Goal: Task Accomplishment & Management: Manage account settings

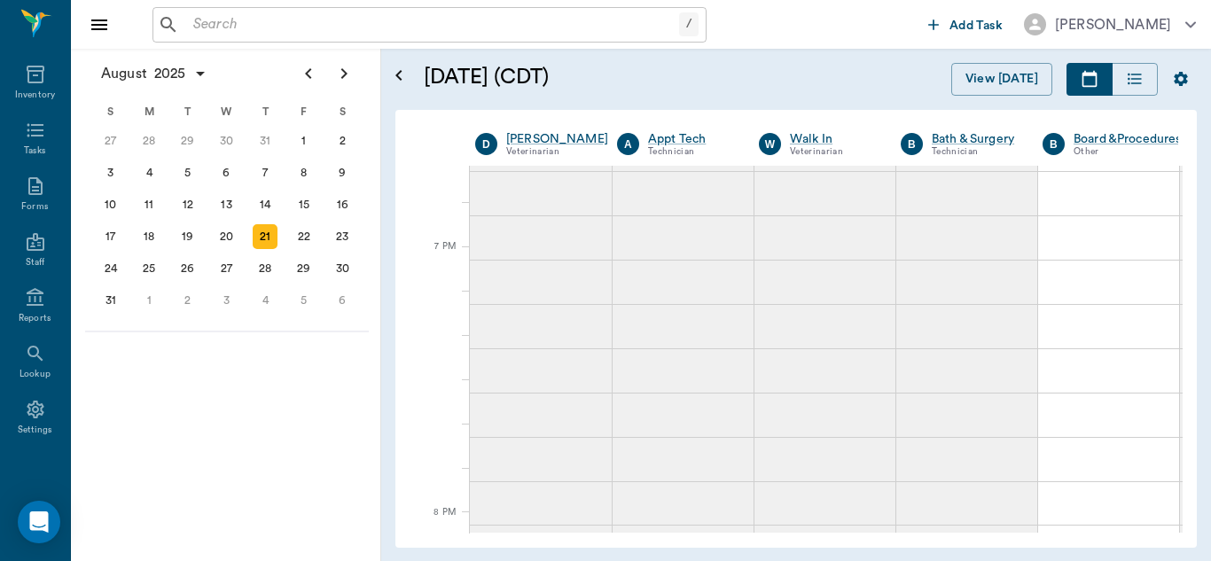
scroll to position [2851, 1]
click at [32, 404] on icon at bounding box center [35, 410] width 17 height 18
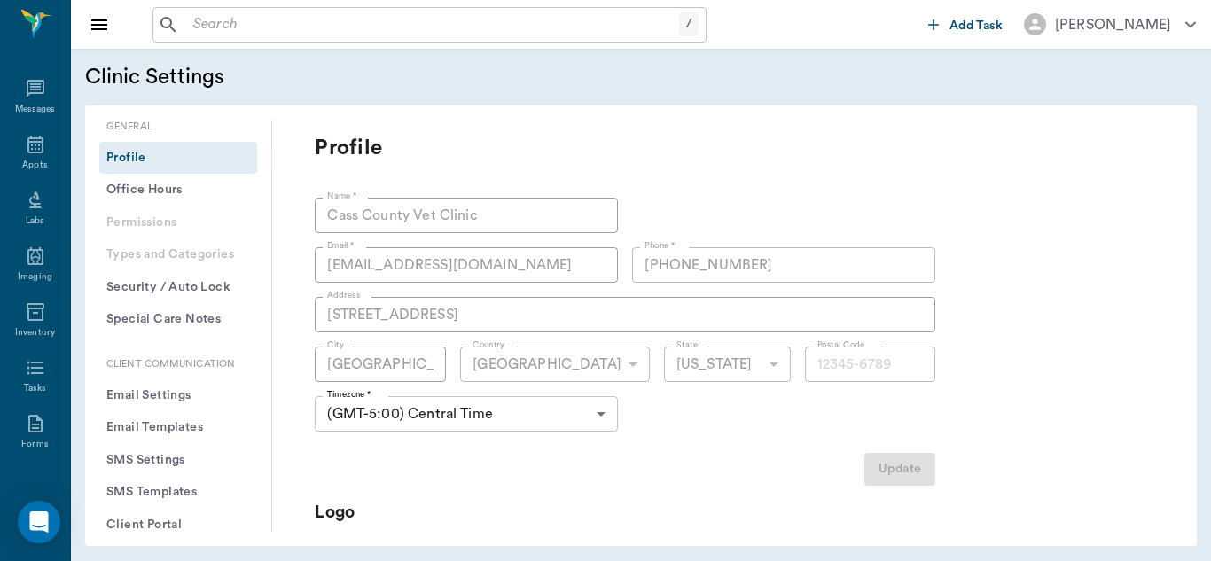
type input "75551"
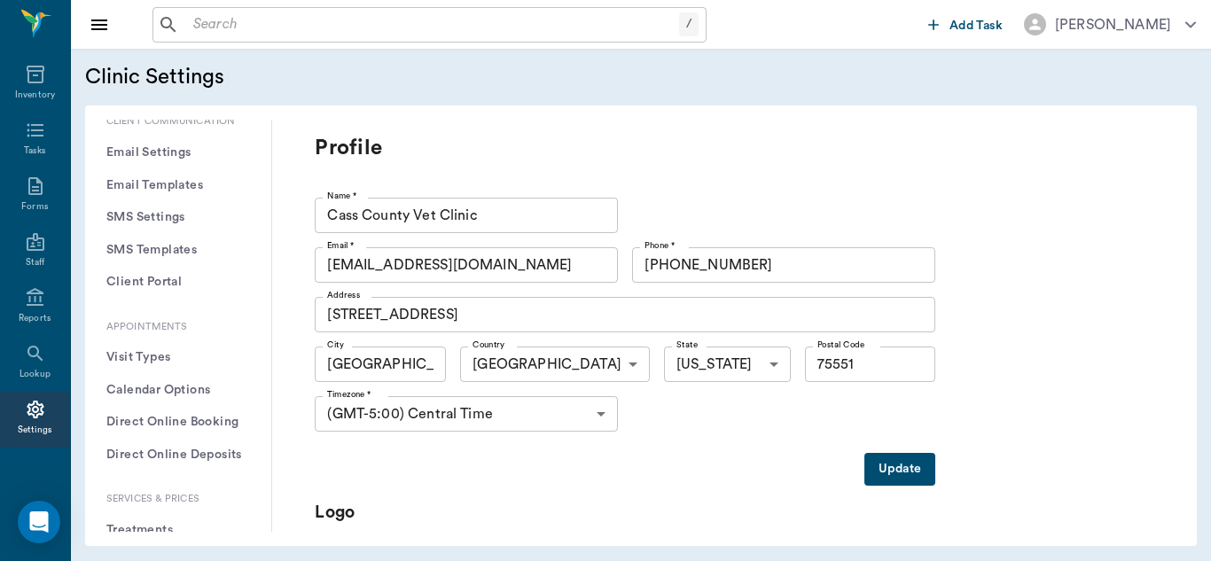
scroll to position [298, 0]
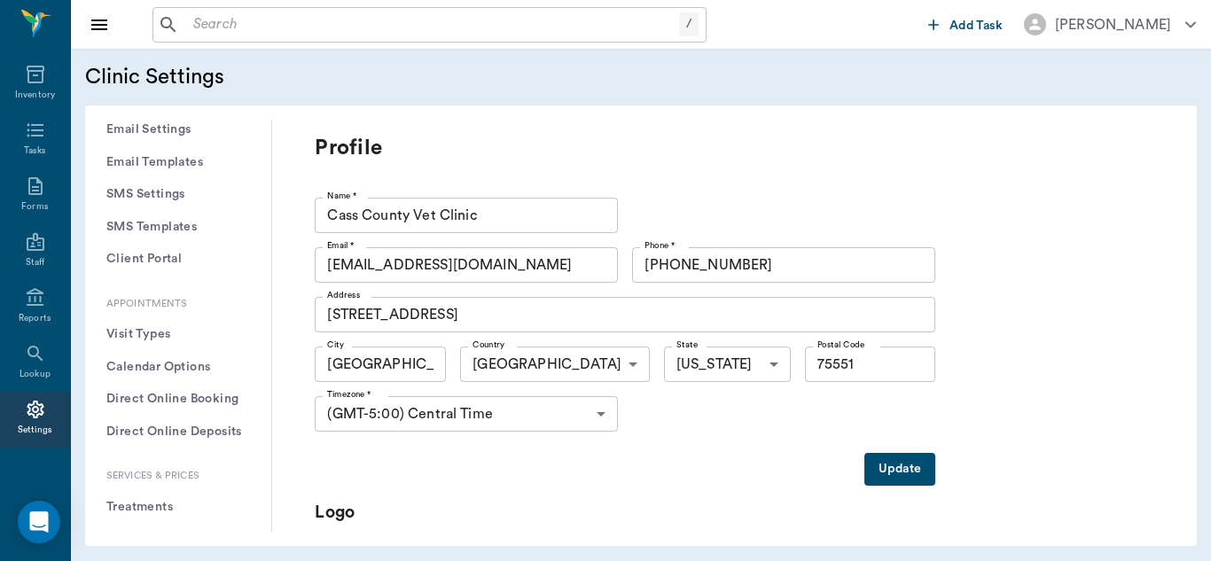
click at [160, 513] on button "Treatments" at bounding box center [178, 507] width 158 height 33
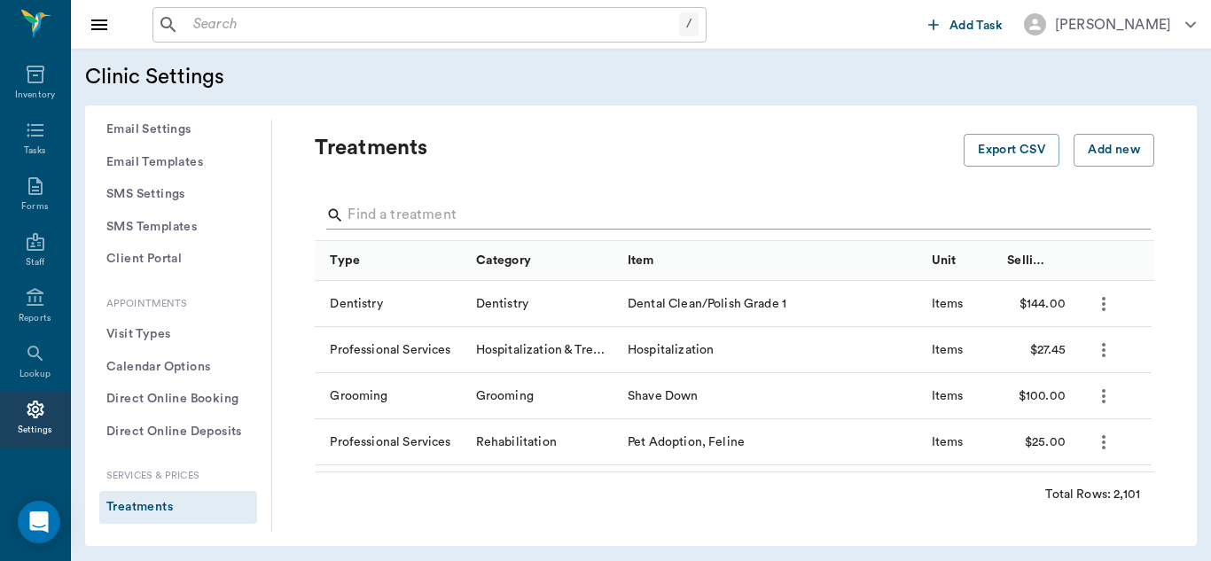
click at [427, 217] on input "Search" at bounding box center [735, 215] width 776 height 28
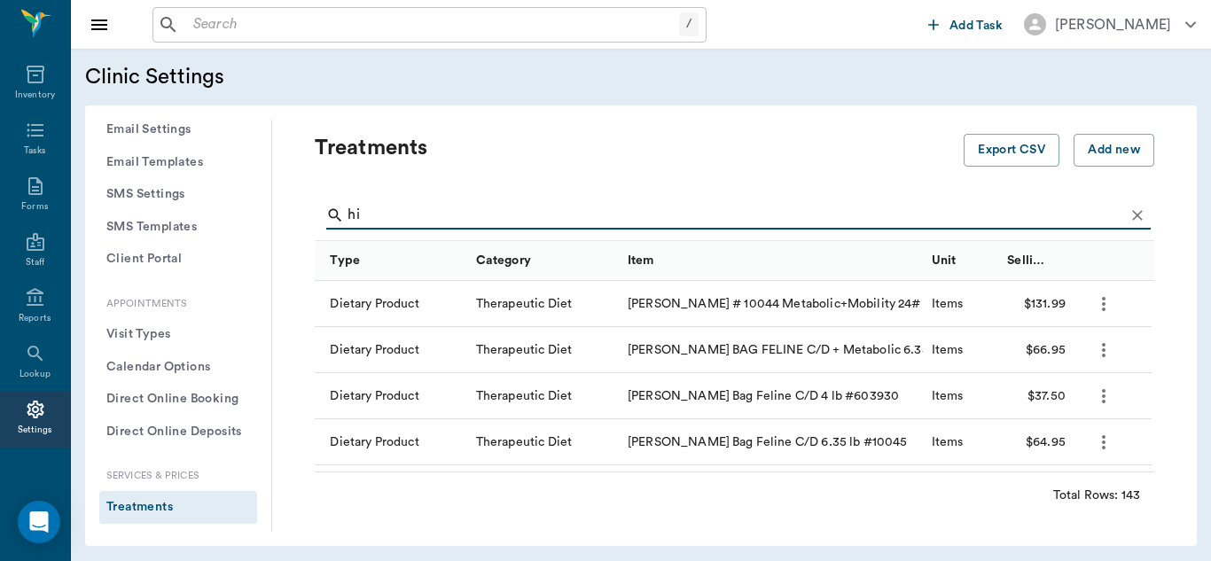
type input "h"
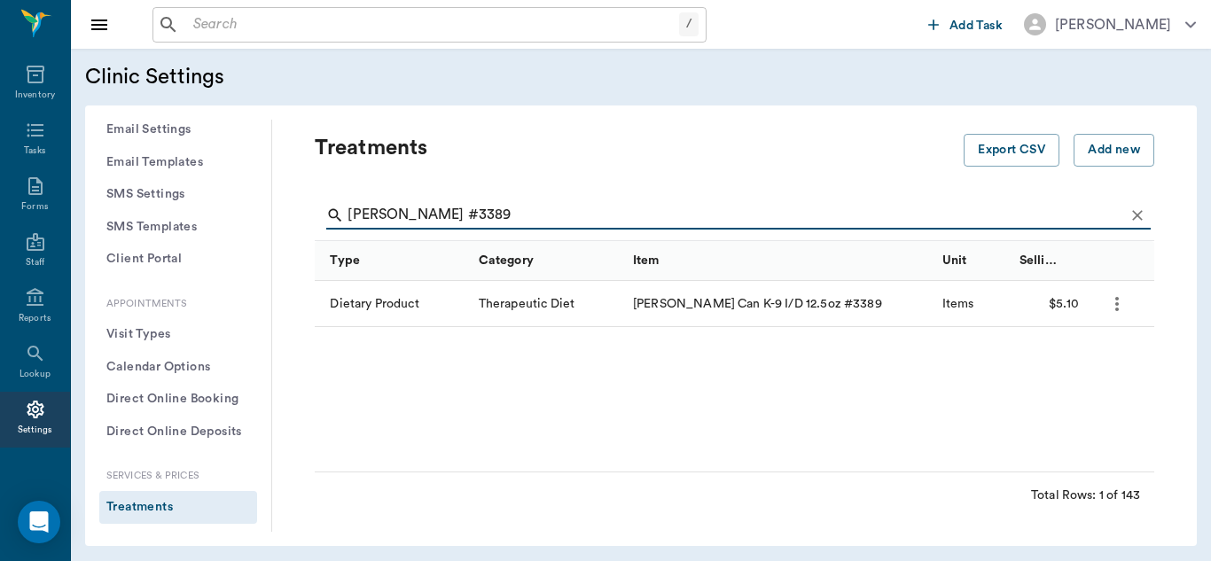
type input "[PERSON_NAME] #3389"
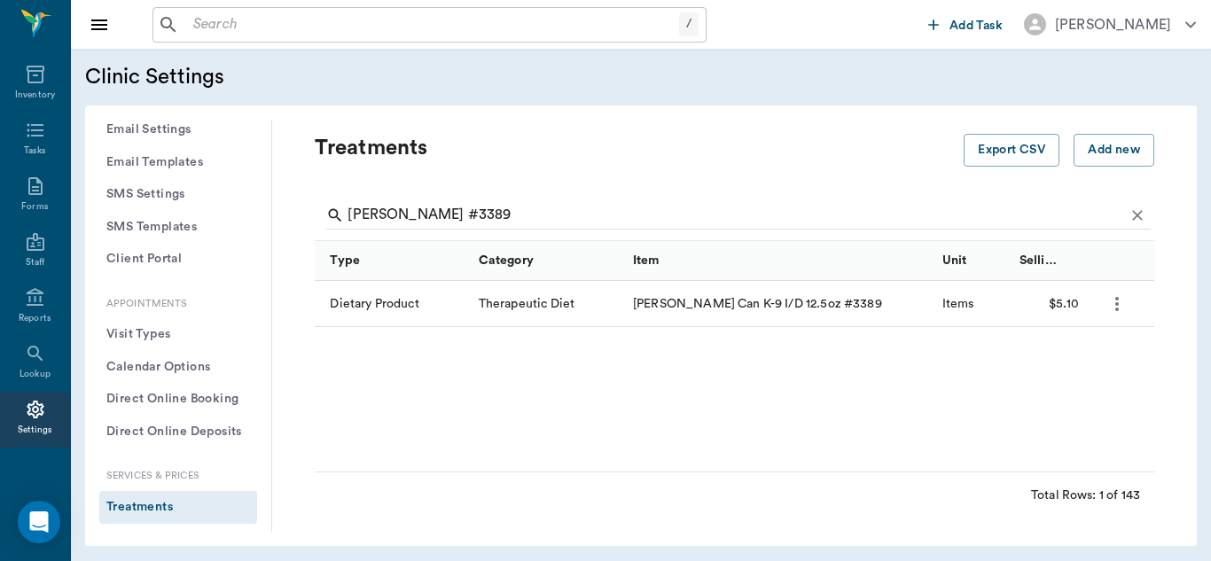
click at [1121, 308] on icon "more" at bounding box center [1116, 303] width 21 height 21
click at [1068, 361] on p "Edit Treatment" at bounding box center [1070, 351] width 97 height 21
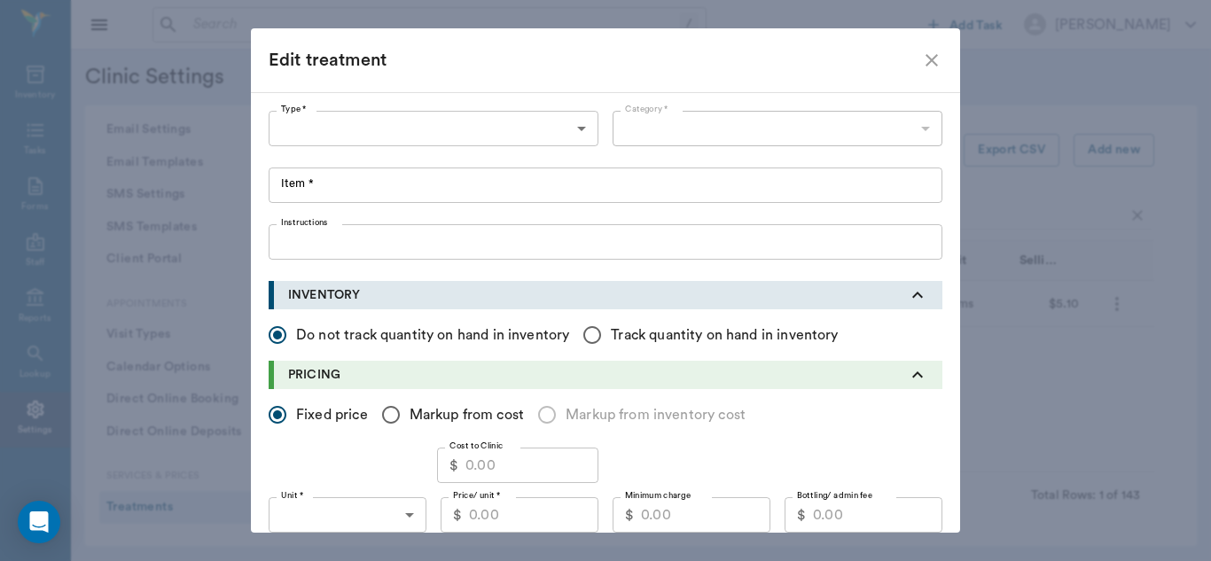
type input "5200"
type input "5201"
type input "[PERSON_NAME] Can K-9 I/D 12.5oz #3389"
radio input "false"
radio input "true"
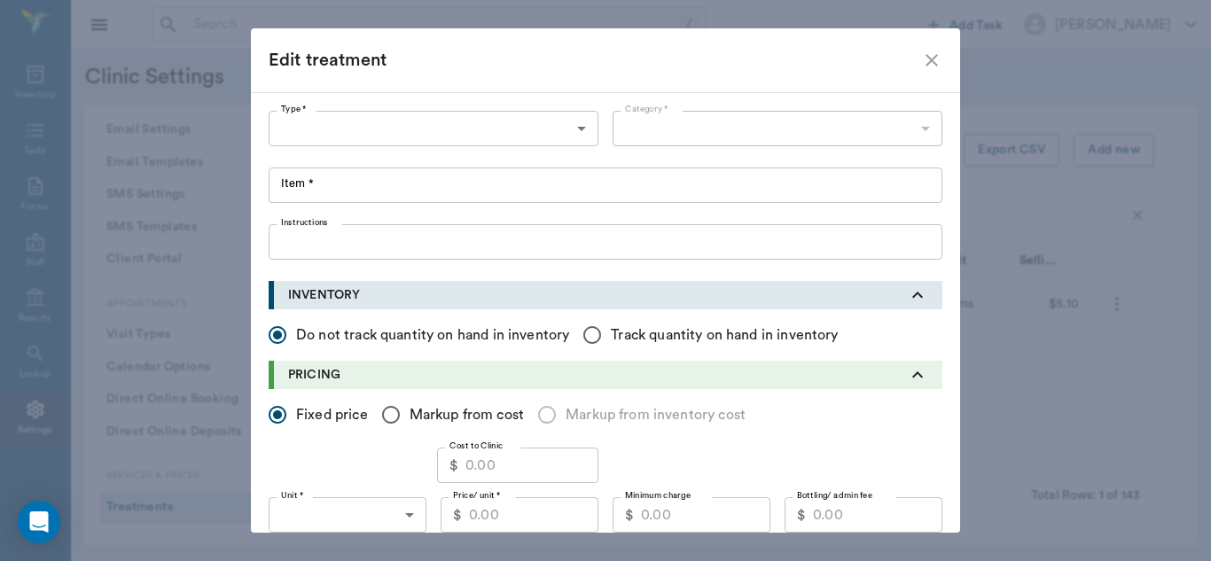
type input "ITEMS"
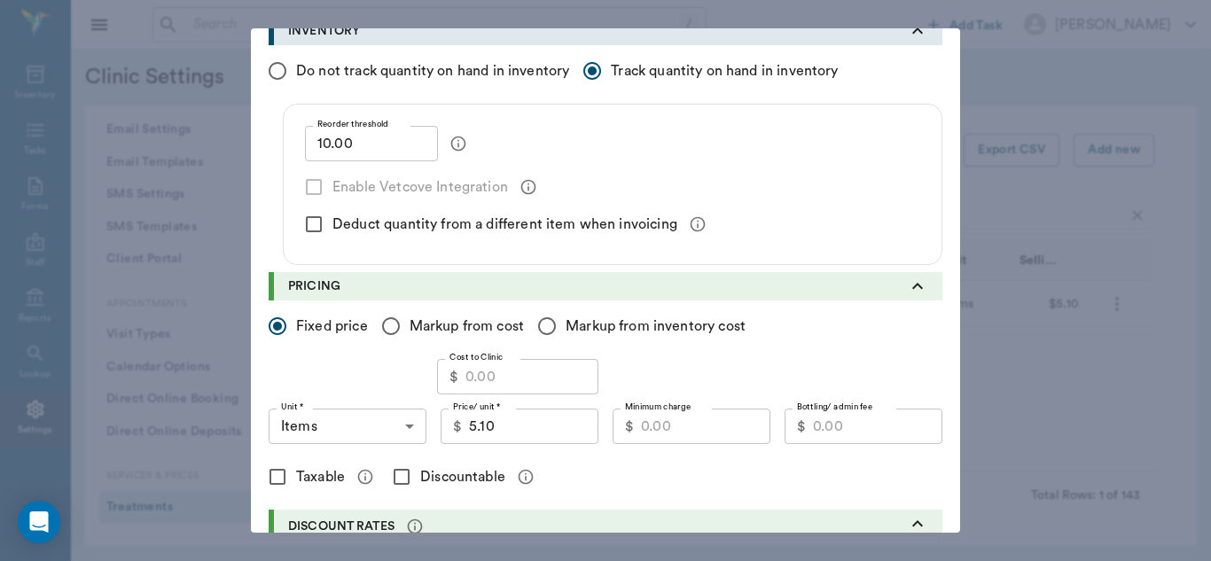
scroll to position [292, 0]
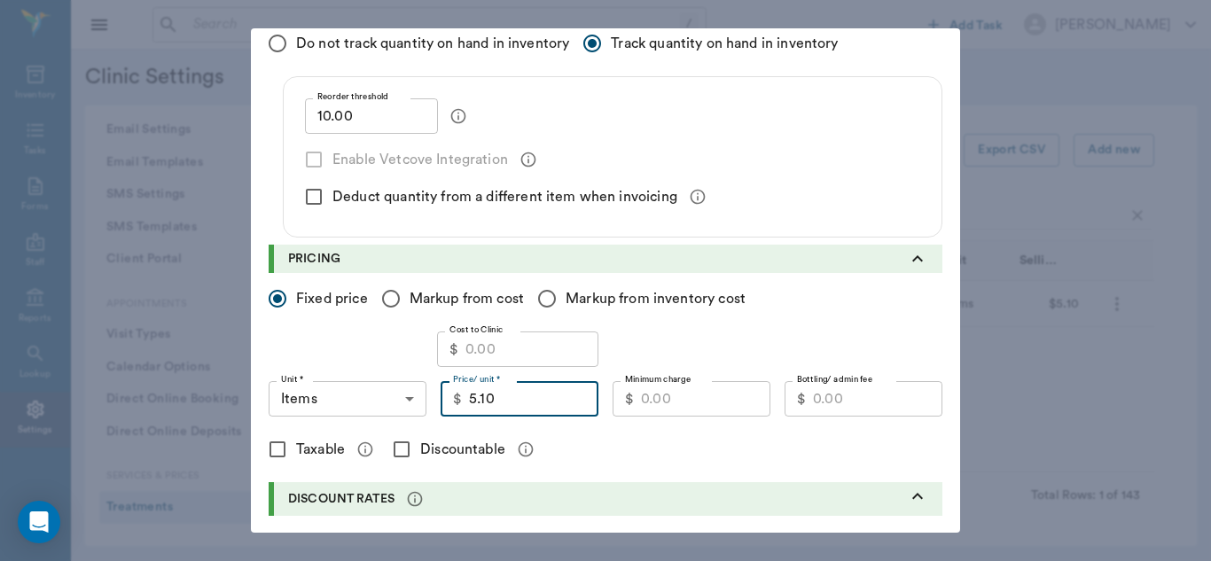
click at [550, 395] on input "5.10" at bounding box center [533, 398] width 129 height 35
type input "5.25"
click at [658, 407] on input "Minimum charge" at bounding box center [705, 398] width 129 height 35
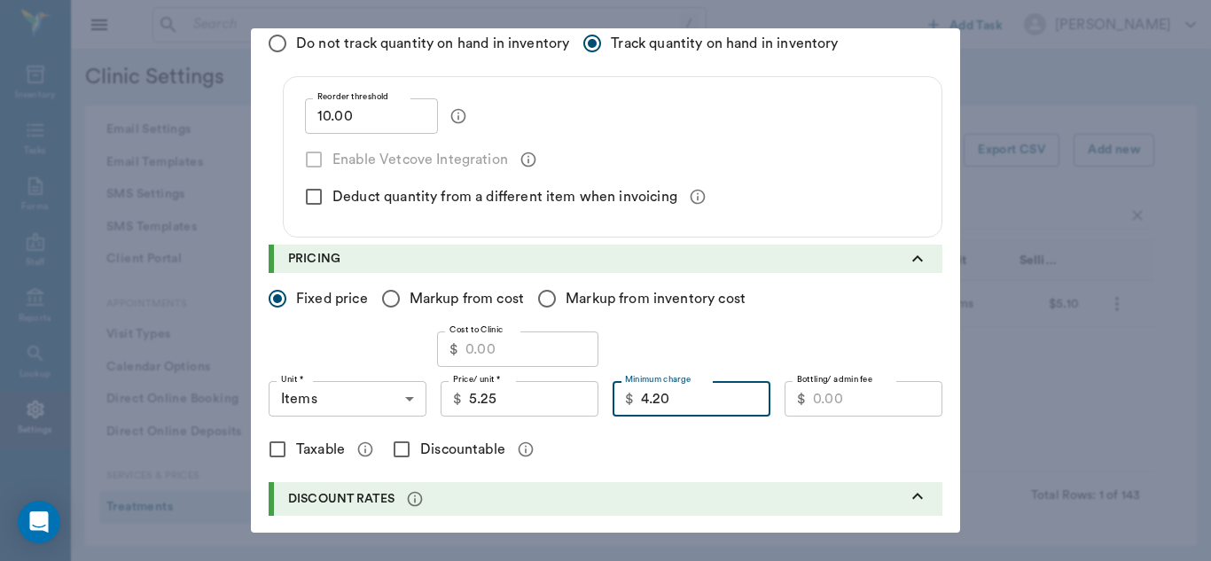
type input "4.20"
click at [394, 450] on input "Discountable" at bounding box center [401, 449] width 37 height 37
checkbox input "true"
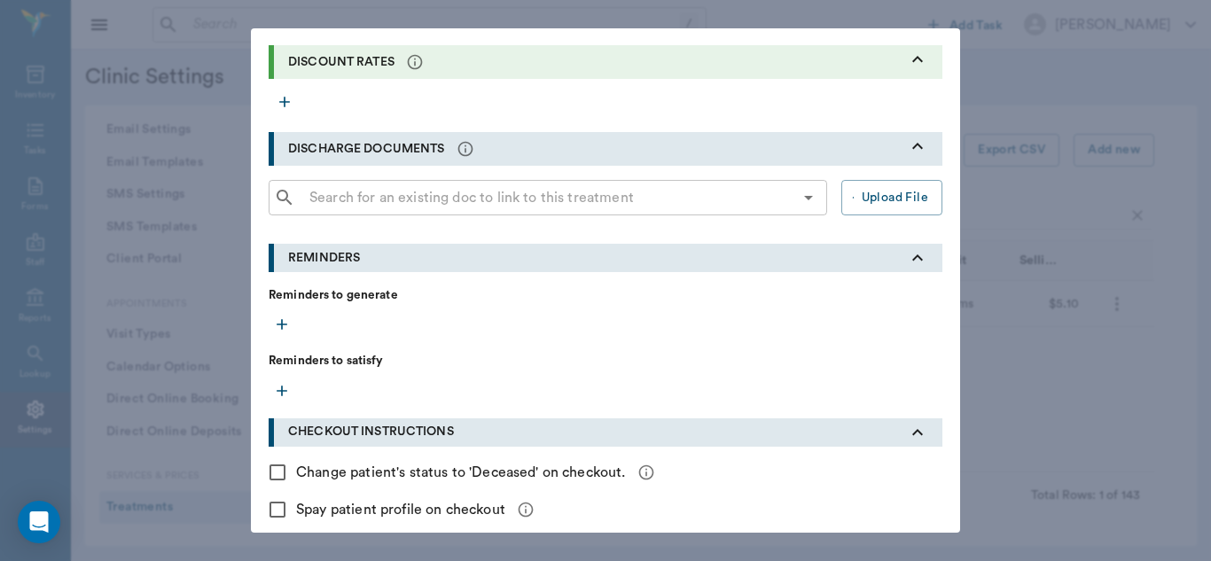
scroll to position [810, 0]
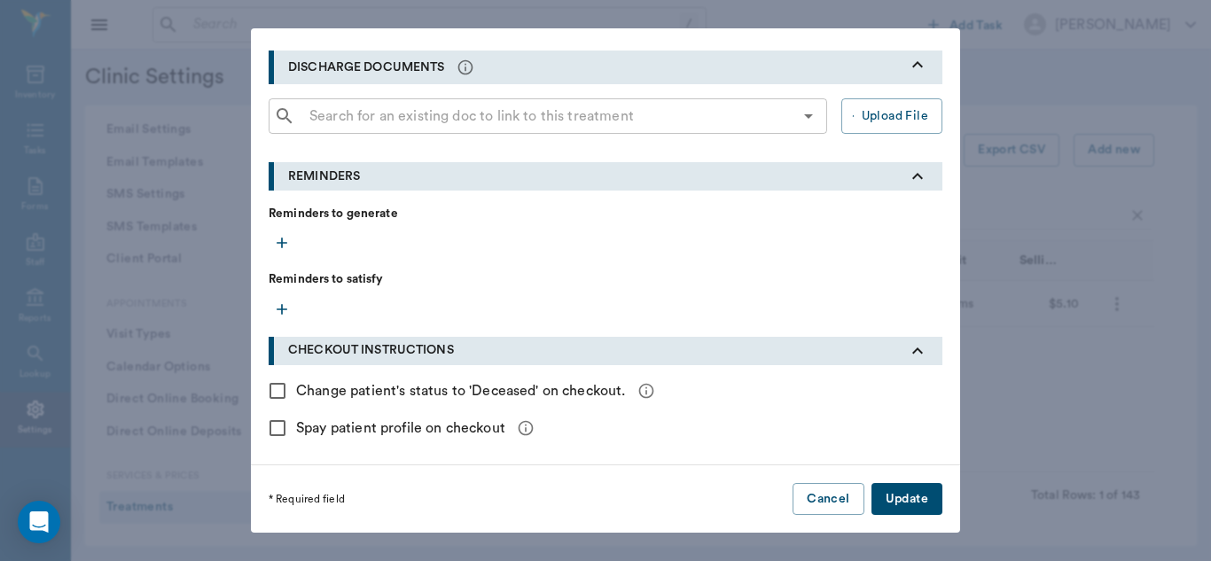
click at [918, 501] on button "Update" at bounding box center [906, 499] width 71 height 33
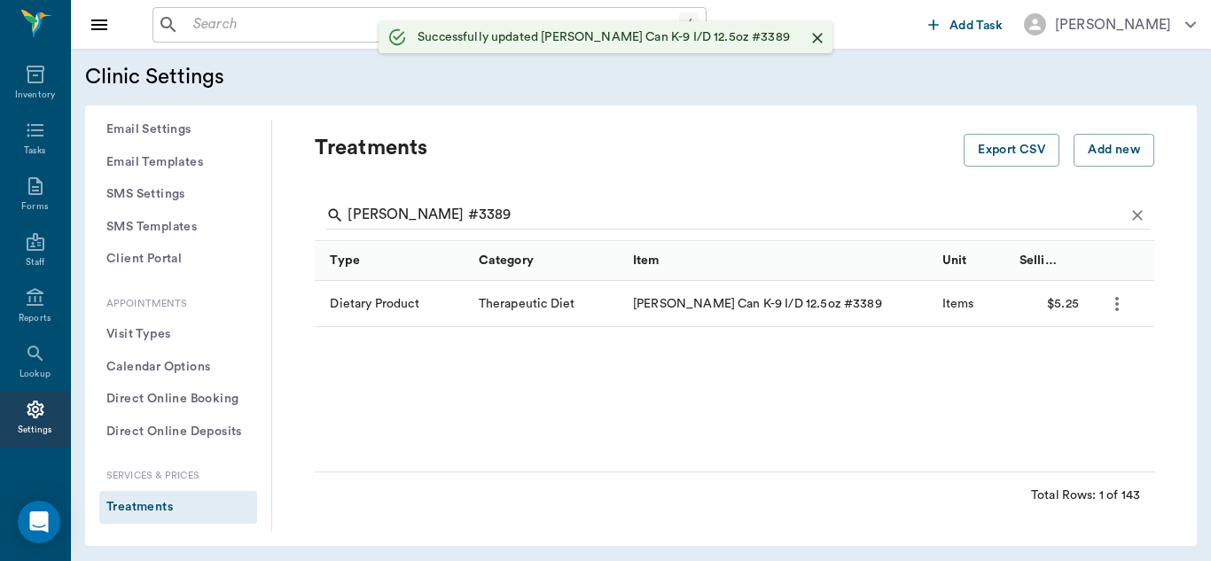
radio input "true"
checkbox input "false"
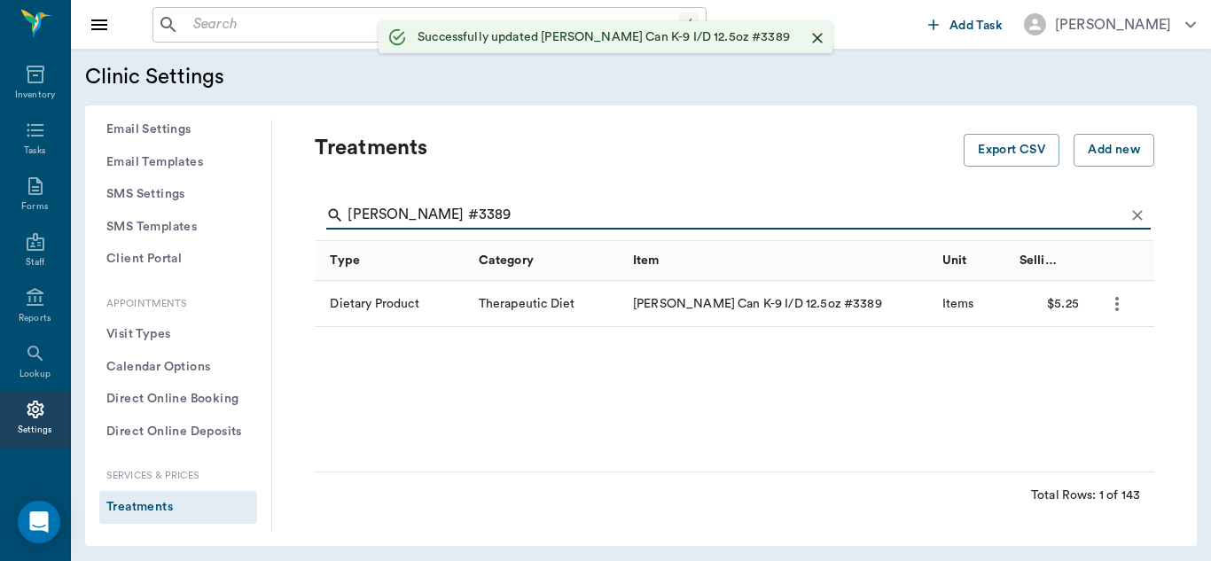
click at [449, 213] on input "[PERSON_NAME] #3389" at bounding box center [735, 215] width 776 height 28
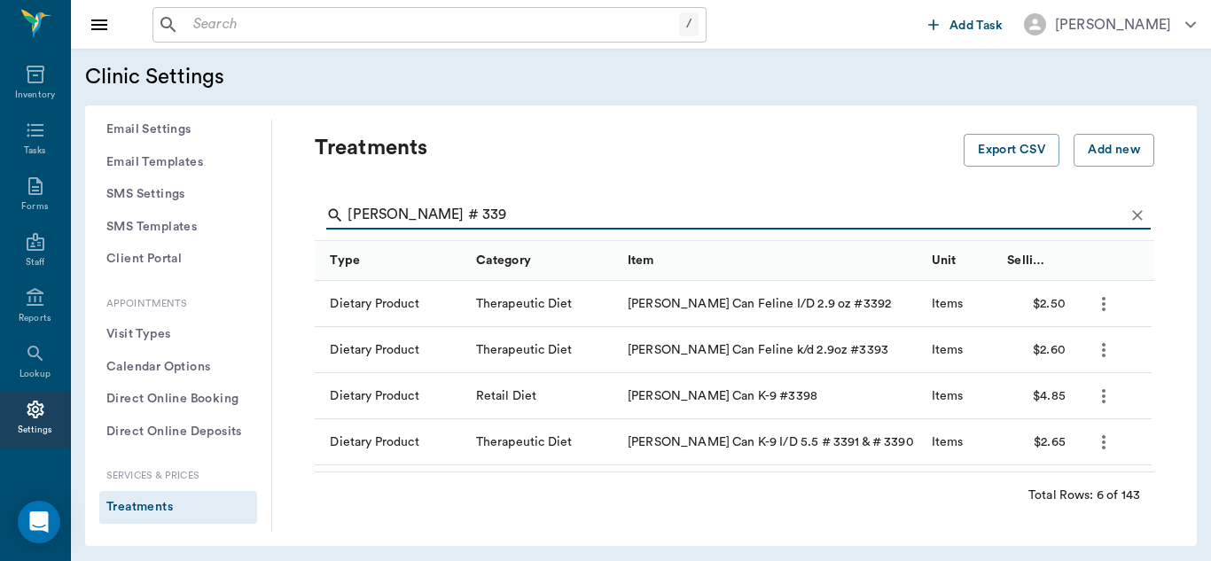
type input "[PERSON_NAME] # 339"
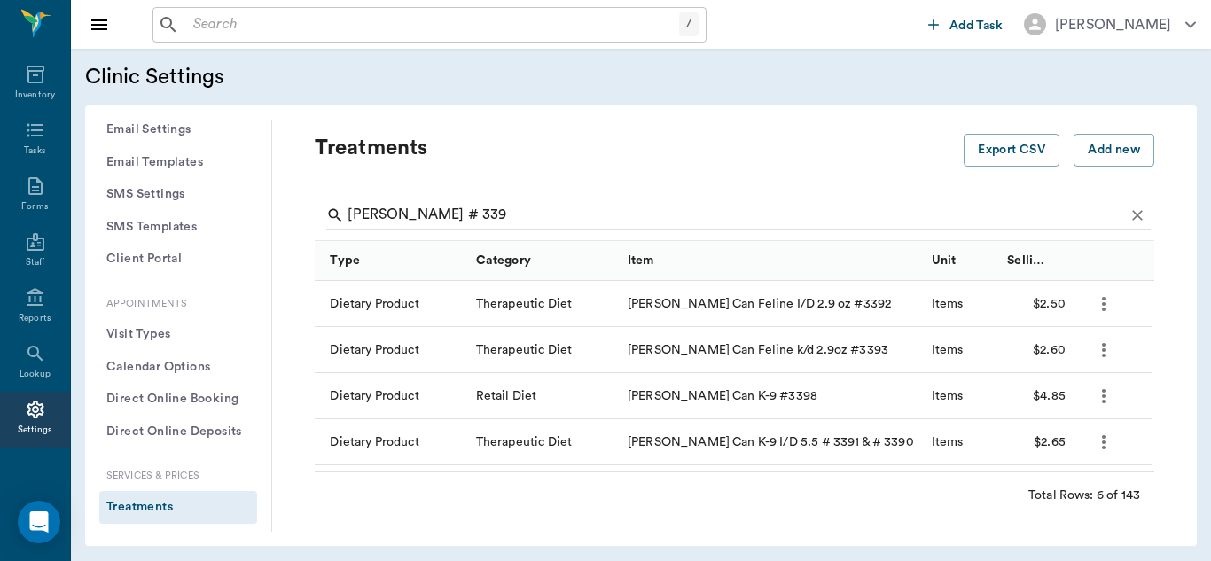
click at [1105, 444] on icon "more" at bounding box center [1103, 442] width 21 height 21
click at [1060, 489] on p "Edit Treatment" at bounding box center [1057, 490] width 97 height 21
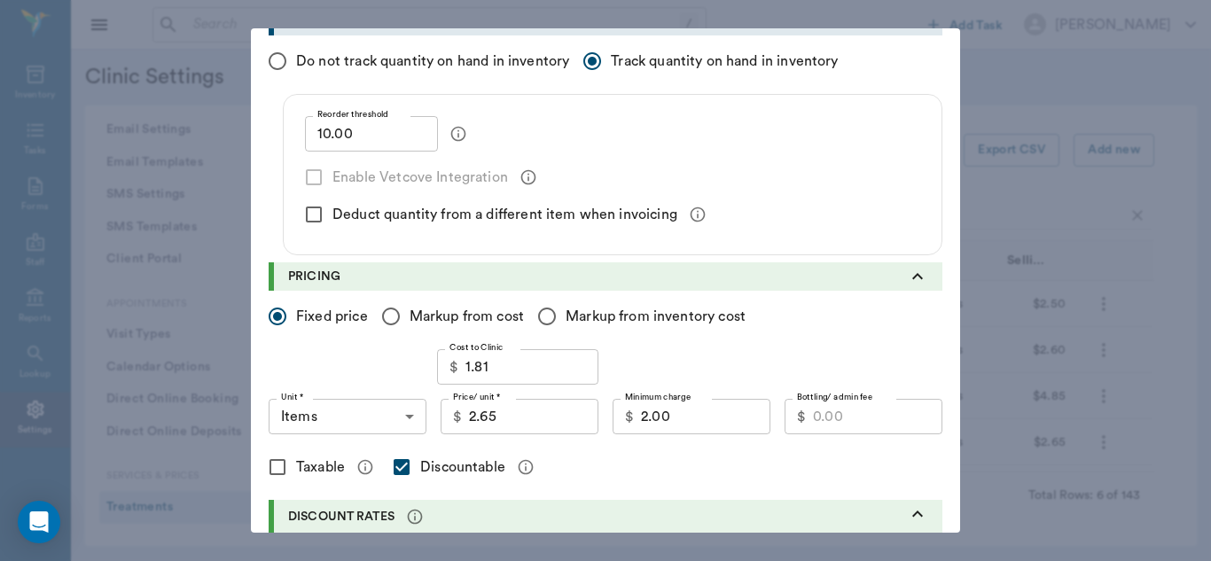
scroll to position [279, 0]
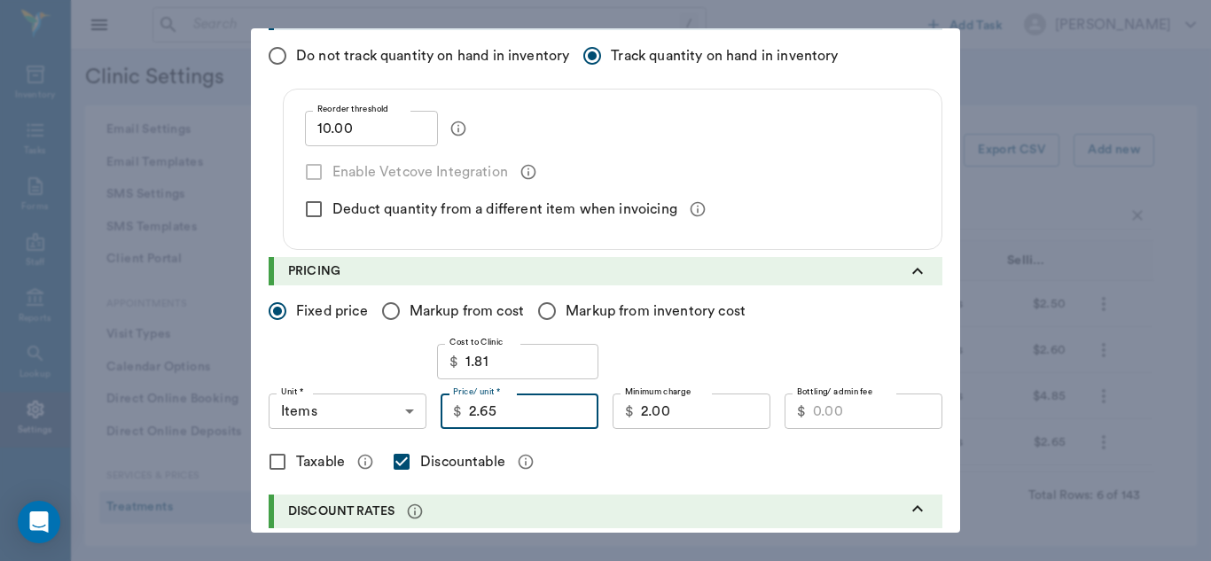
click at [510, 421] on input "2.65" at bounding box center [533, 411] width 129 height 35
type input "2.70"
click at [696, 415] on input "2.00" at bounding box center [705, 411] width 129 height 35
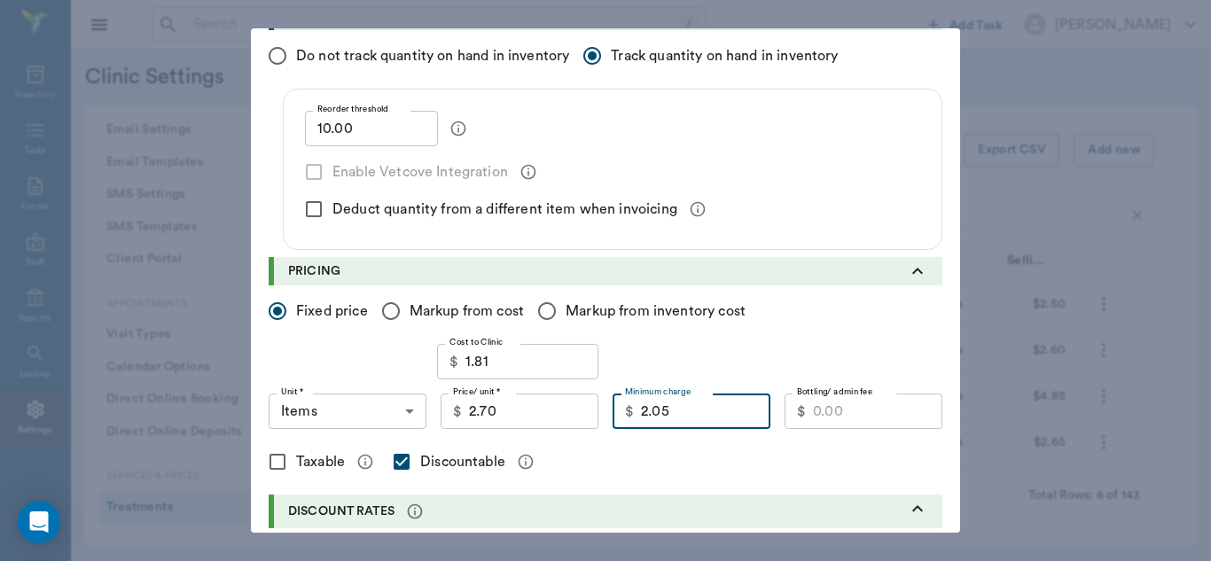
type input "2.05"
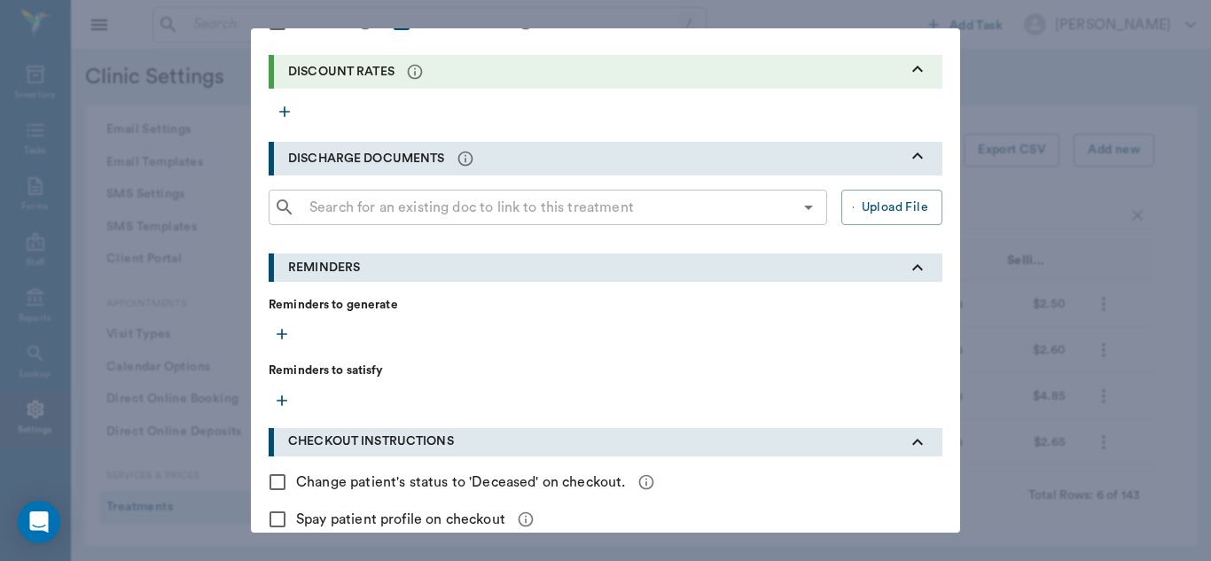
scroll to position [810, 0]
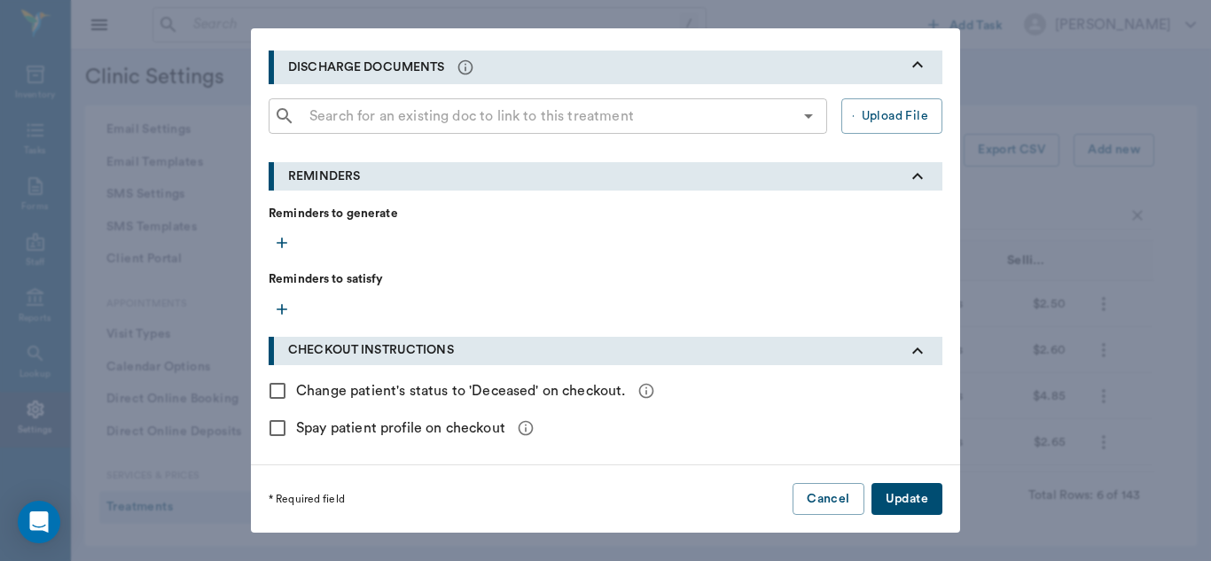
click at [916, 493] on button "Update" at bounding box center [906, 499] width 71 height 33
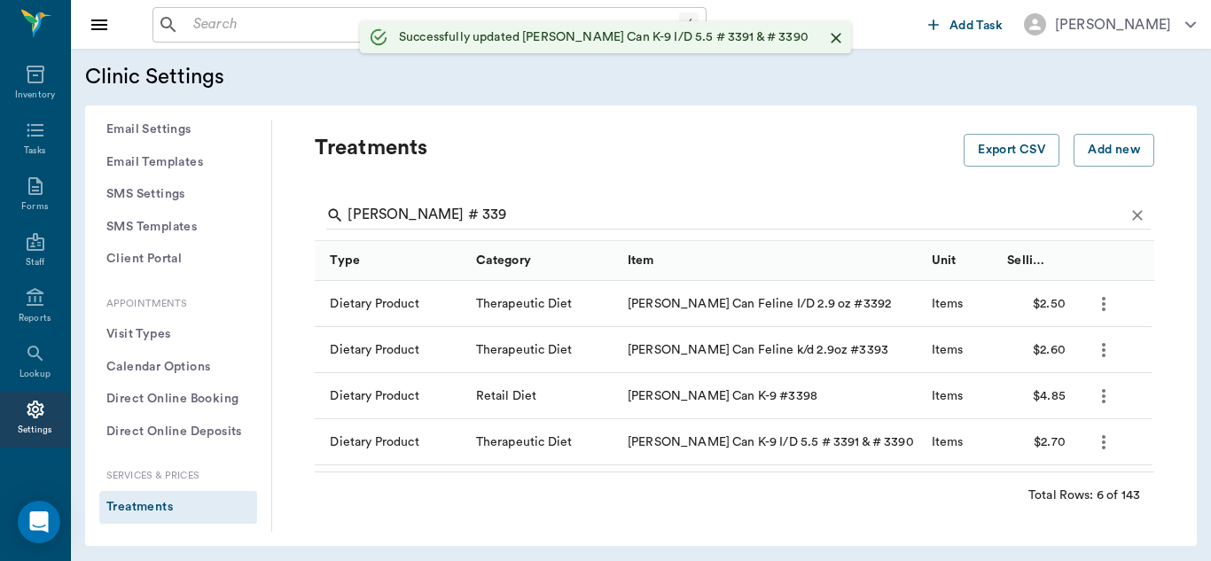
radio input "true"
checkbox input "false"
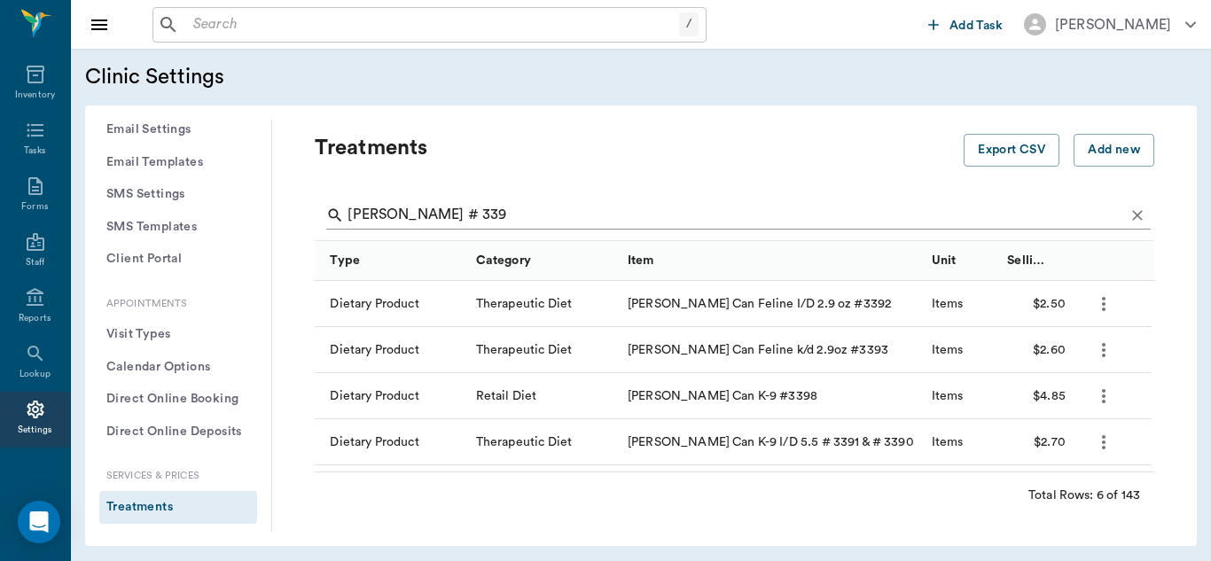
click at [437, 222] on input "[PERSON_NAME] # 339" at bounding box center [735, 215] width 776 height 28
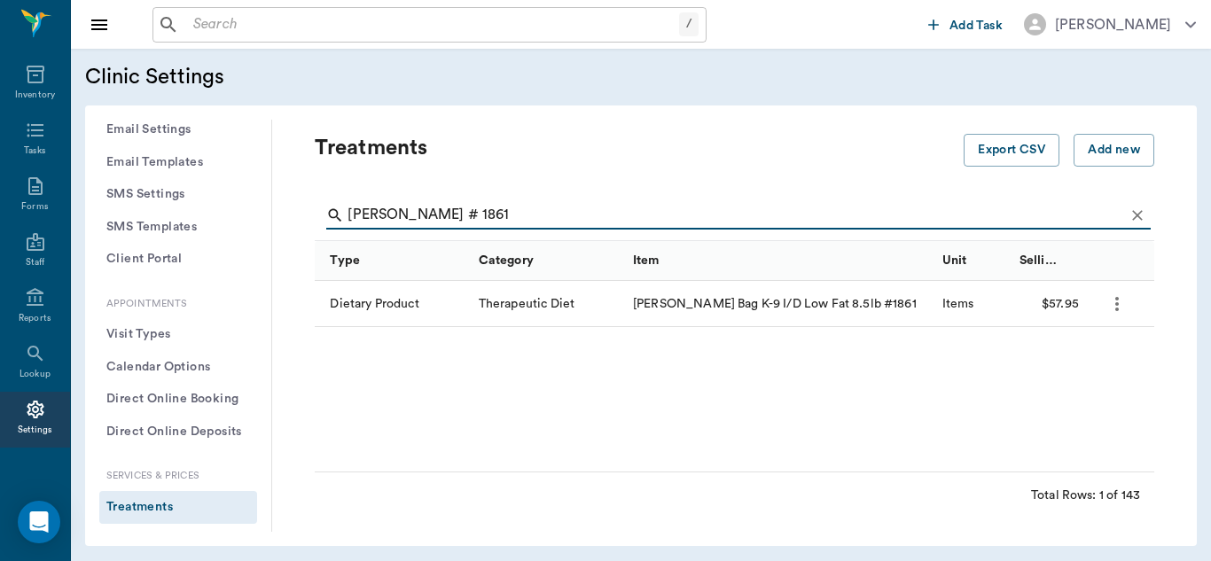
type input "[PERSON_NAME] # 1861"
click at [1122, 307] on icon "more" at bounding box center [1116, 303] width 21 height 21
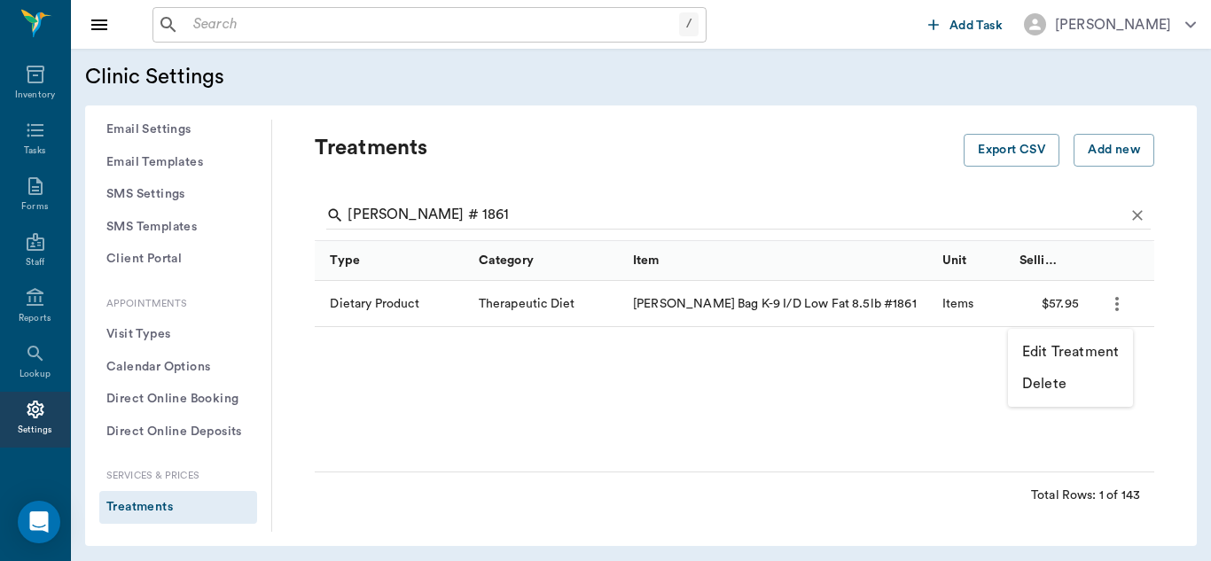
click at [1084, 353] on p "Edit Treatment" at bounding box center [1070, 351] width 97 height 21
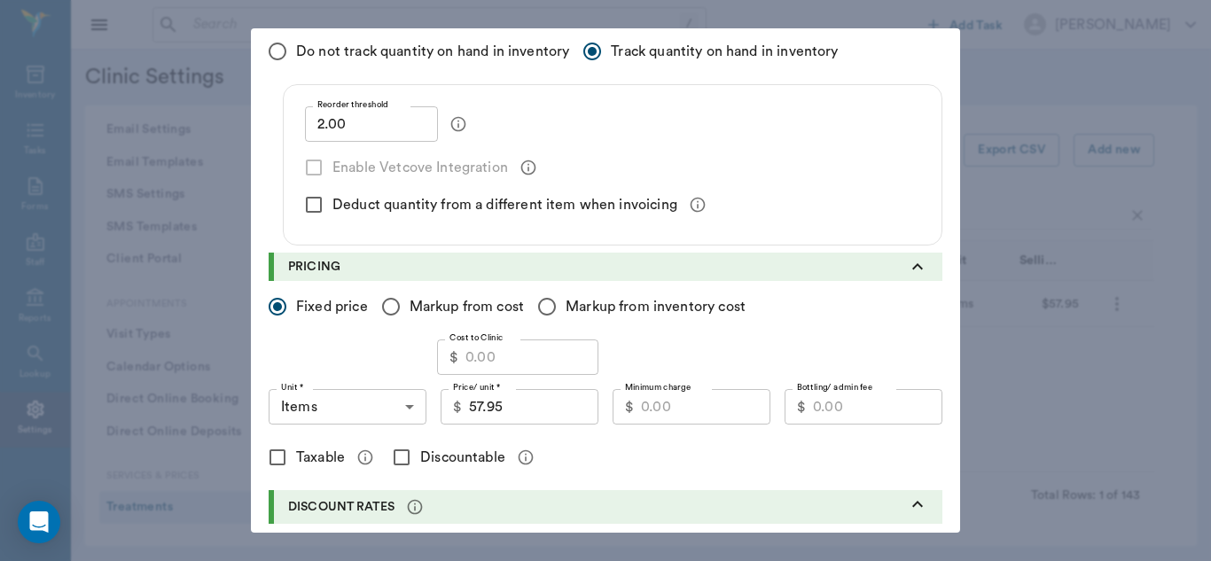
scroll to position [286, 0]
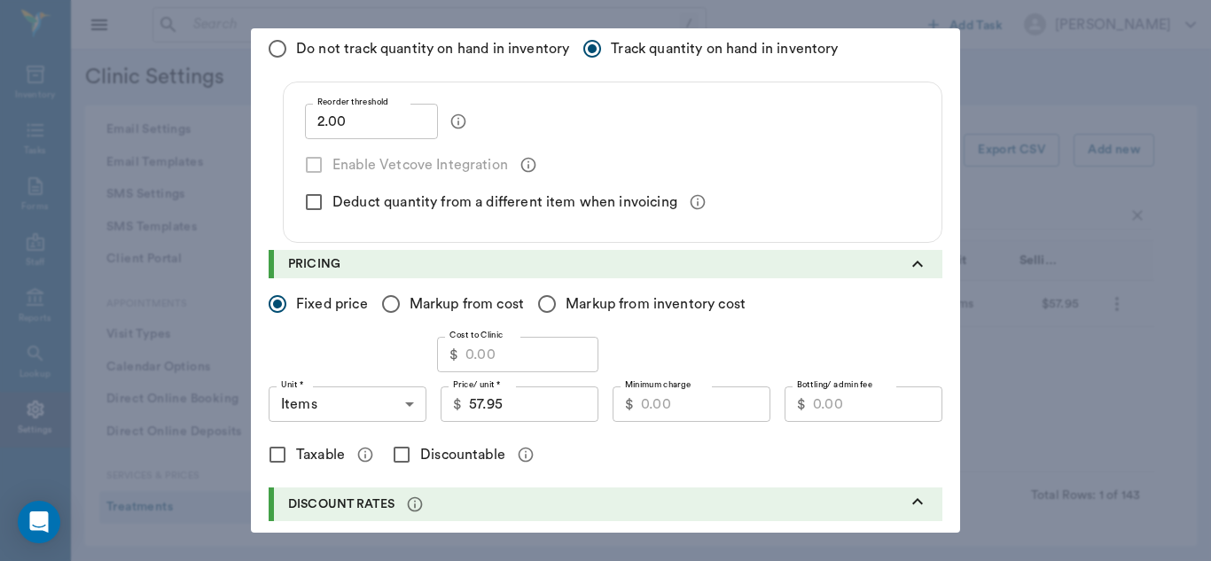
click at [662, 404] on input "Minimum charge" at bounding box center [705, 403] width 129 height 35
click at [394, 454] on input "Discountable" at bounding box center [401, 454] width 37 height 37
checkbox input "true"
click at [674, 403] on input "Minimum charge" at bounding box center [705, 403] width 129 height 35
type input "46.39"
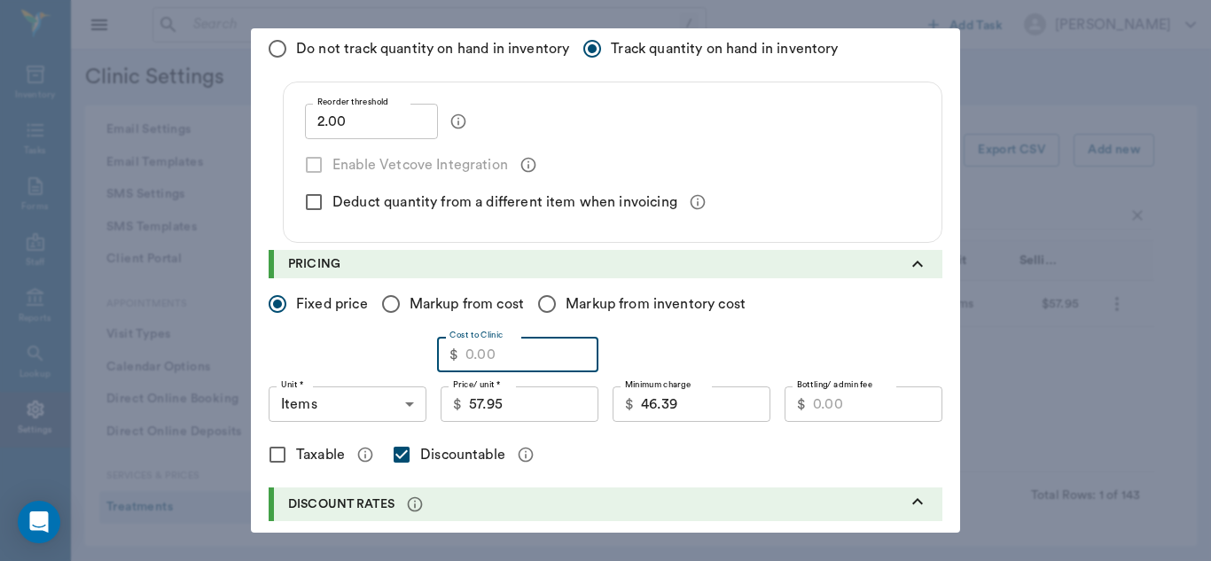
click at [514, 358] on input "Cost to Clinic" at bounding box center [531, 354] width 133 height 35
type input "39.35"
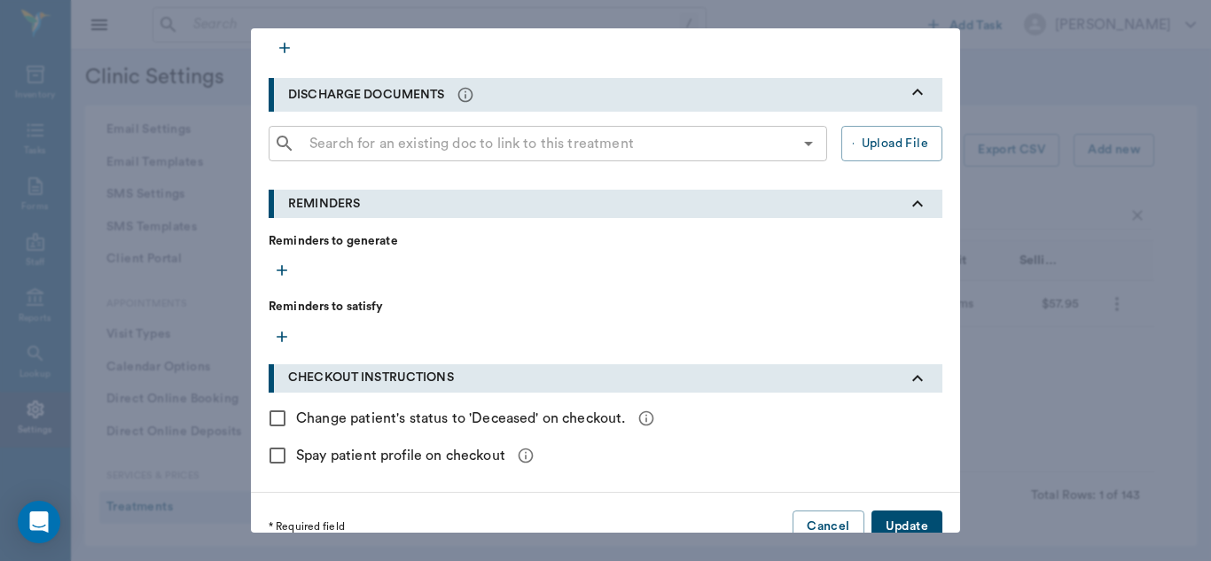
scroll to position [810, 0]
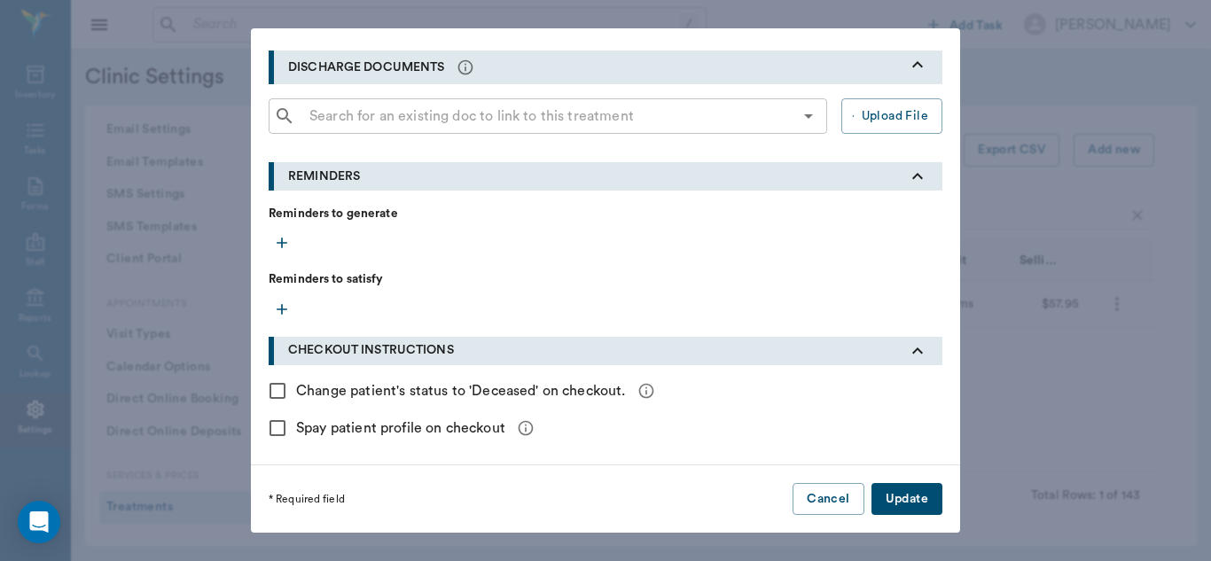
click at [884, 503] on button "Update" at bounding box center [906, 499] width 71 height 33
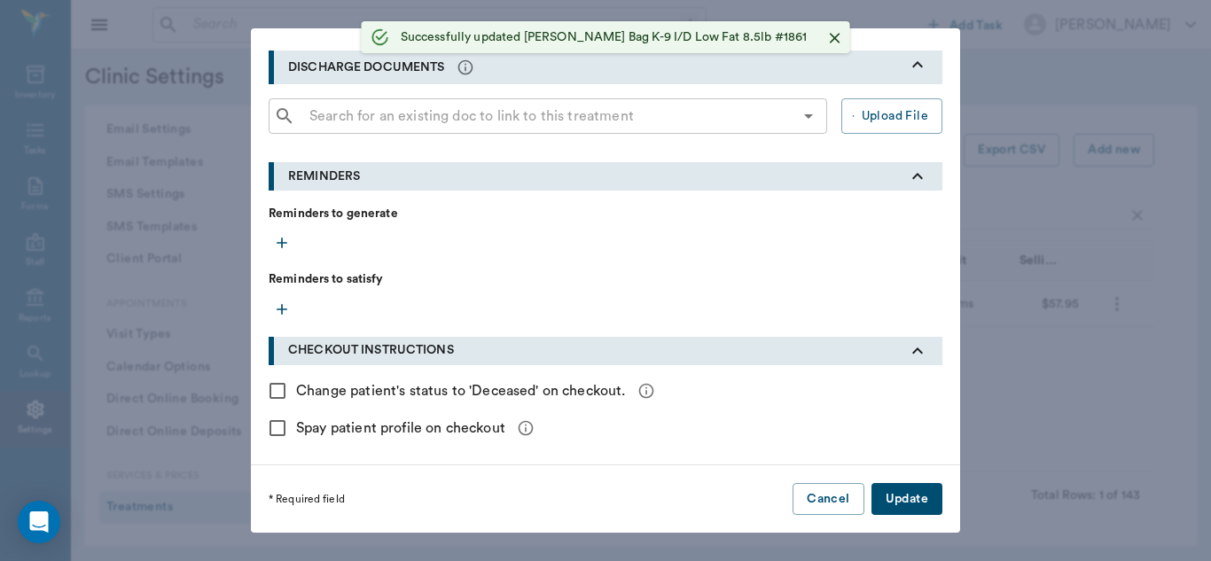
radio input "true"
checkbox input "false"
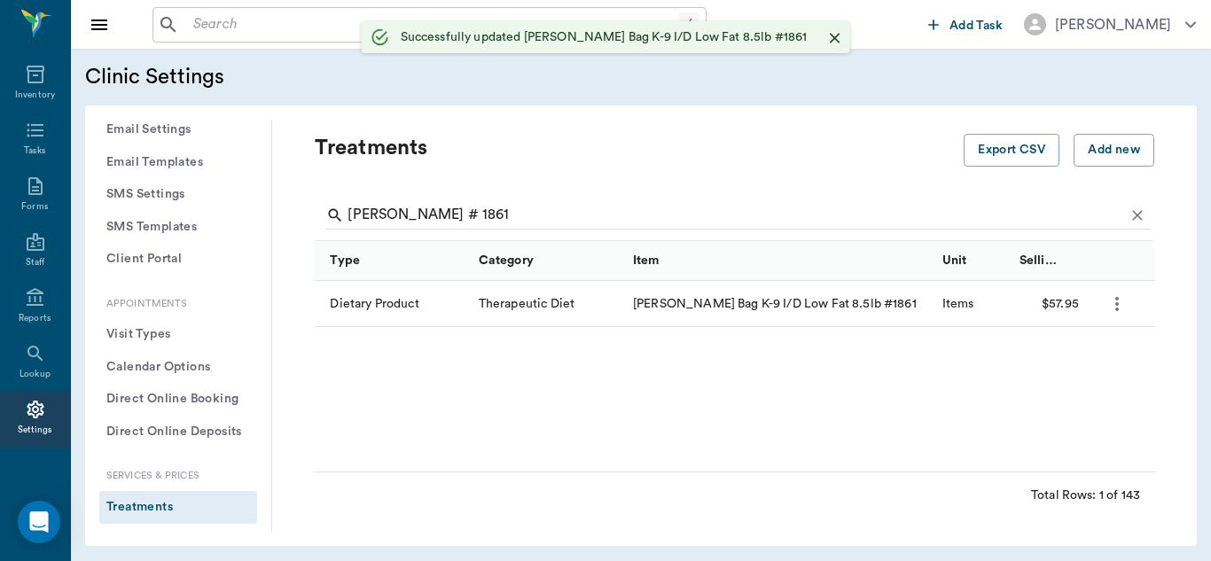
scroll to position [461, 0]
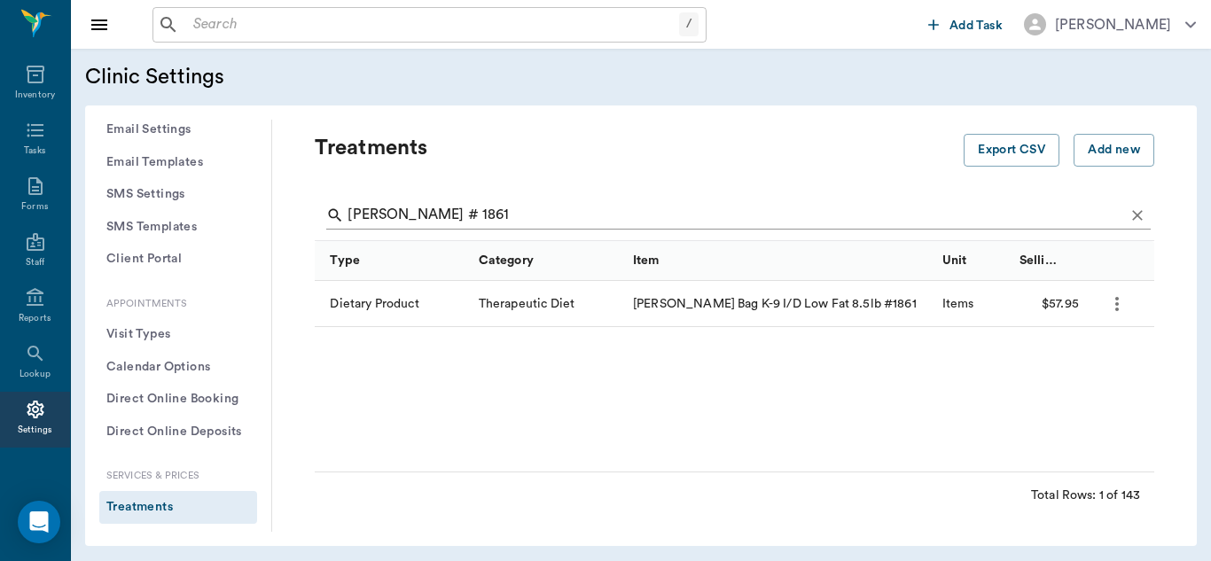
click at [482, 214] on input "[PERSON_NAME] # 1861" at bounding box center [735, 215] width 776 height 28
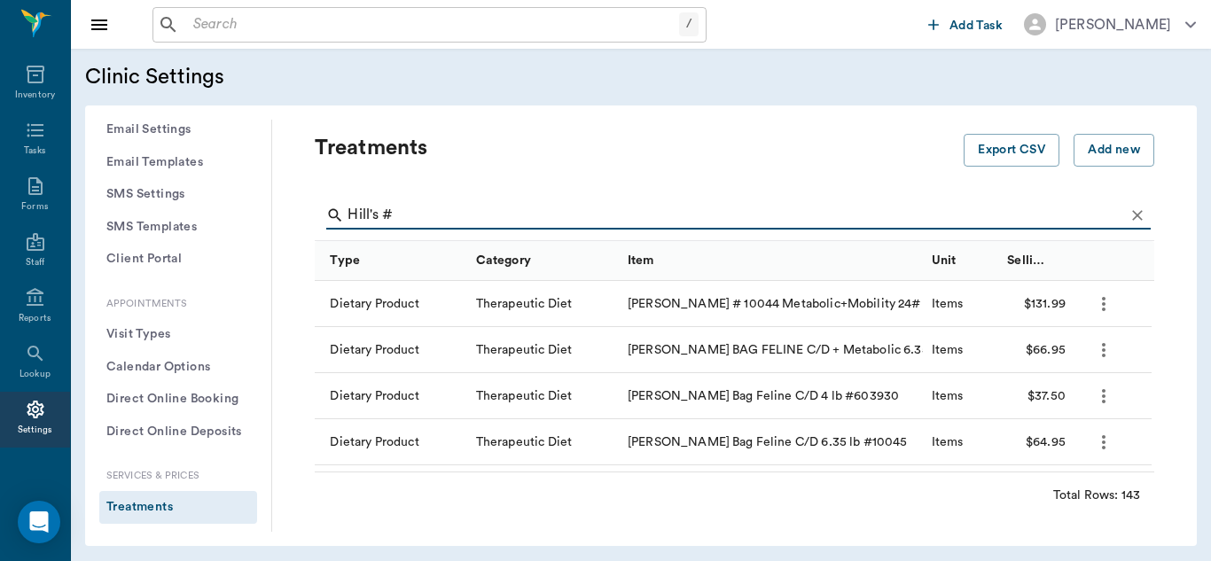
drag, startPoint x: 482, startPoint y: 214, endPoint x: 392, endPoint y: 90, distance: 153.5
click at [392, 90] on div "Clinic Settings General Profile Office Hours Permissions Feature Flags AI Promp…" at bounding box center [641, 305] width 1140 height 512
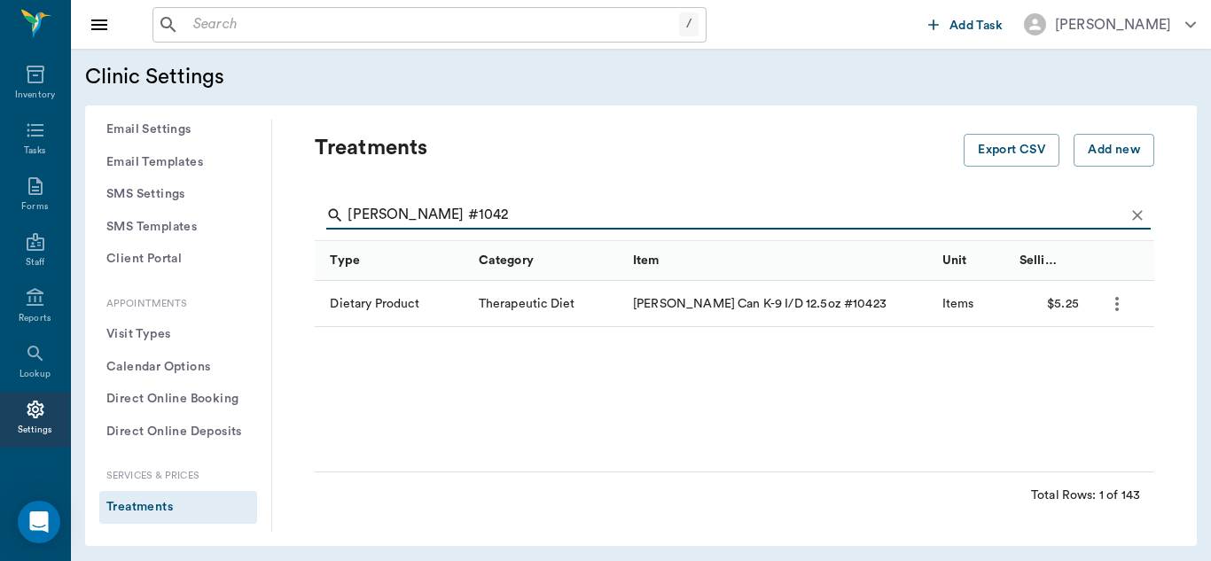
type input "[PERSON_NAME] #1042"
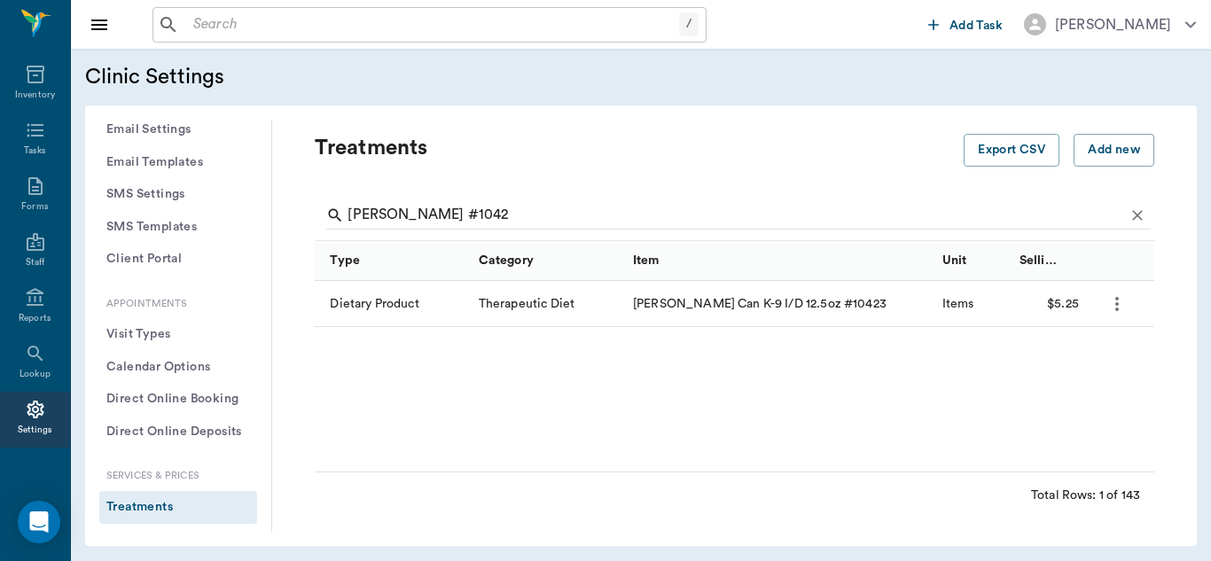
click at [1117, 307] on icon "more" at bounding box center [1116, 303] width 21 height 21
click at [1082, 355] on p "Edit Treatment" at bounding box center [1070, 351] width 97 height 21
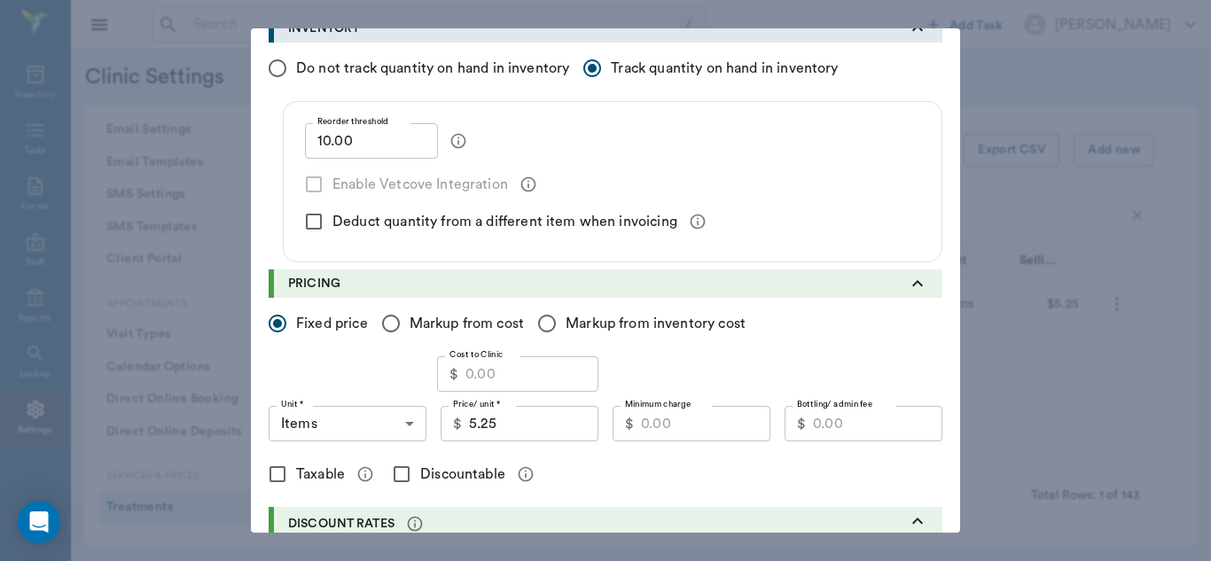
scroll to position [274, 0]
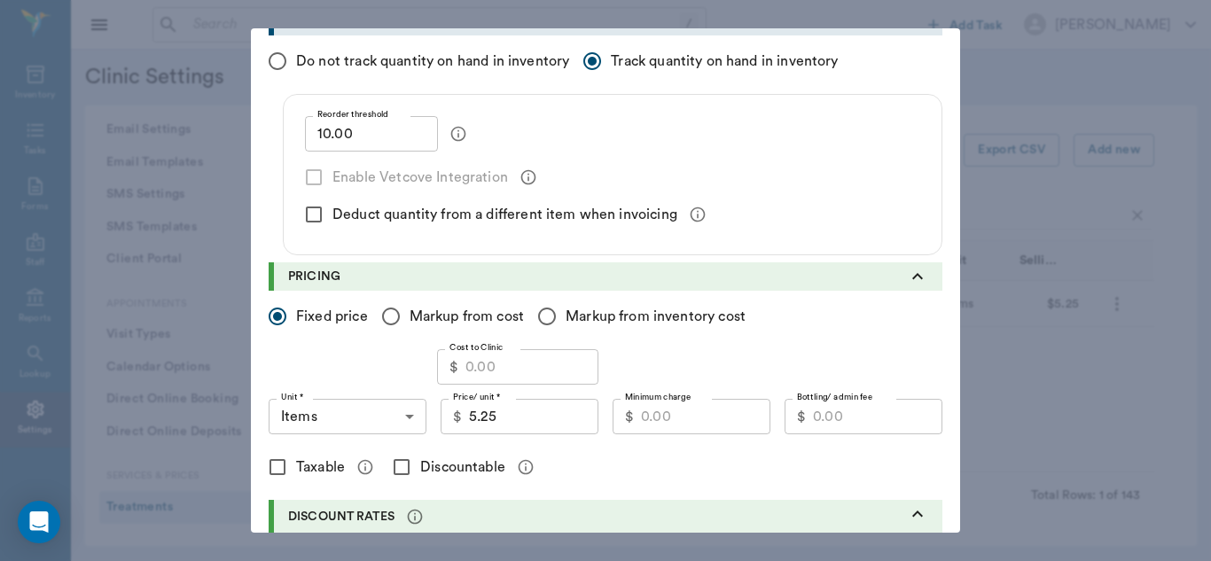
click at [512, 361] on input "Cost to Clinic" at bounding box center [531, 366] width 133 height 35
click at [493, 371] on input "Cost to Clinic" at bounding box center [531, 366] width 133 height 35
type input "3.56"
click at [659, 414] on input "Minimum charge" at bounding box center [705, 416] width 129 height 35
type input "4.20"
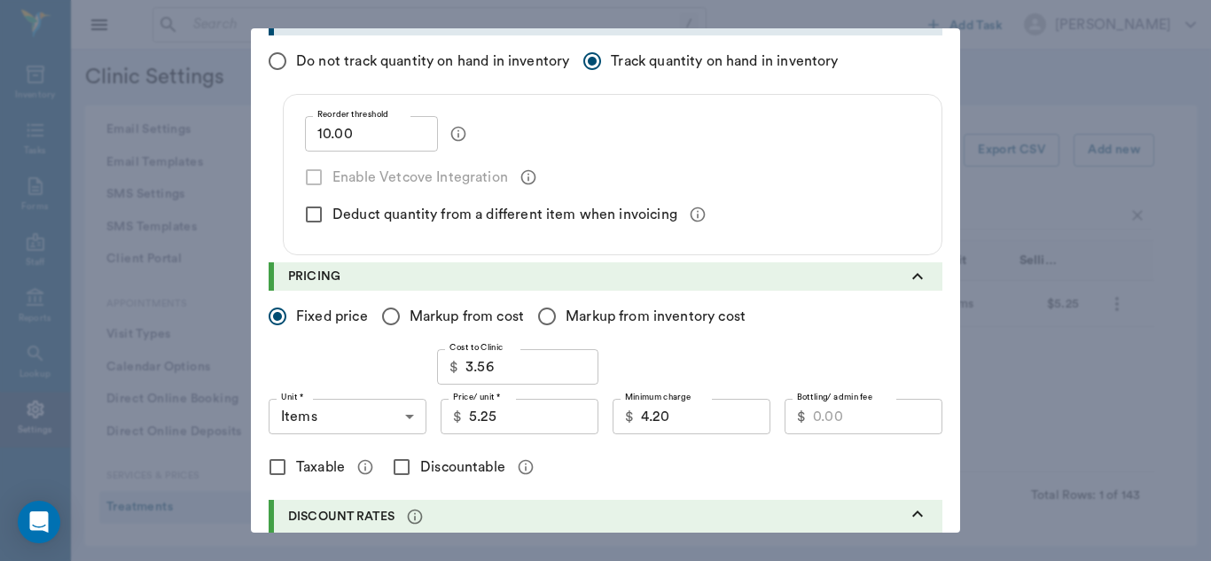
click at [393, 465] on input "Discountable" at bounding box center [401, 466] width 37 height 37
checkbox input "true"
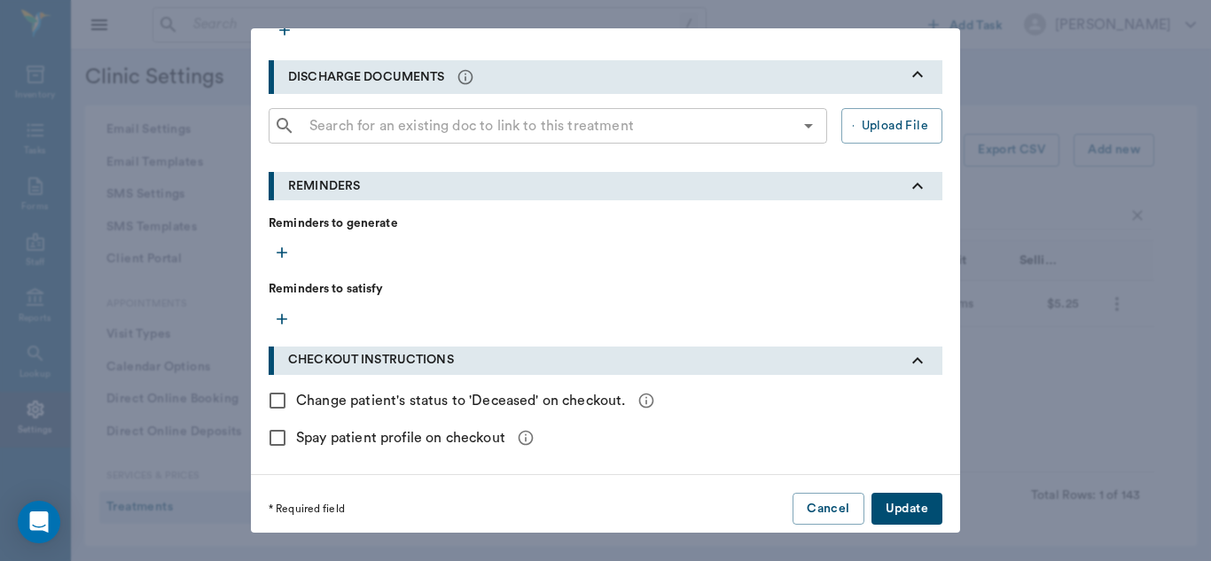
scroll to position [810, 0]
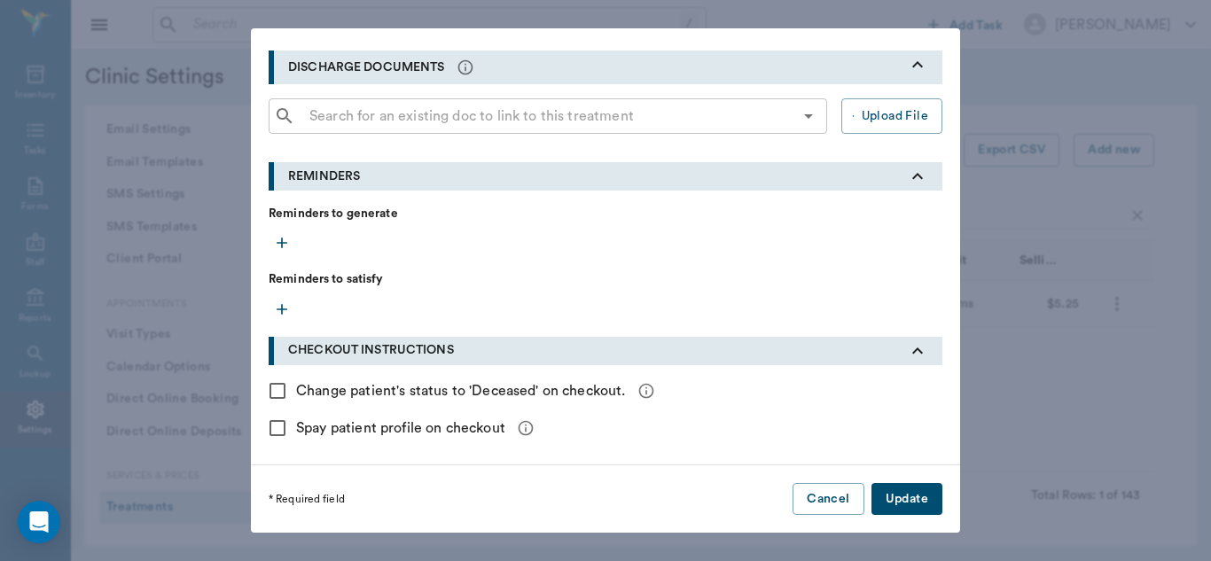
click at [916, 502] on button "Update" at bounding box center [906, 499] width 71 height 33
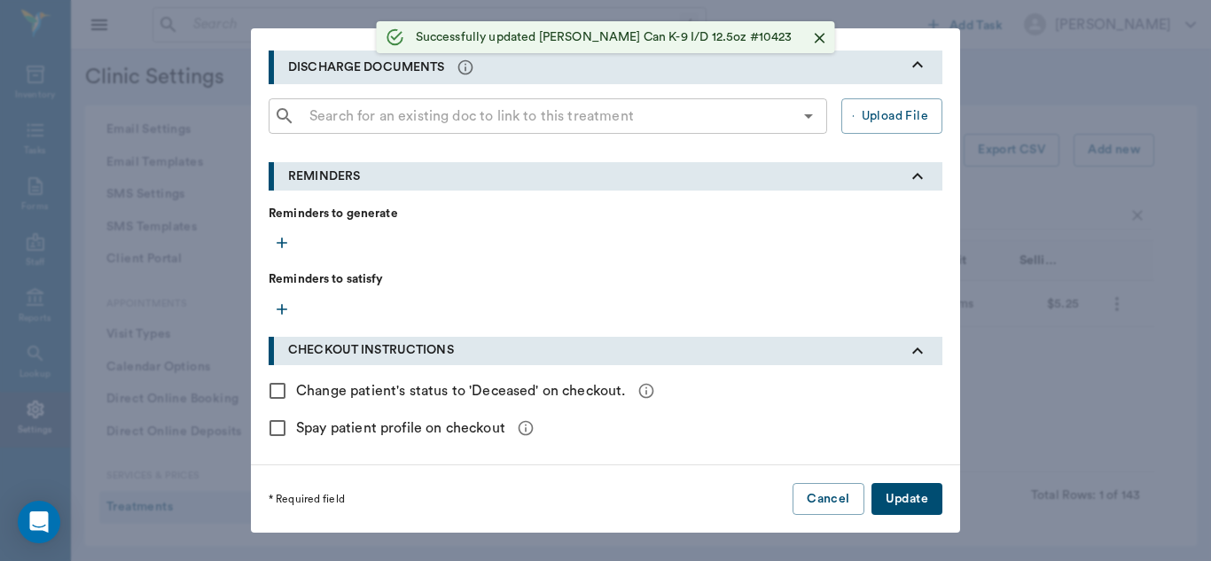
radio input "true"
checkbox input "false"
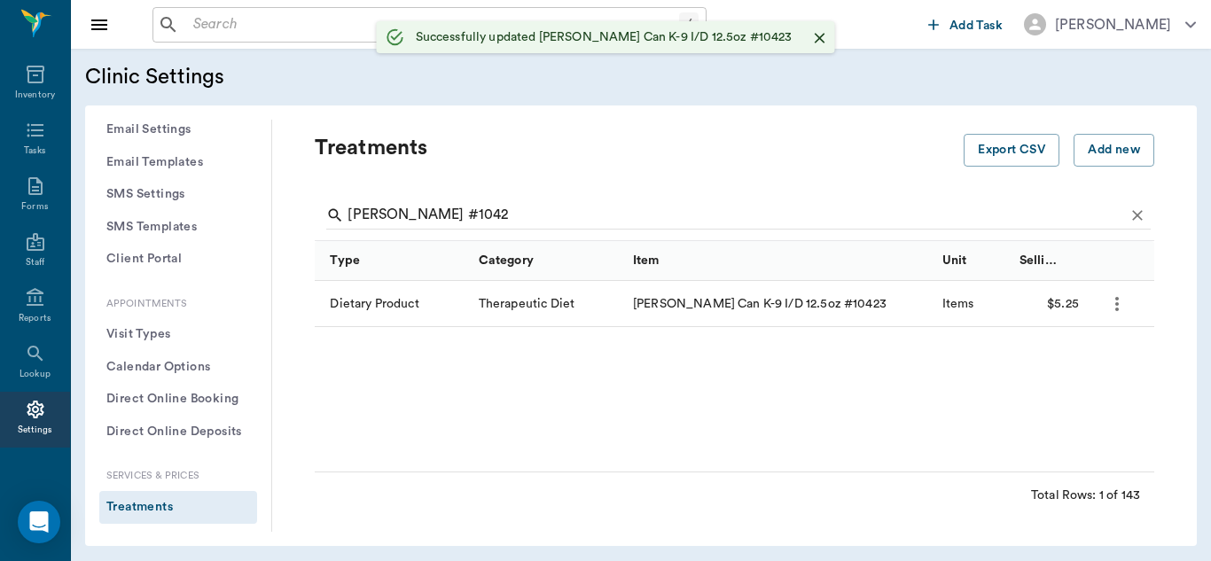
scroll to position [461, 0]
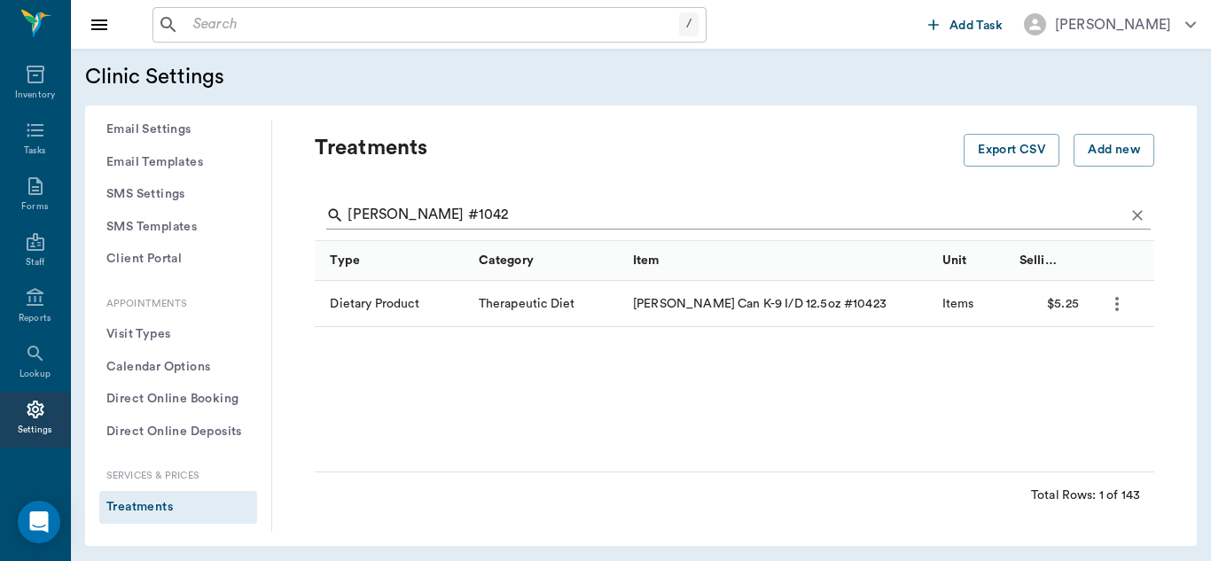
click at [442, 213] on input "[PERSON_NAME] #1042" at bounding box center [735, 215] width 776 height 28
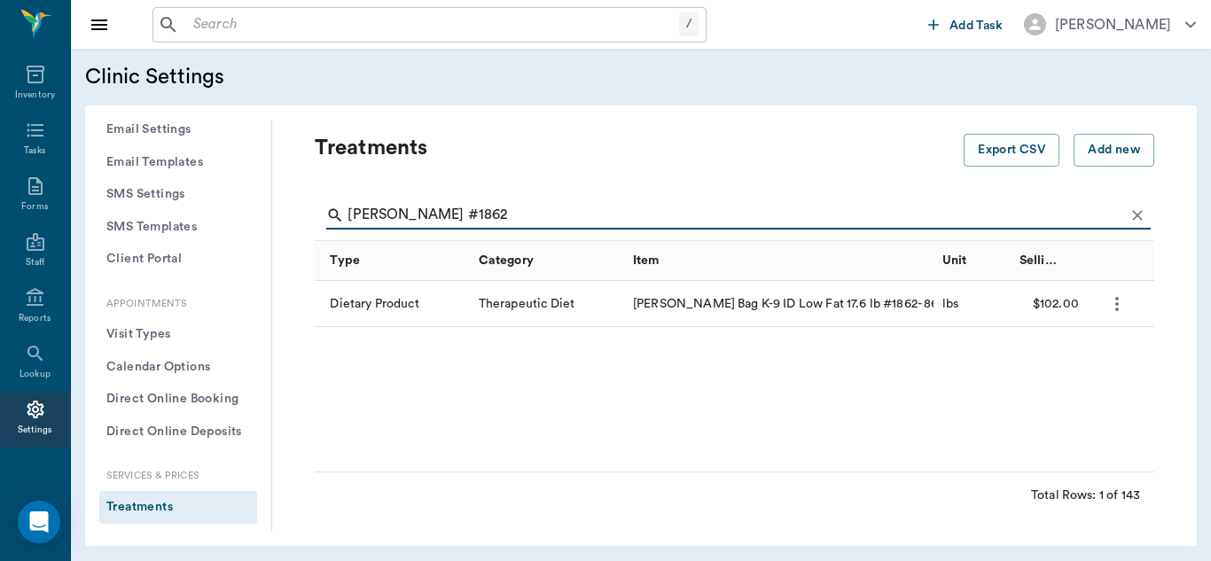
type input "[PERSON_NAME] #1862"
click at [1121, 306] on icon "more" at bounding box center [1116, 303] width 21 height 21
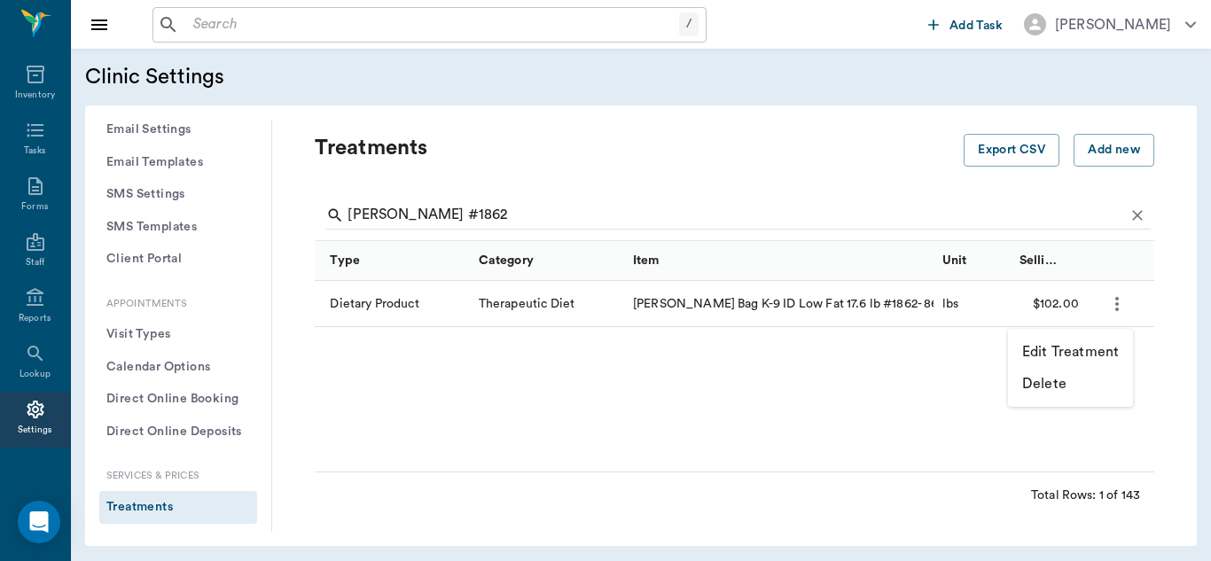
click at [1090, 355] on p "Edit Treatment" at bounding box center [1070, 351] width 97 height 21
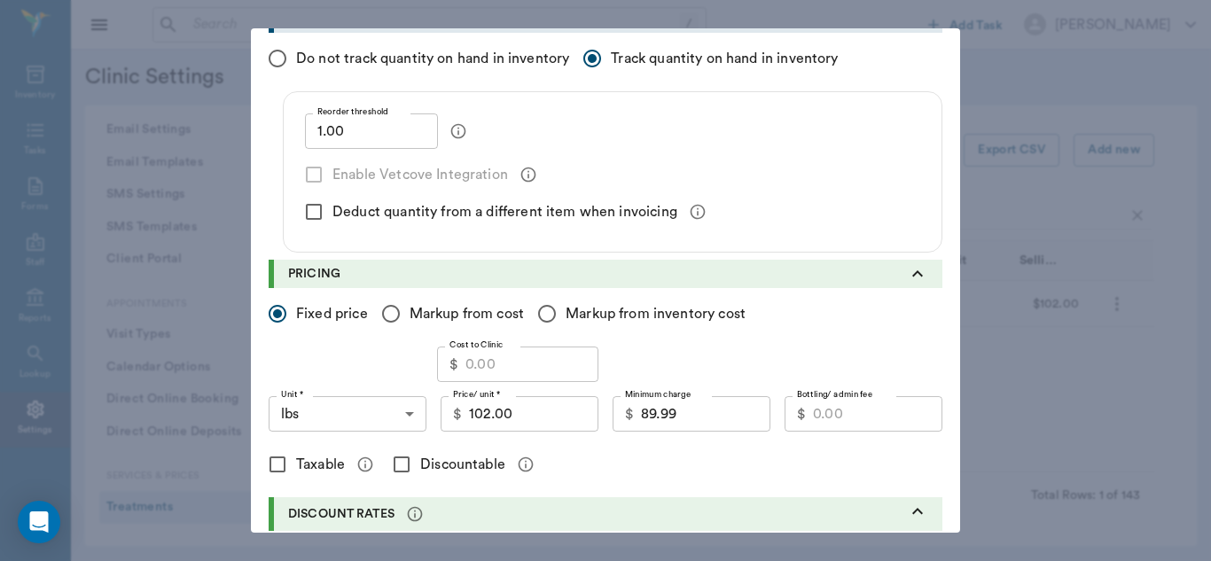
scroll to position [284, 0]
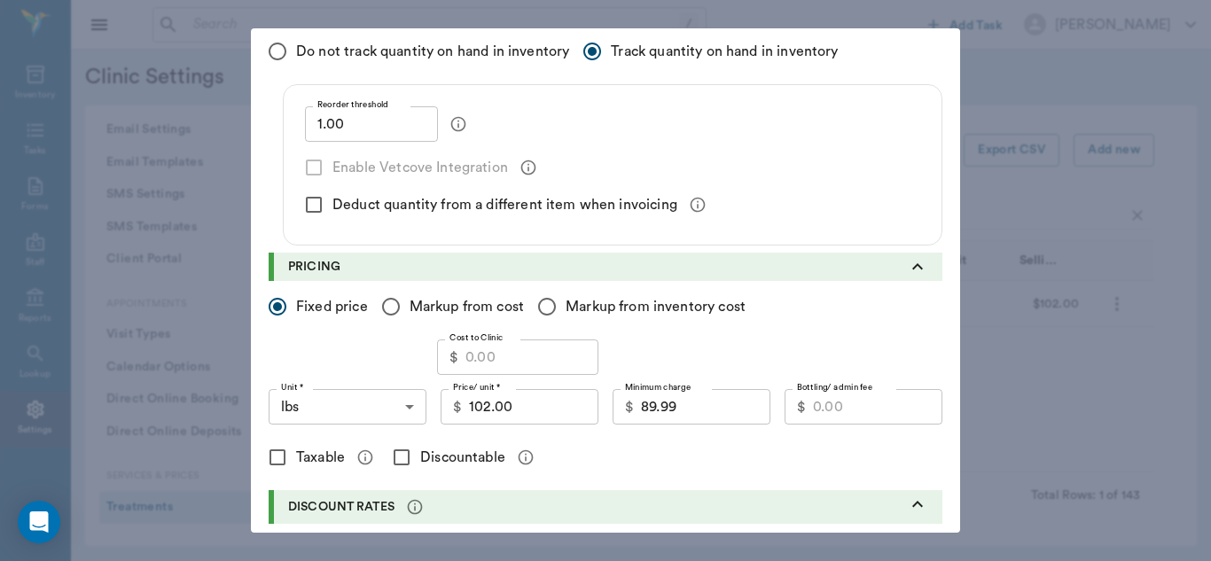
click at [526, 356] on input "Cost to Clinic" at bounding box center [531, 356] width 133 height 35
type input "66.75"
click at [708, 404] on input "89.99" at bounding box center [705, 406] width 129 height 35
type input "81.60"
click at [393, 454] on input "Discountable" at bounding box center [401, 457] width 37 height 37
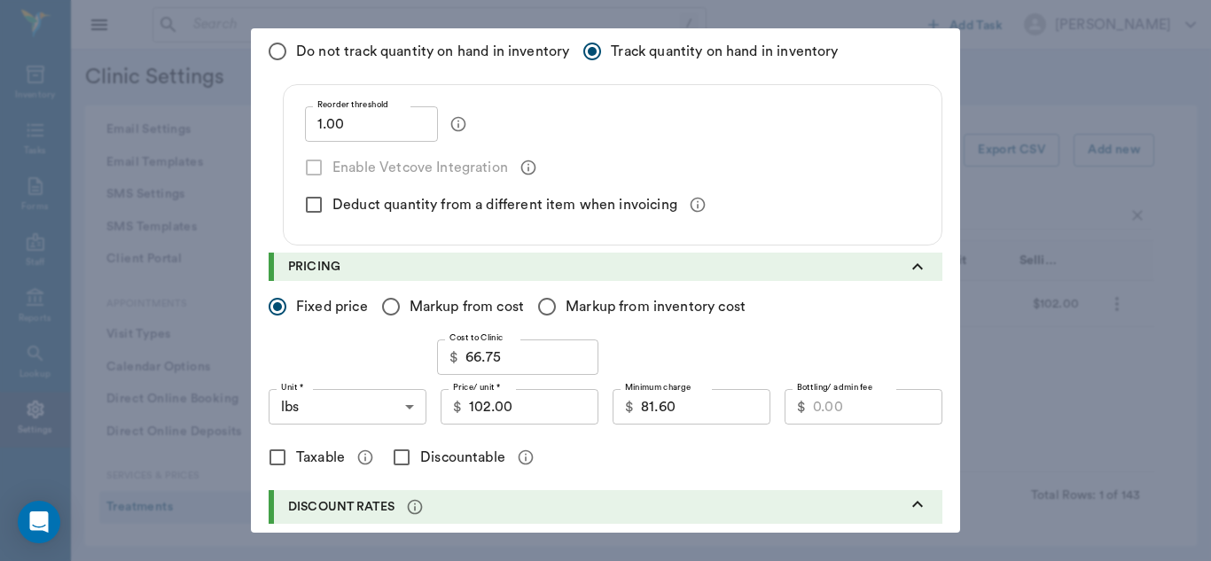
checkbox input "true"
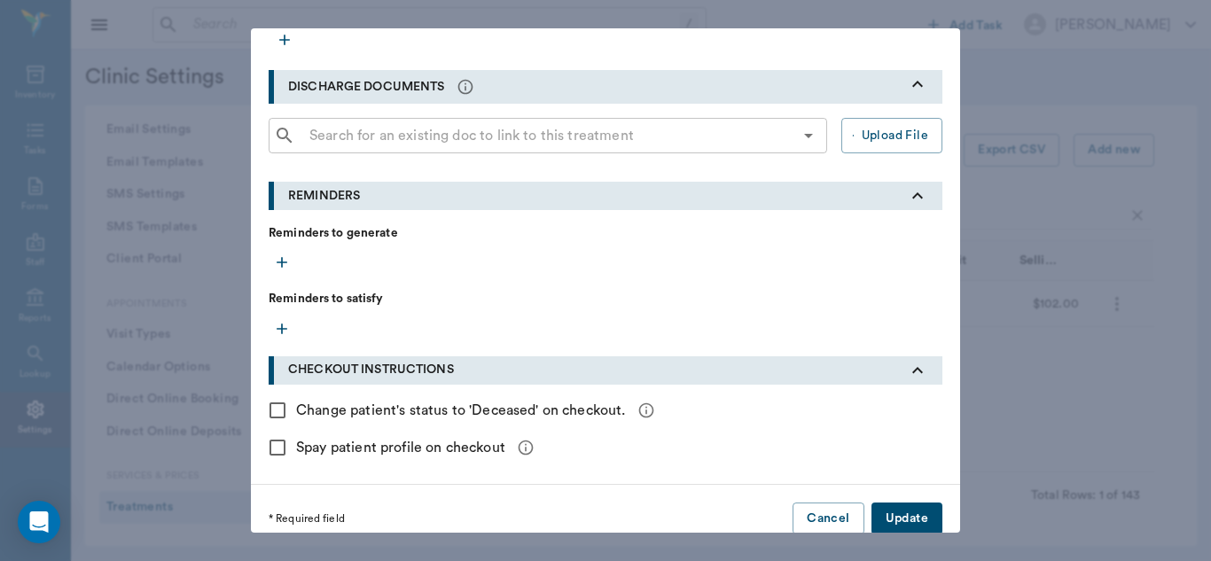
scroll to position [810, 0]
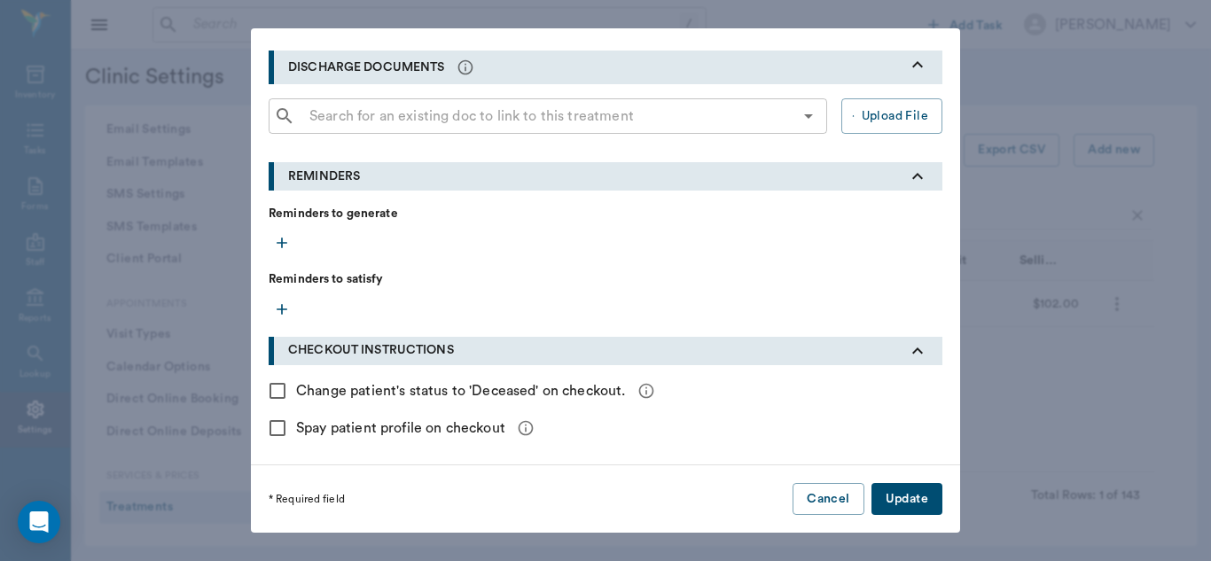
click at [917, 499] on button "Update" at bounding box center [906, 499] width 71 height 33
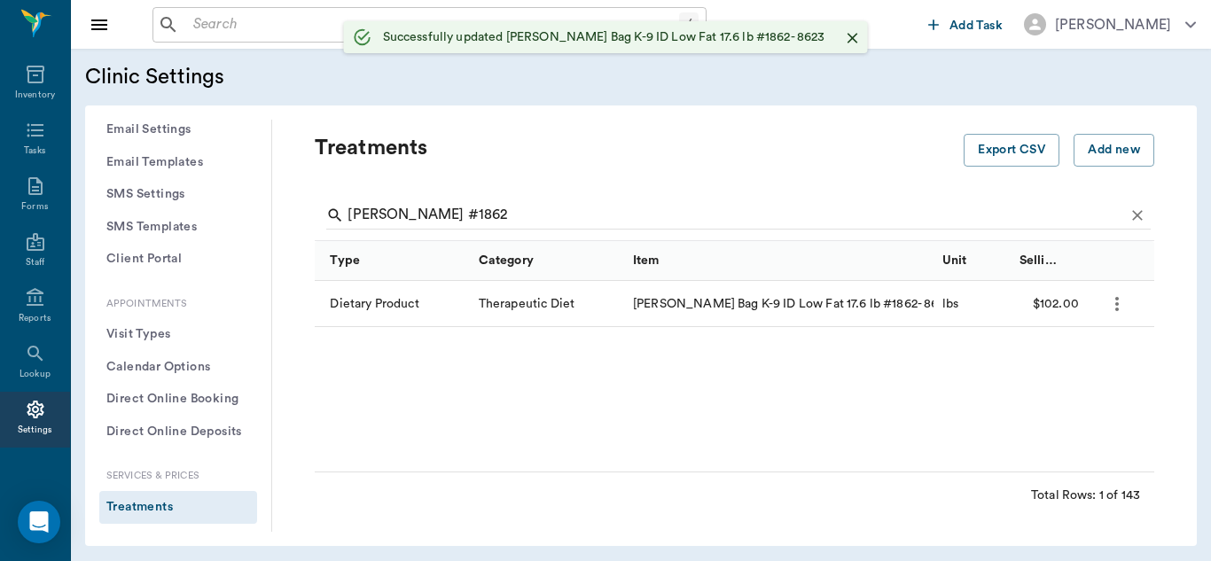
scroll to position [0, 0]
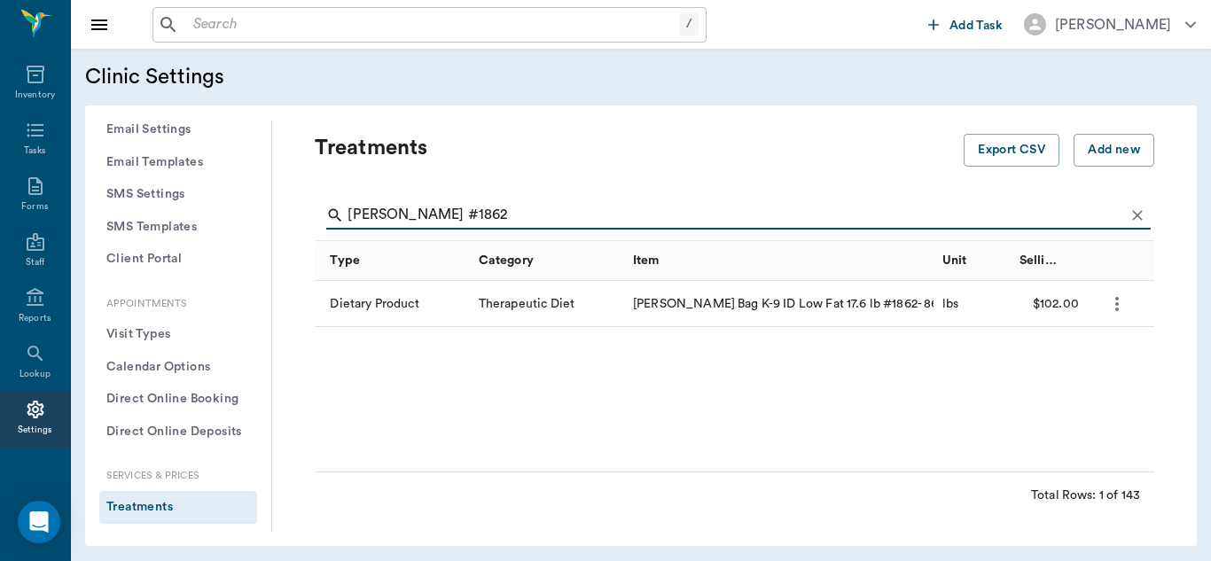
click at [456, 211] on input "[PERSON_NAME] #1862" at bounding box center [735, 215] width 776 height 28
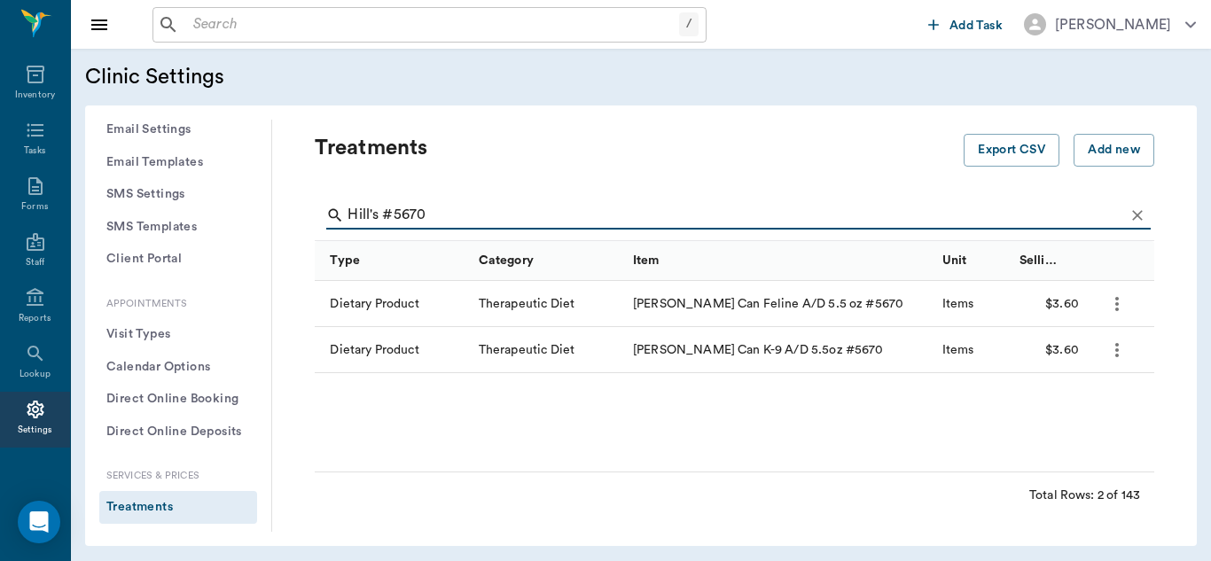
type input "Hill's #5670"
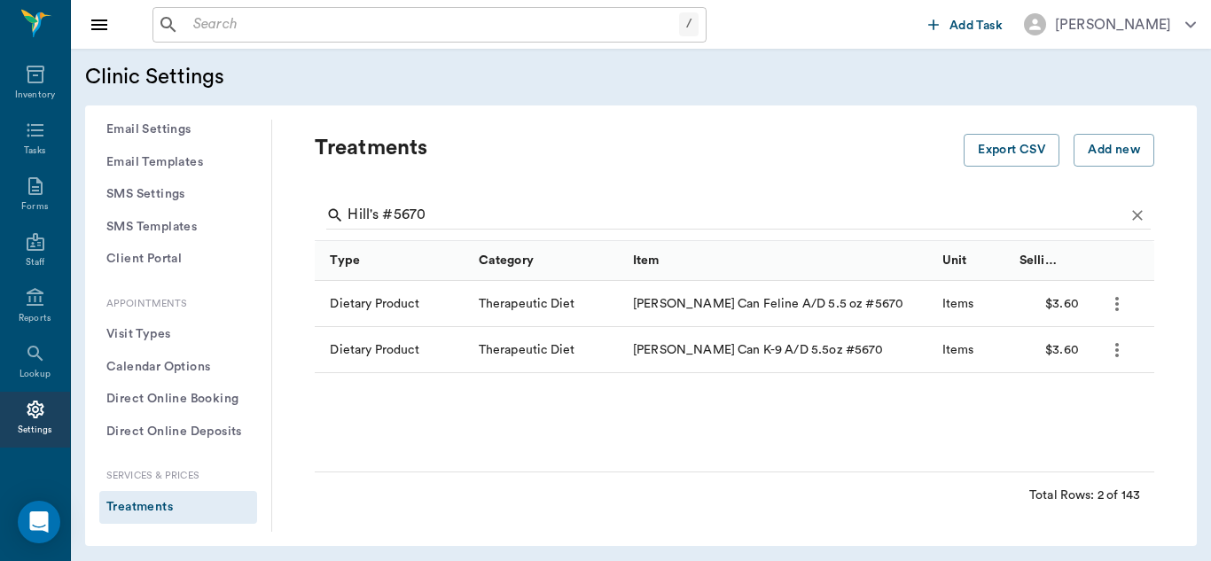
click at [1111, 297] on icon "more" at bounding box center [1116, 303] width 21 height 21
click at [1076, 352] on p "Edit Treatment" at bounding box center [1070, 351] width 97 height 21
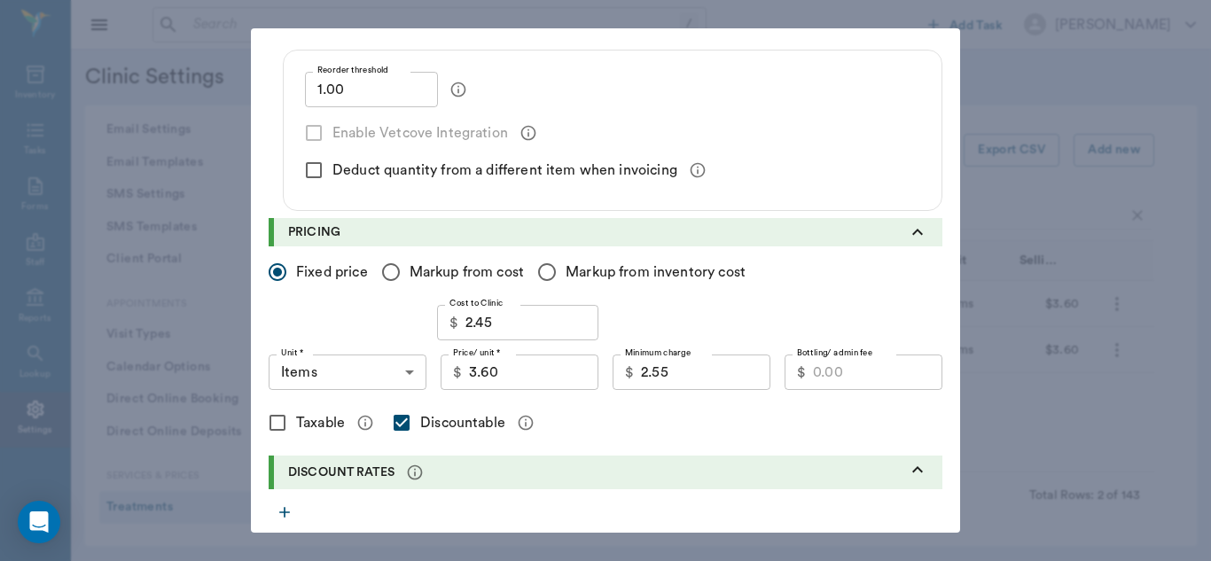
scroll to position [329, 0]
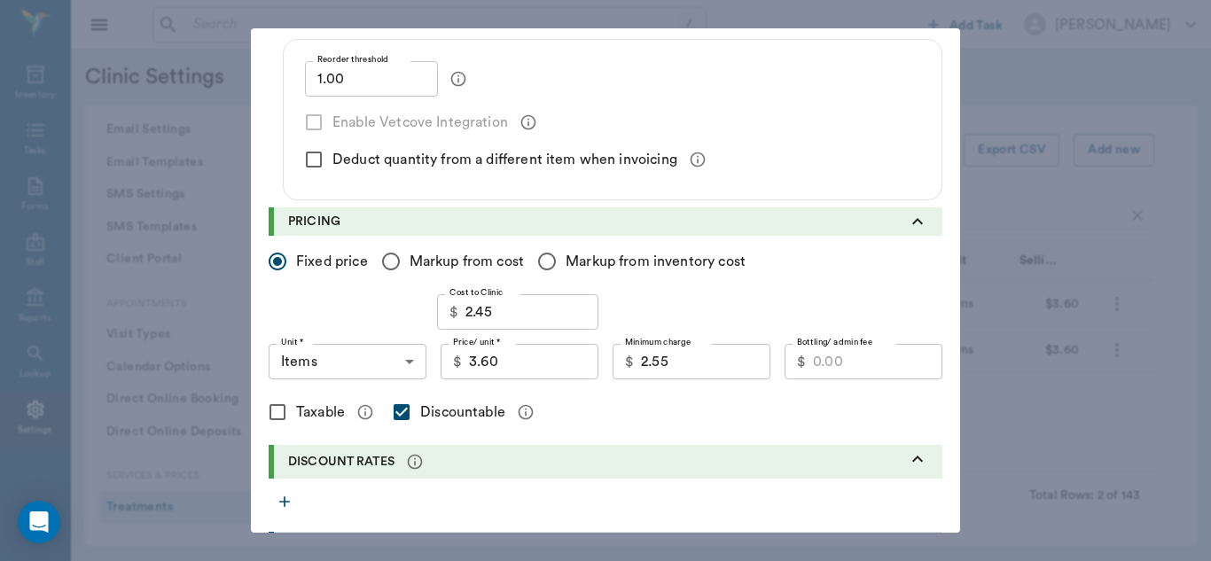
click at [515, 311] on input "2.45" at bounding box center [531, 311] width 133 height 35
type input "2.45"
click at [699, 359] on input "2.55" at bounding box center [705, 361] width 129 height 35
type input "3"
type input "2.95"
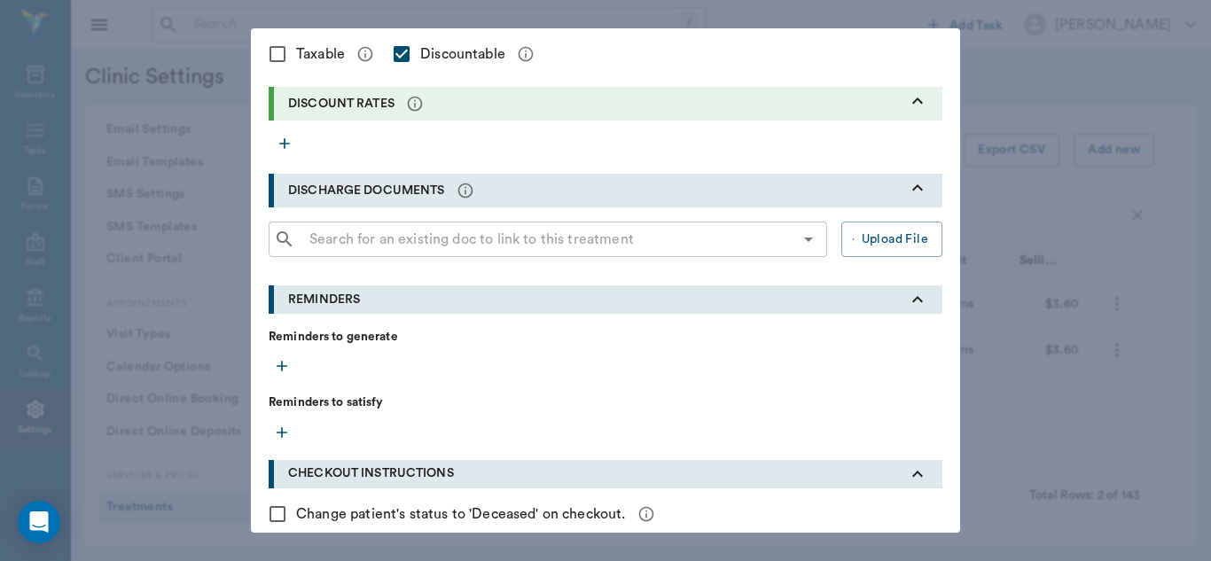
scroll to position [810, 0]
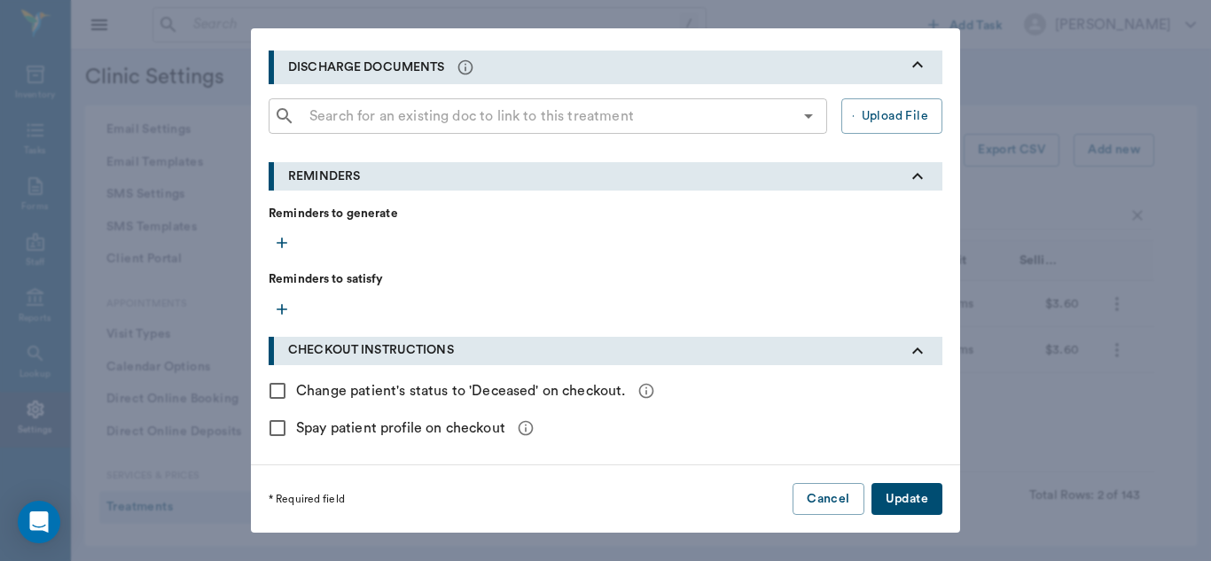
click at [906, 502] on button "Update" at bounding box center [906, 499] width 71 height 33
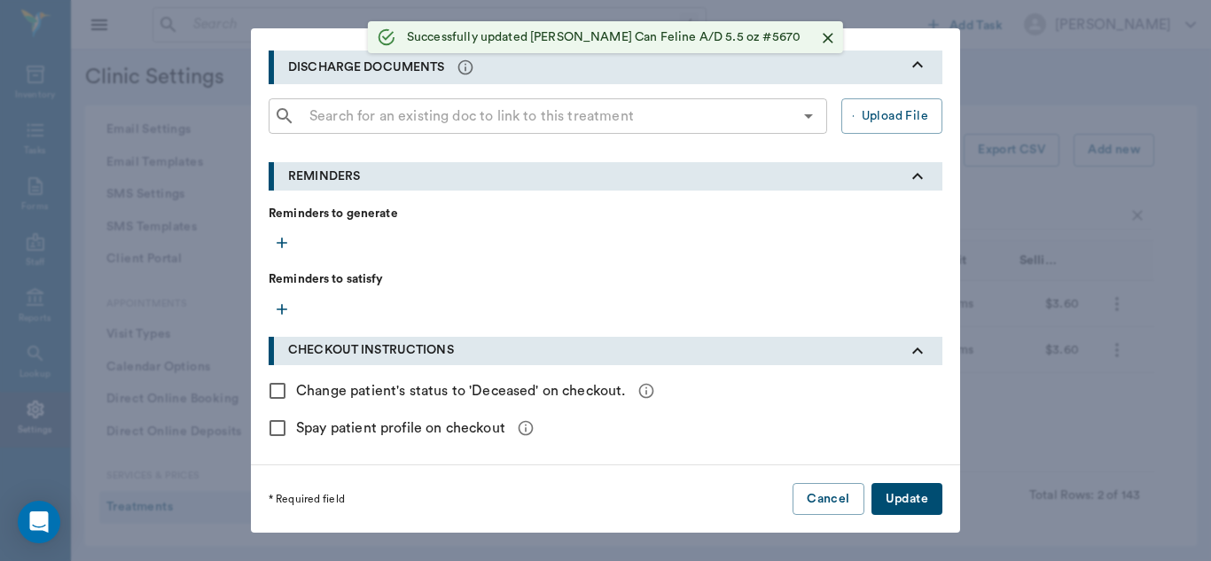
radio input "true"
checkbox input "false"
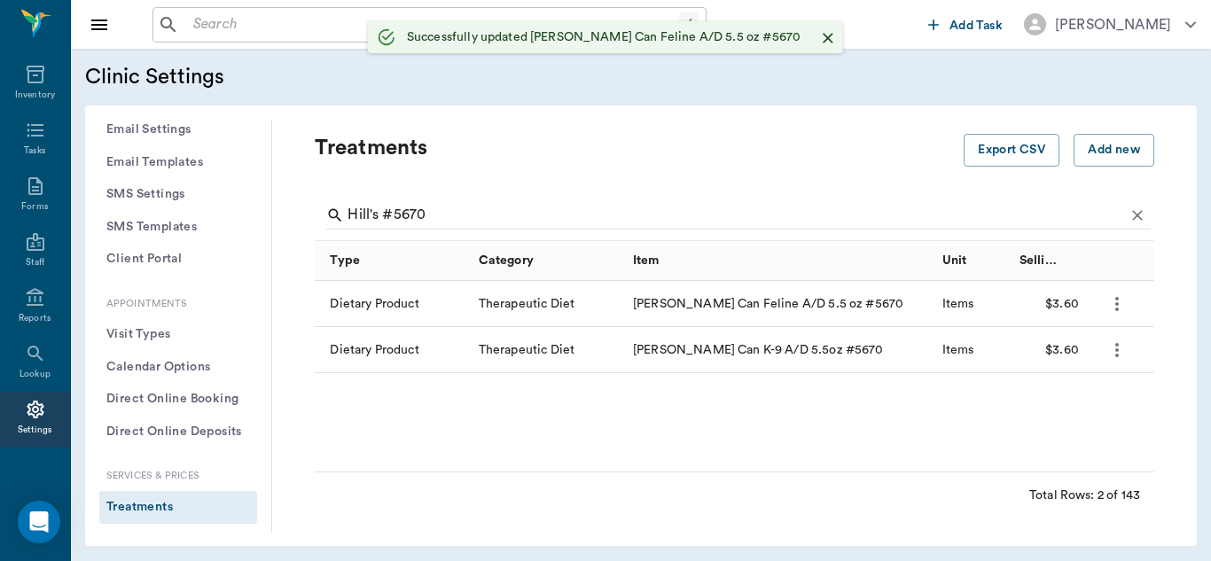
scroll to position [461, 0]
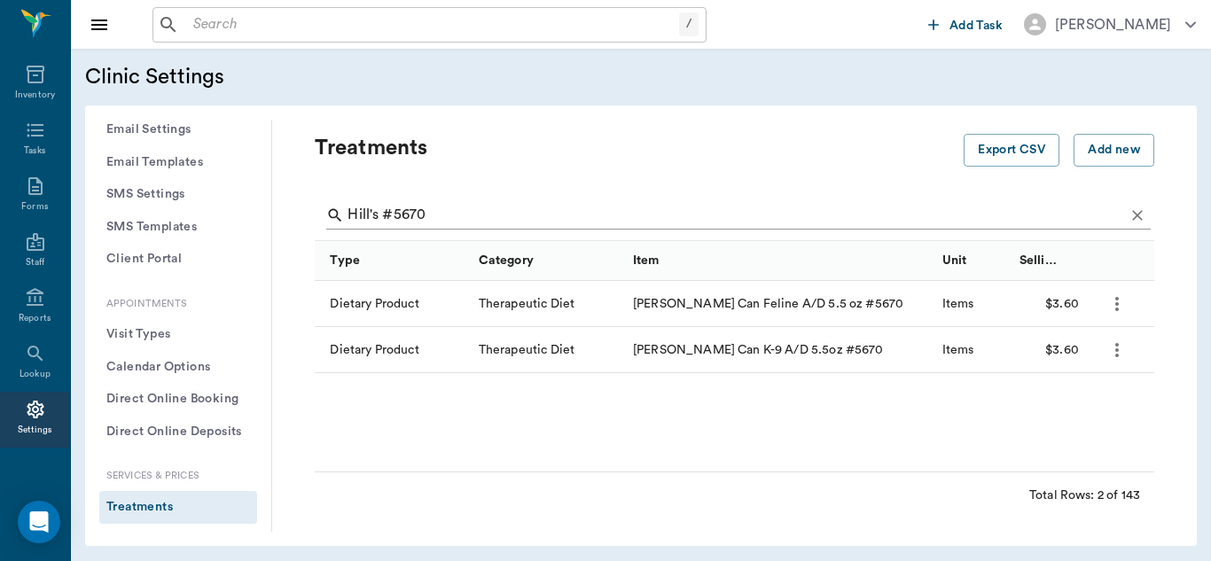
click at [459, 210] on input "Hill's #5670" at bounding box center [735, 215] width 776 height 28
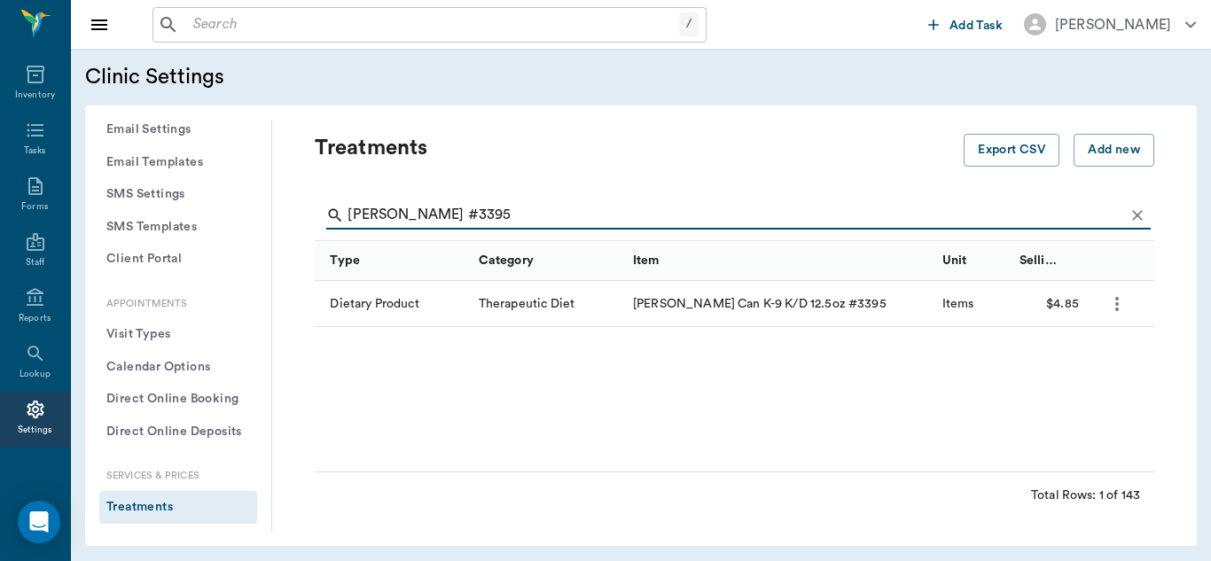
type input "[PERSON_NAME] #3395"
click at [1117, 306] on icon "more" at bounding box center [1116, 303] width 21 height 21
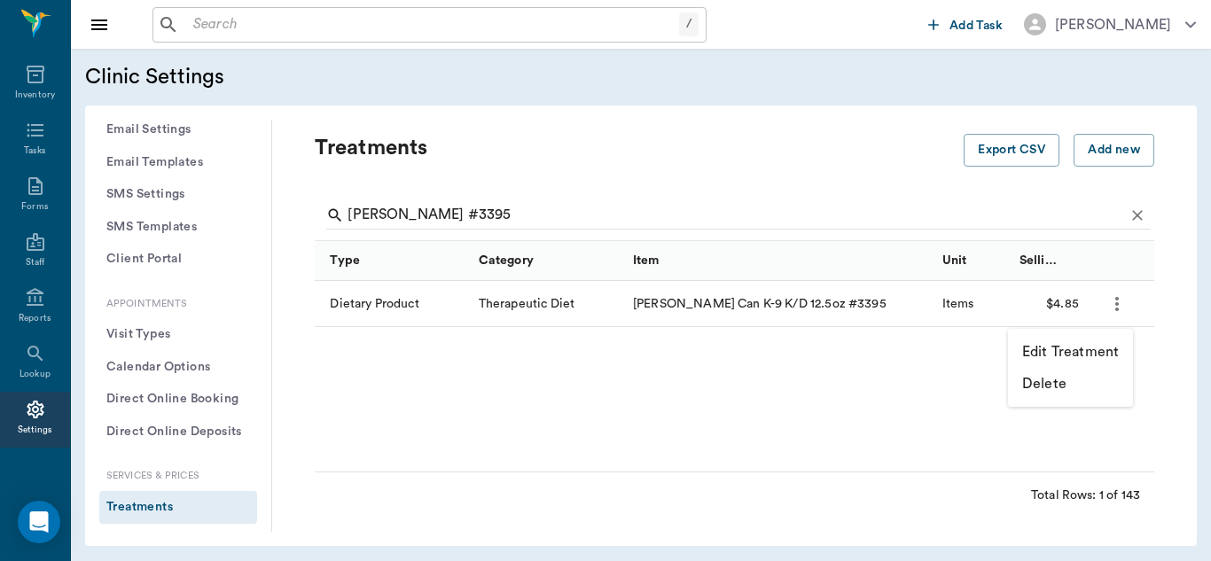
click at [1085, 352] on p "Edit Treatment" at bounding box center [1070, 351] width 97 height 21
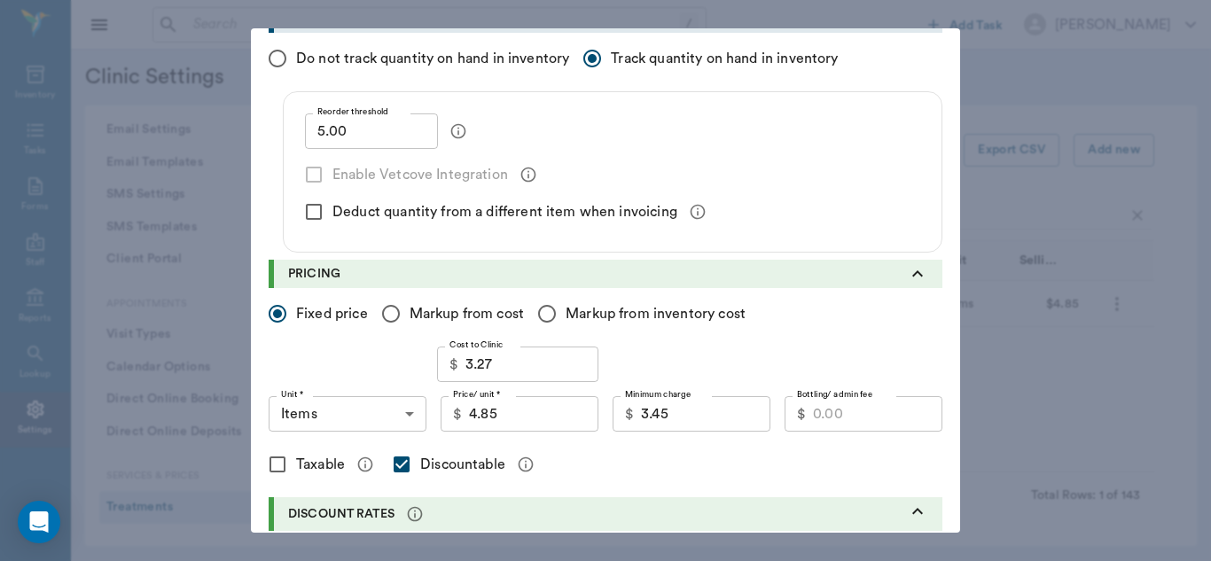
scroll to position [284, 0]
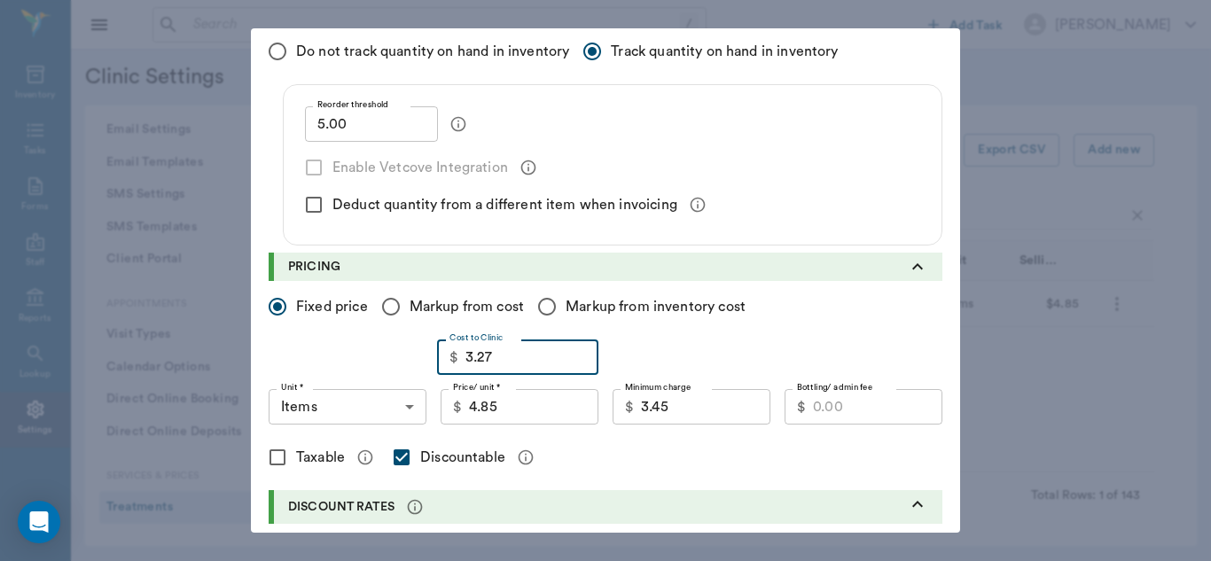
click at [537, 359] on input "3.27" at bounding box center [531, 356] width 133 height 35
type input "3.30"
click at [691, 403] on input "3.45" at bounding box center [705, 406] width 129 height 35
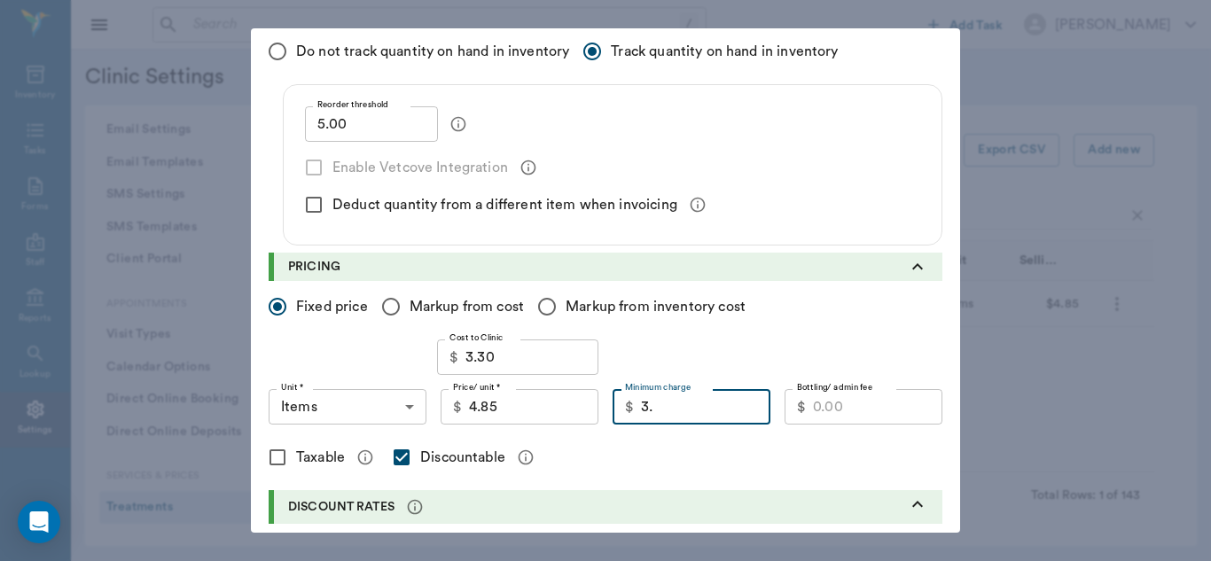
type input "3"
type input "4.00"
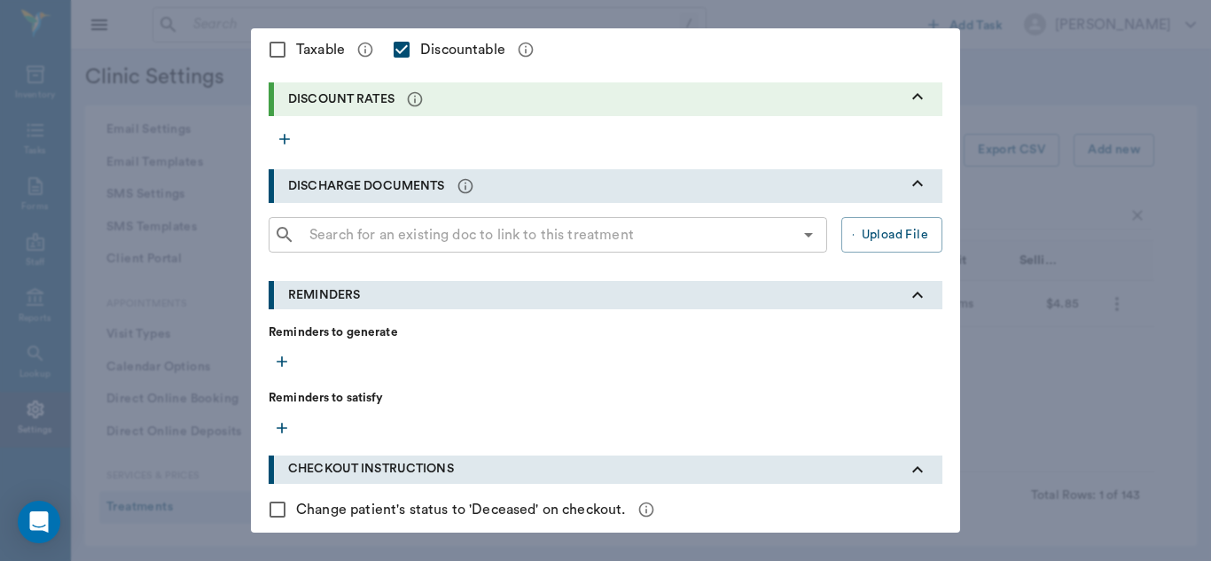
scroll to position [810, 0]
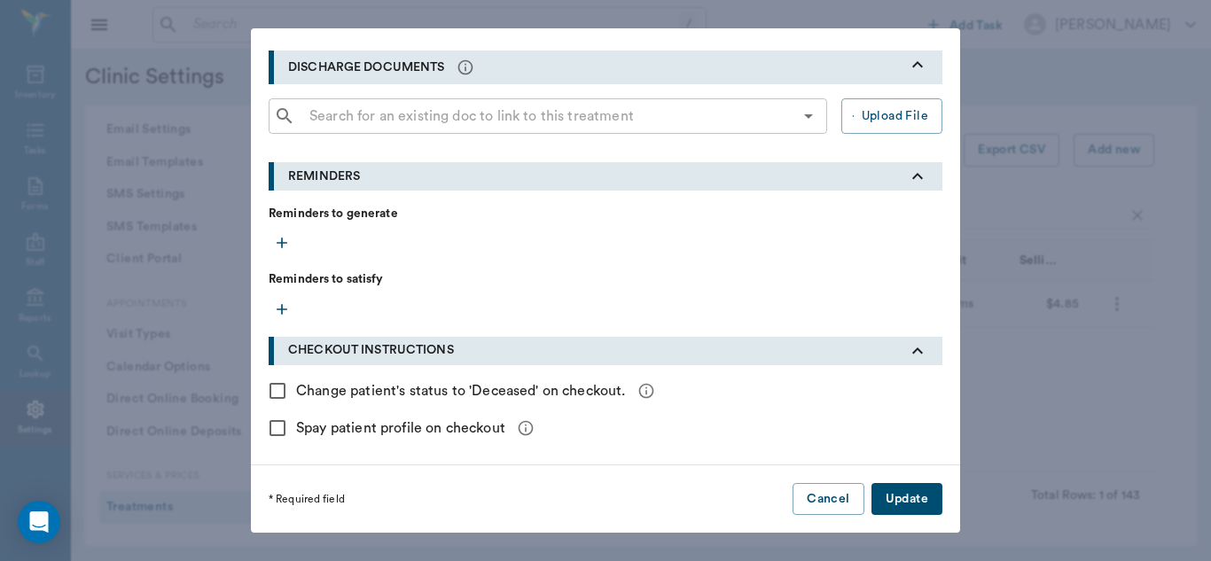
click at [893, 512] on button "Update" at bounding box center [906, 499] width 71 height 33
click at [893, 512] on div "* Required field Cancel Update" at bounding box center [605, 499] width 709 height 68
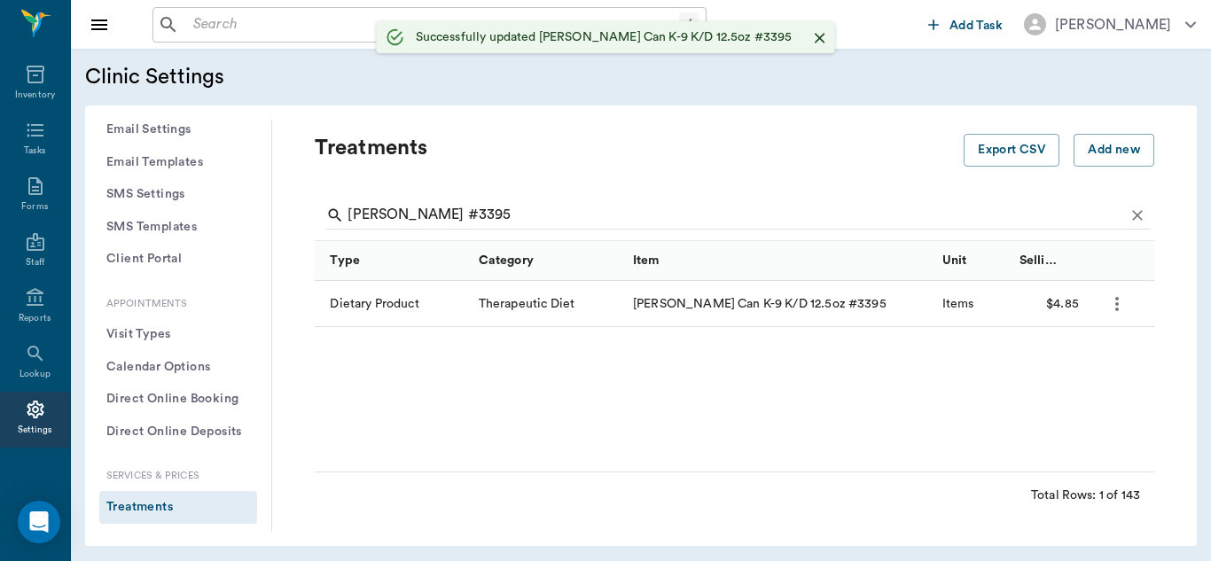
radio input "true"
checkbox input "false"
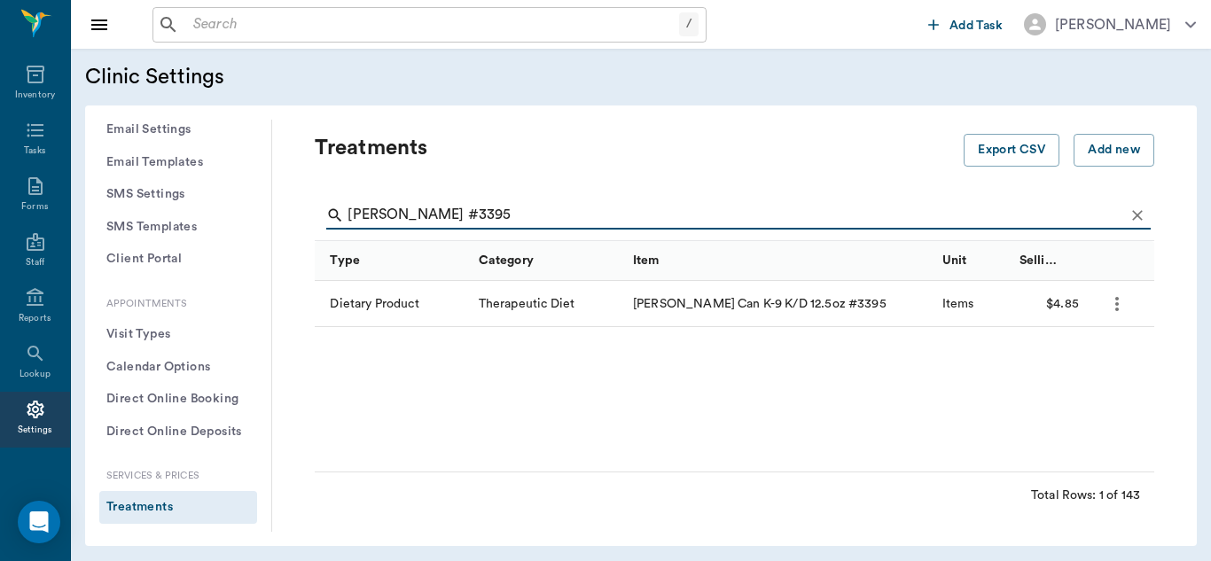
click at [517, 211] on input "[PERSON_NAME] #3395" at bounding box center [735, 215] width 776 height 28
type input "[PERSON_NAME] #8183"
click at [1119, 302] on icon "more" at bounding box center [1116, 303] width 21 height 21
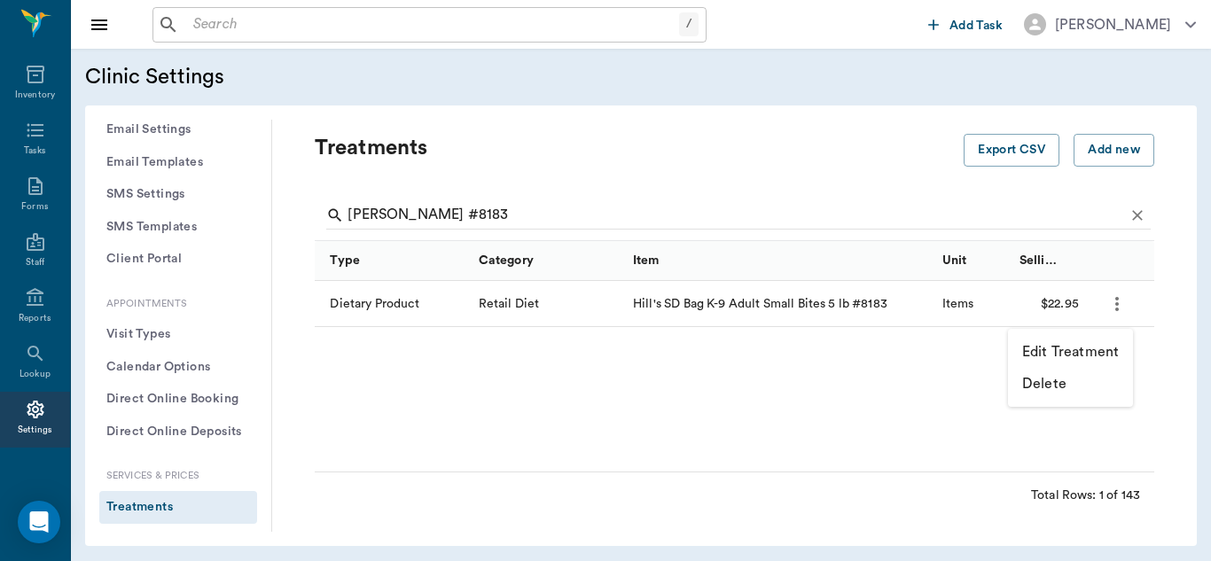
click at [1093, 352] on p "Edit Treatment" at bounding box center [1070, 351] width 97 height 21
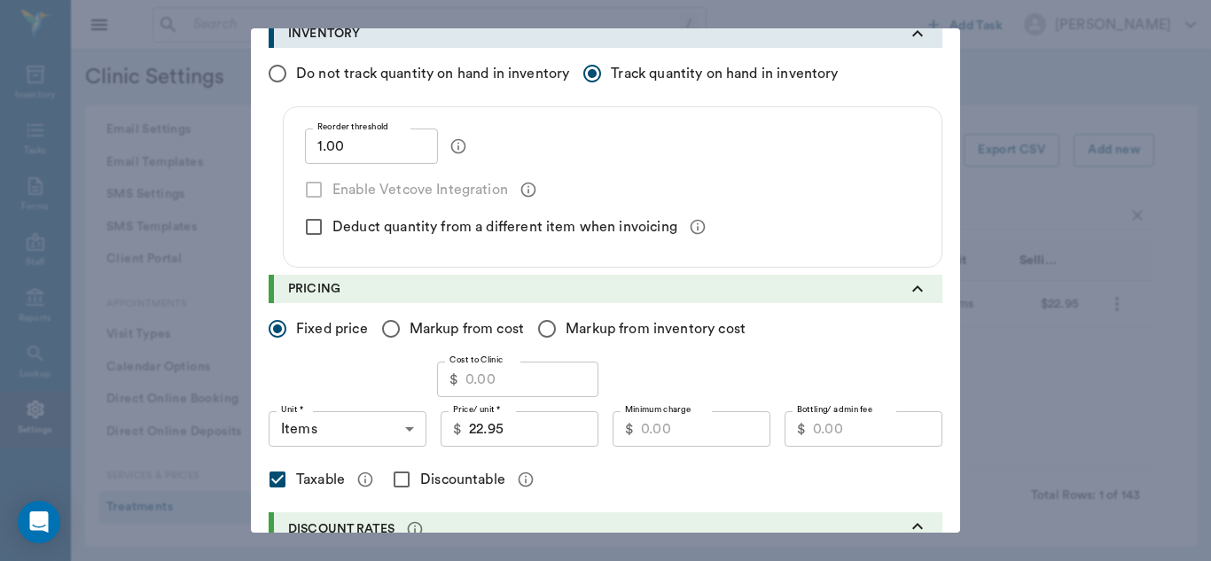
scroll to position [267, 0]
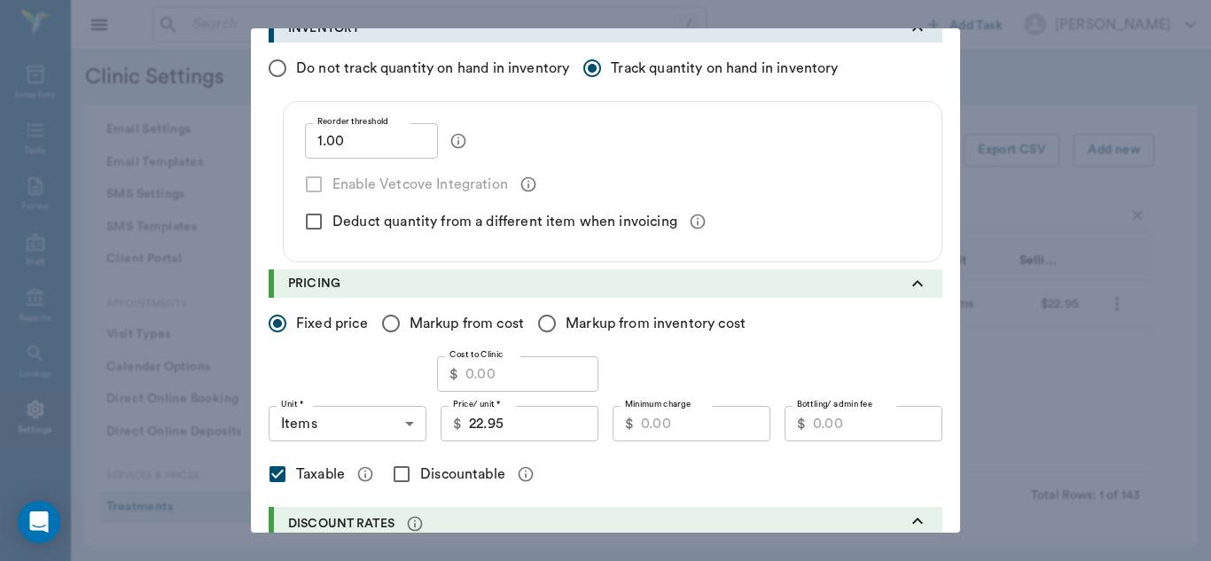
click at [523, 370] on input "Cost to Clinic" at bounding box center [531, 373] width 133 height 35
type input "14.25"
click at [504, 433] on input "22.95" at bounding box center [533, 423] width 129 height 35
type input "23.05"
click at [721, 419] on input "Minimum charge" at bounding box center [705, 423] width 129 height 35
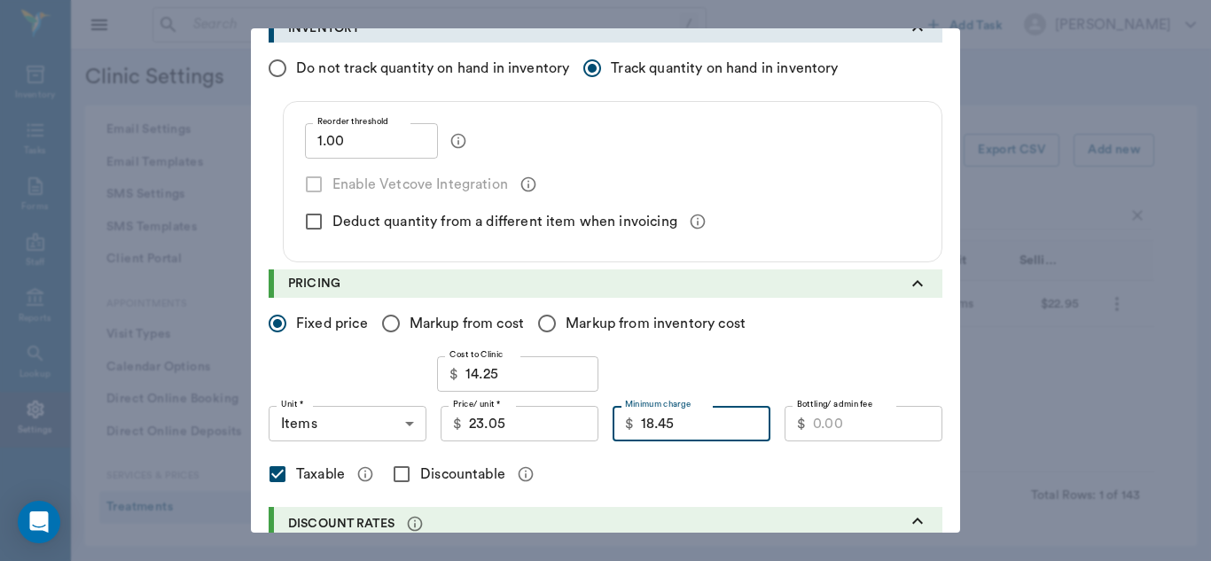
type input "18.45"
click at [397, 470] on input "Discountable" at bounding box center [401, 474] width 37 height 37
checkbox input "true"
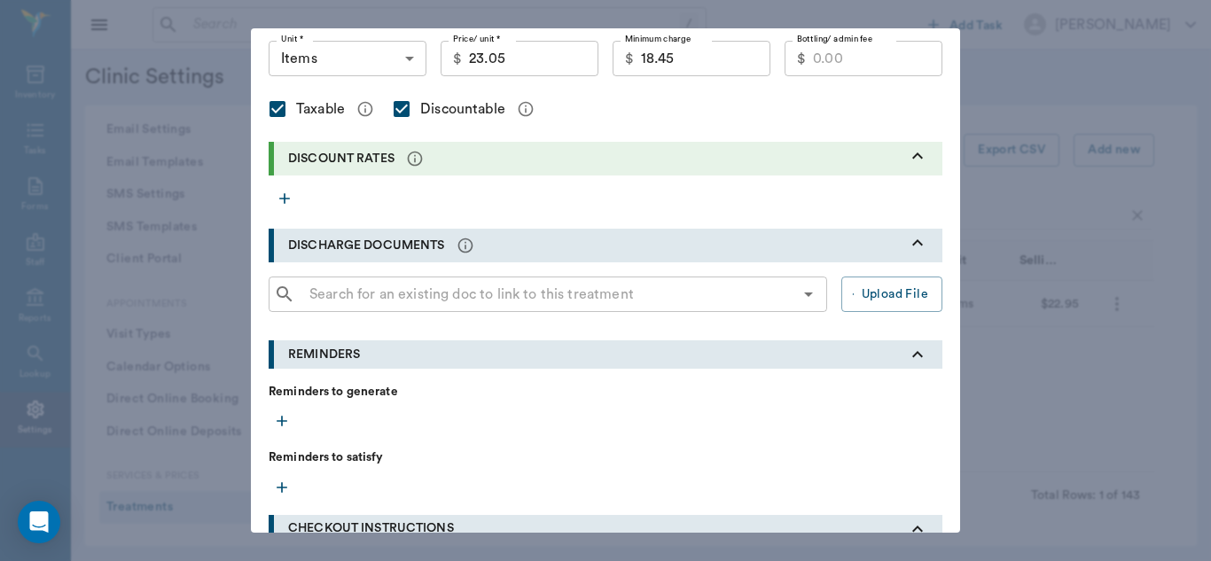
scroll to position [810, 0]
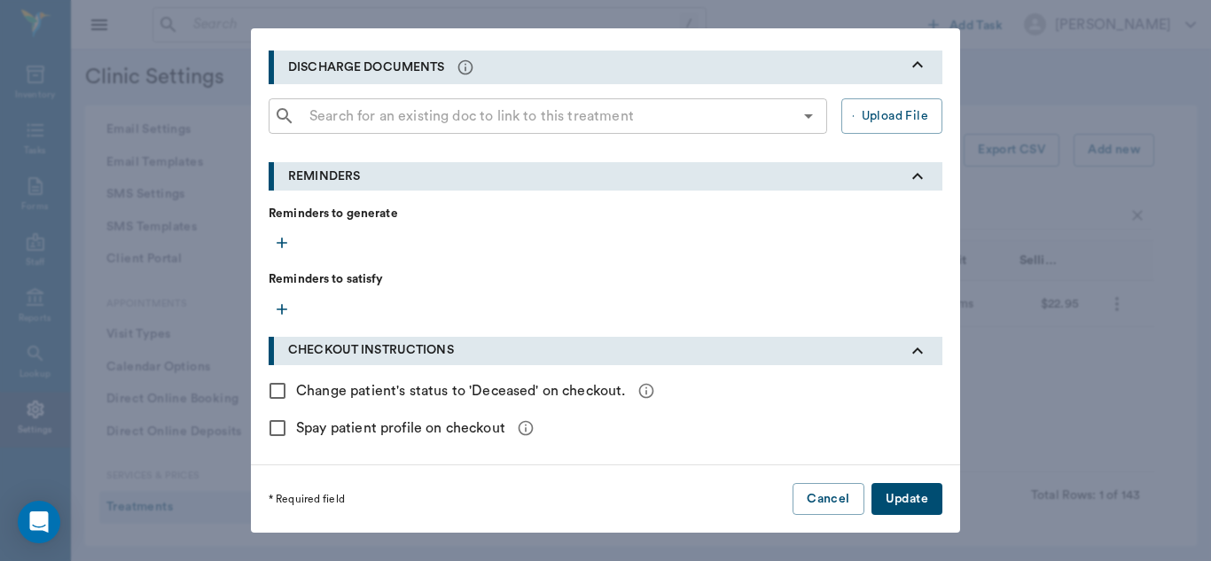
click at [921, 495] on button "Update" at bounding box center [906, 499] width 71 height 33
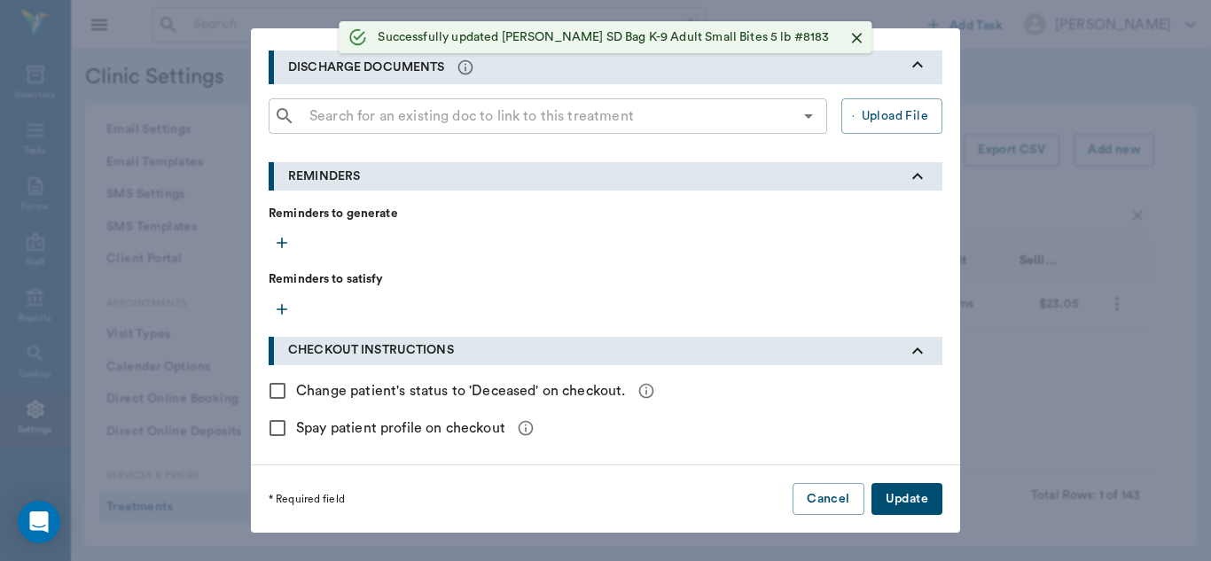
radio input "true"
checkbox input "false"
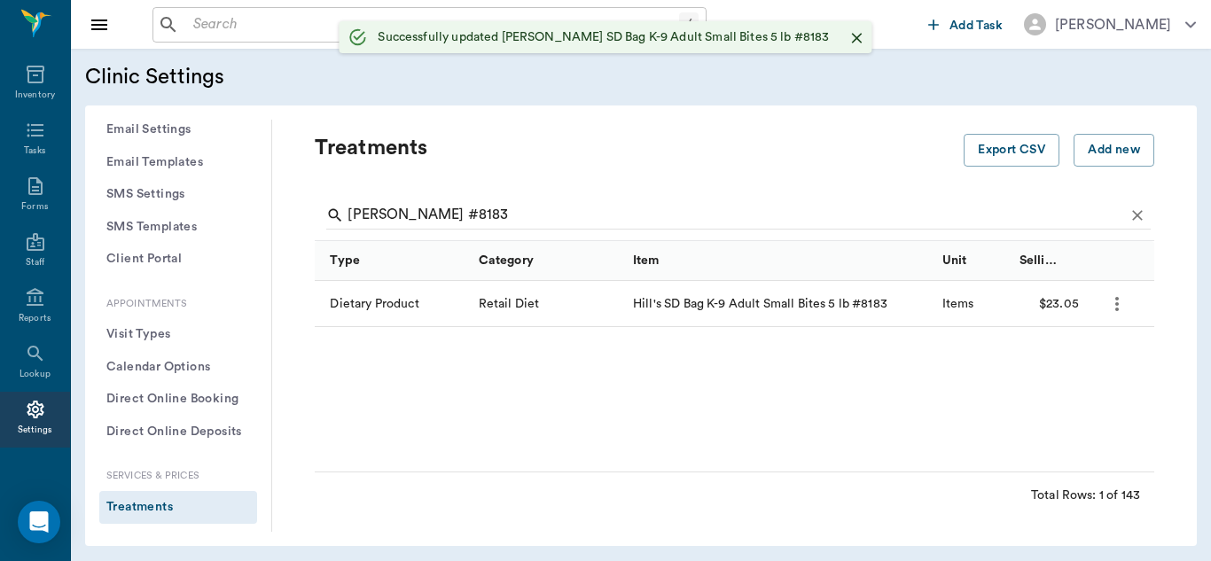
scroll to position [461, 0]
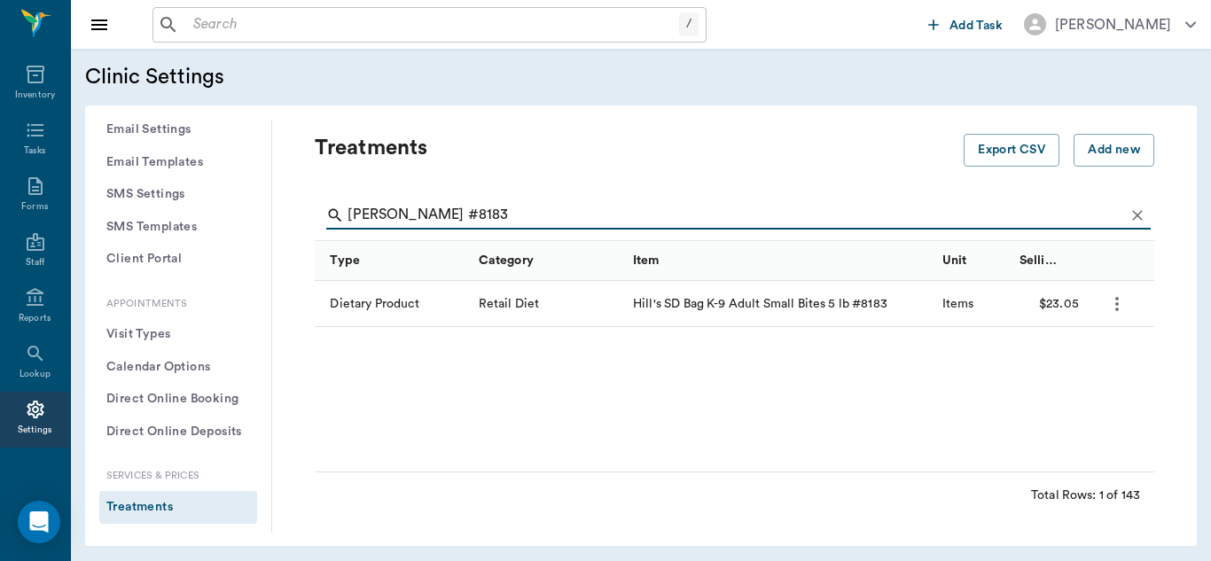
click at [478, 215] on input "[PERSON_NAME] #8183" at bounding box center [735, 215] width 776 height 28
type input "Hill's #9301"
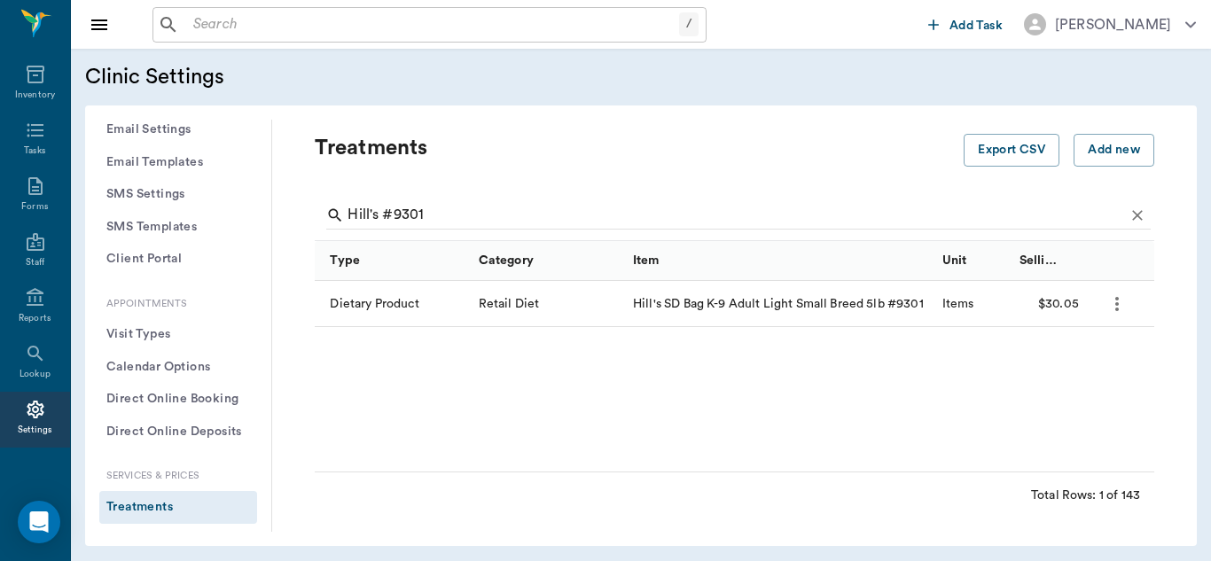
click at [1113, 300] on icon "more" at bounding box center [1116, 303] width 21 height 21
click at [1079, 348] on p "Edit Treatment" at bounding box center [1070, 351] width 97 height 21
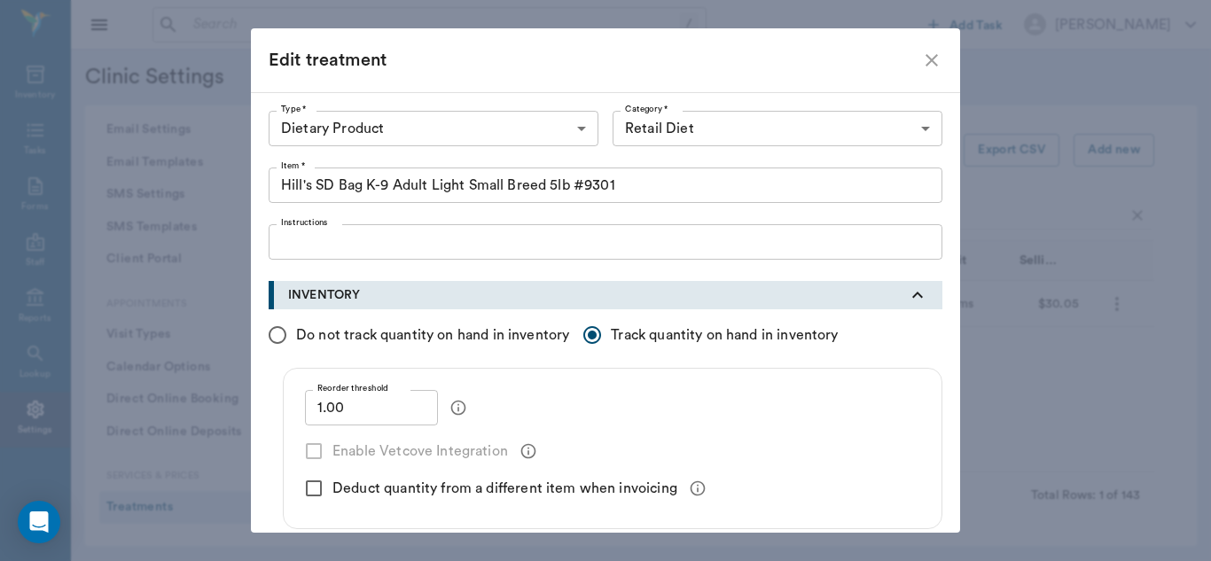
drag, startPoint x: 963, startPoint y: 155, endPoint x: 944, endPoint y: 117, distance: 42.4
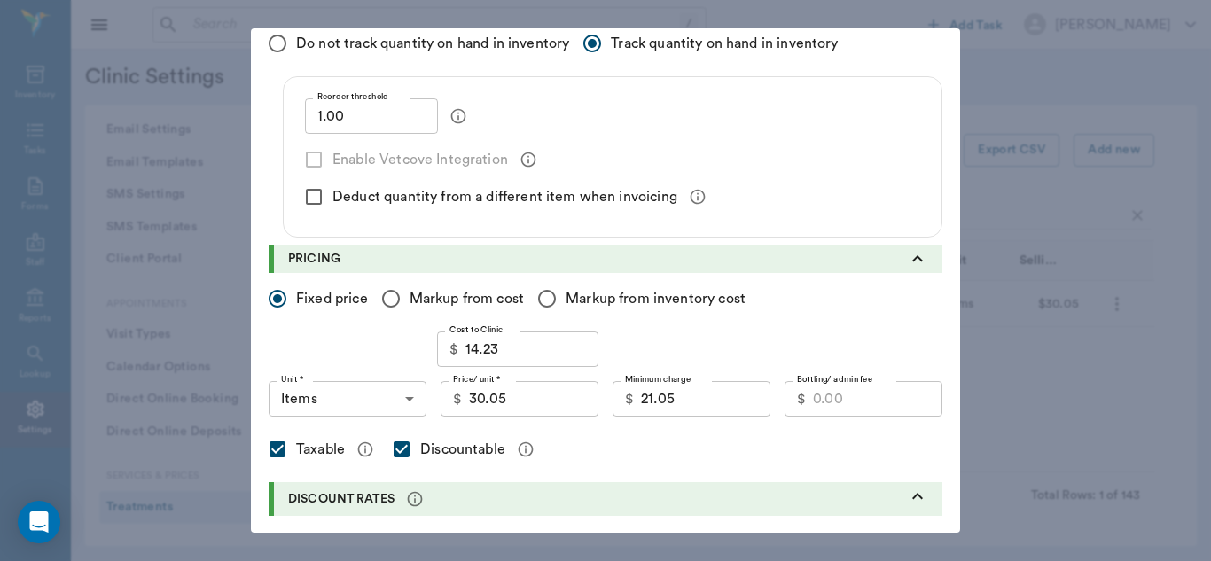
scroll to position [301, 0]
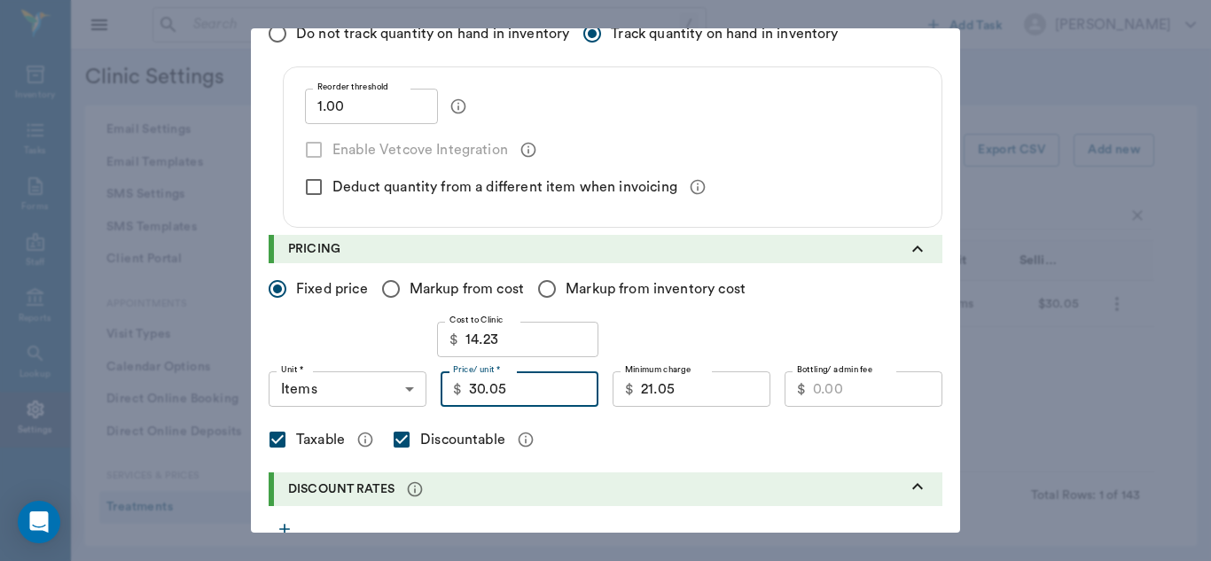
click at [523, 386] on input "30.05" at bounding box center [533, 388] width 129 height 35
type input "23.05"
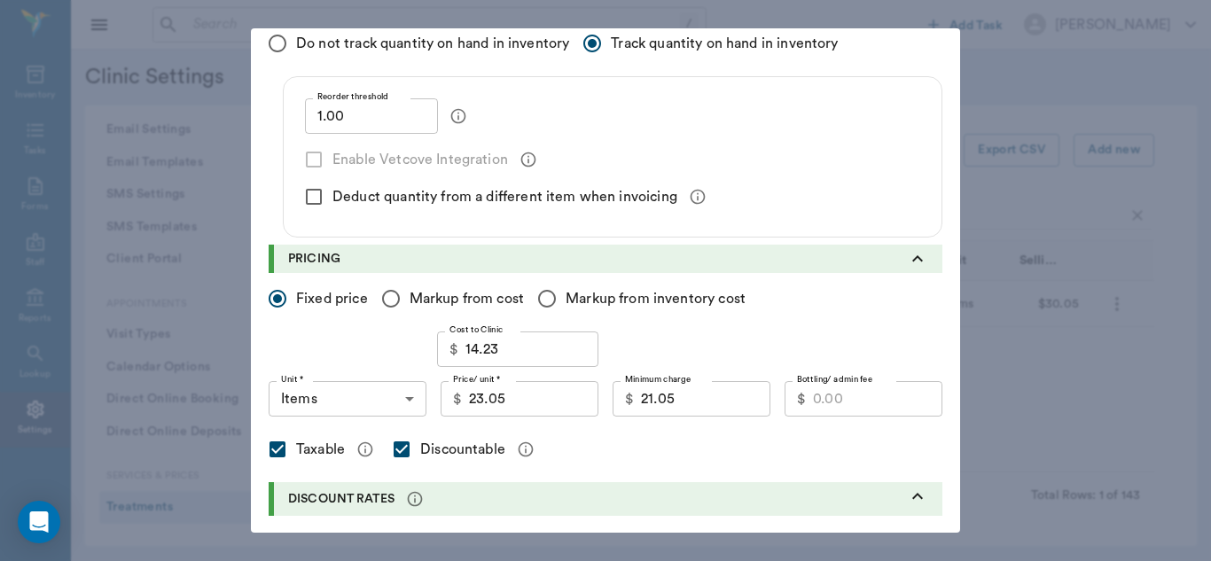
scroll to position [294, 0]
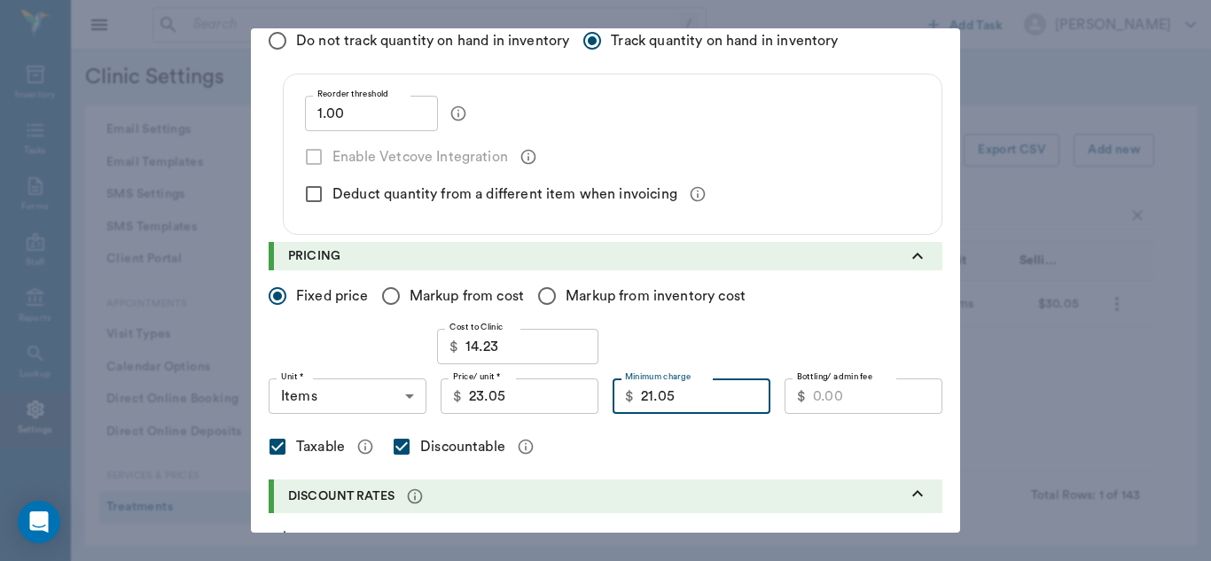
click at [692, 402] on input "21.05" at bounding box center [705, 395] width 129 height 35
type input "2"
type input "18.45"
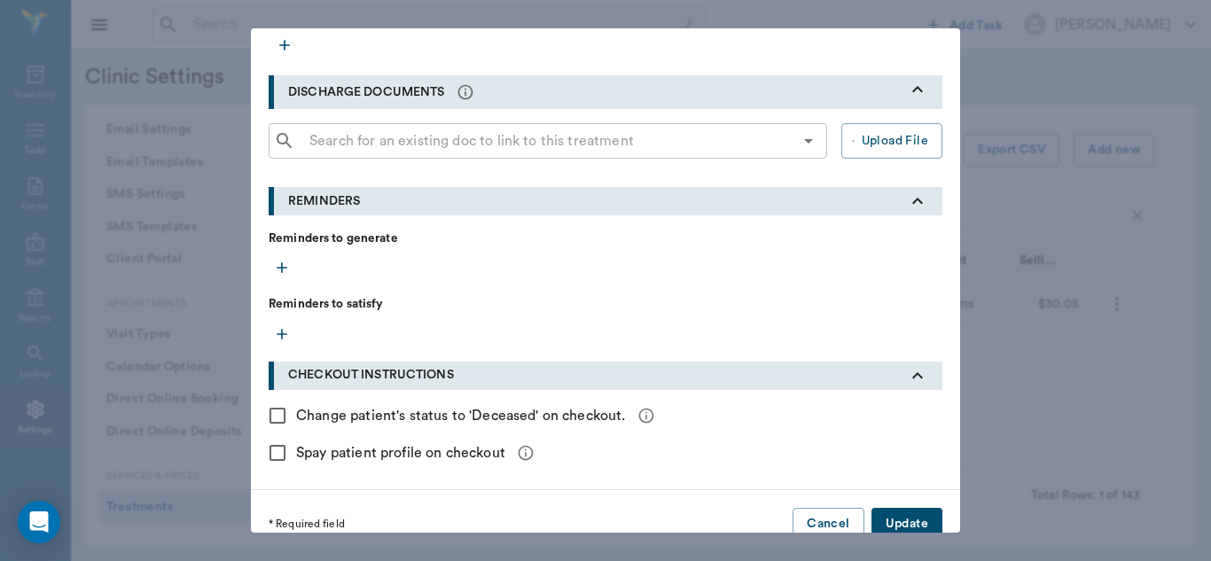
scroll to position [810, 0]
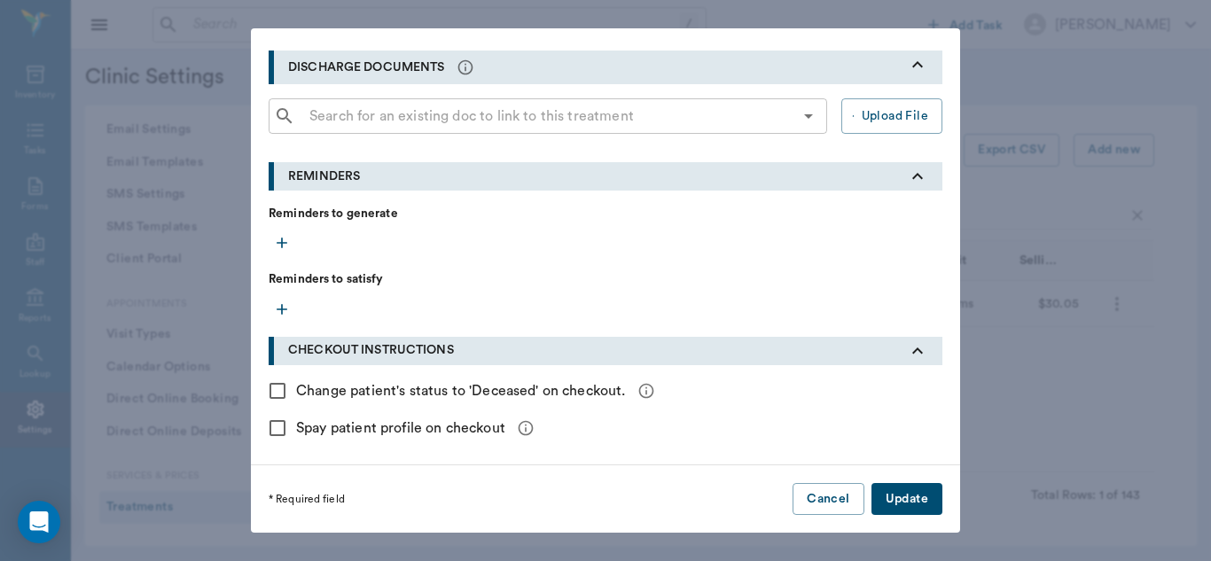
click at [904, 506] on button "Update" at bounding box center [906, 499] width 71 height 33
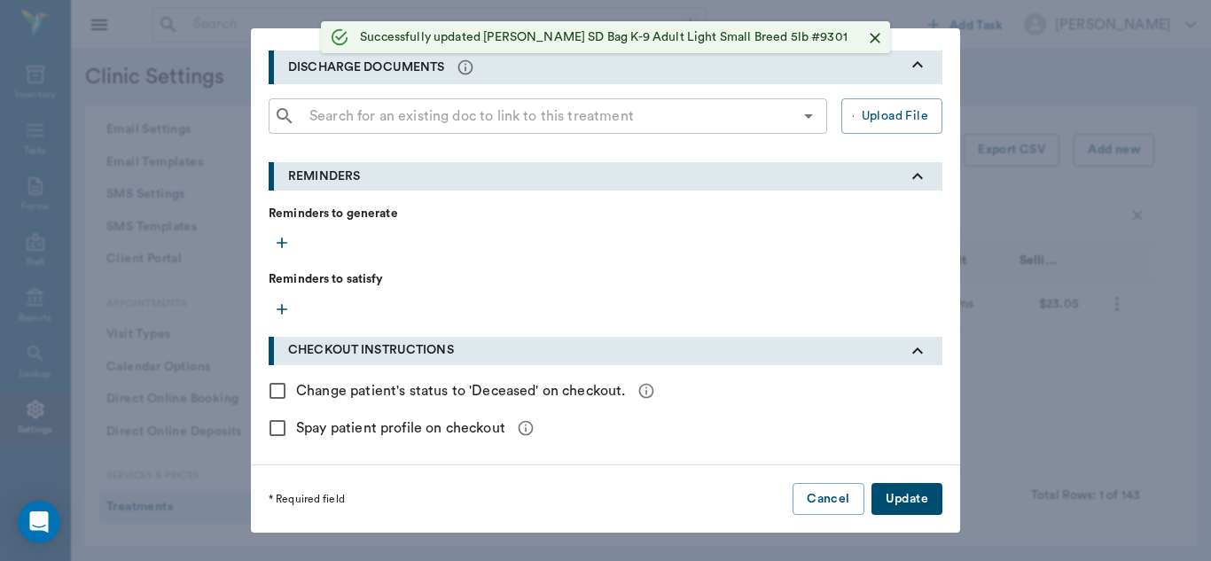
radio input "true"
checkbox input "false"
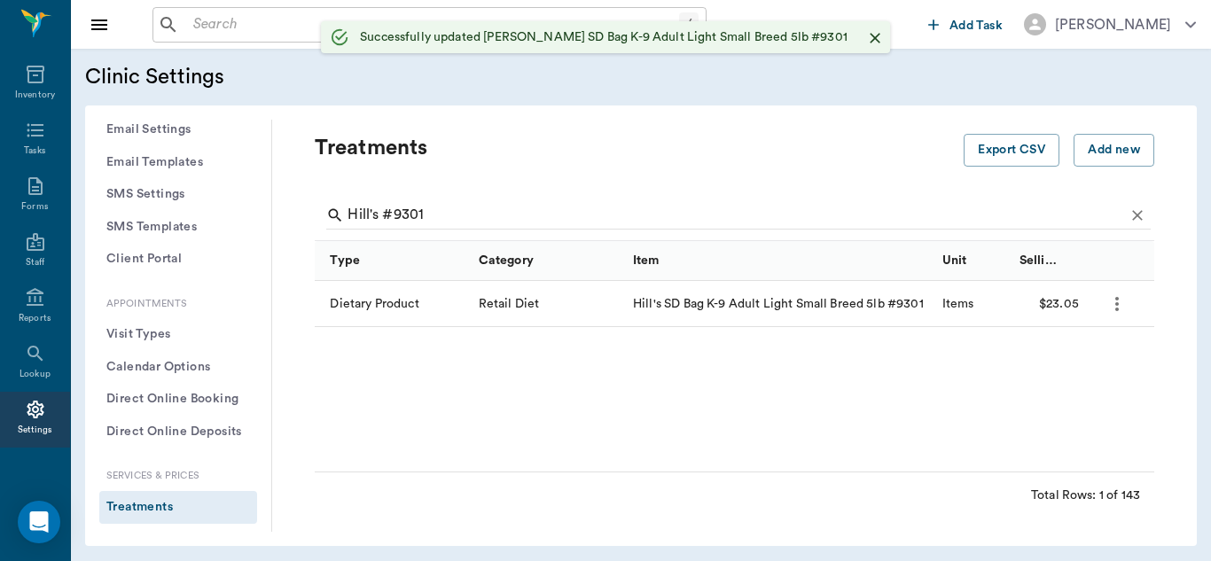
scroll to position [461, 0]
click at [472, 214] on input "Hill's #9301" at bounding box center [735, 215] width 776 height 28
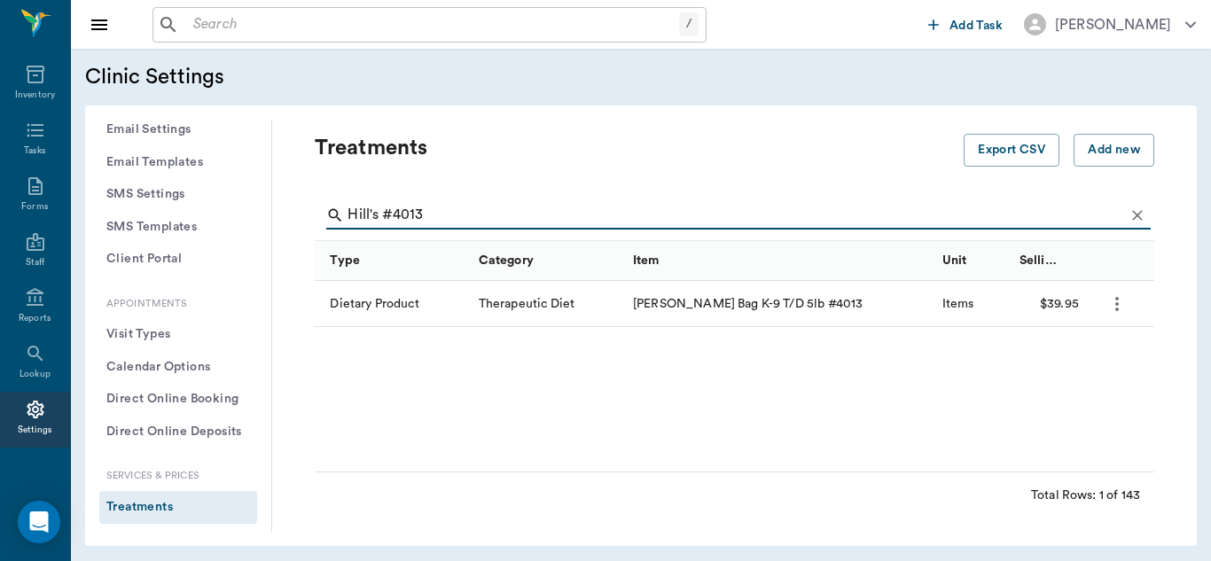
type input "Hill's #4013"
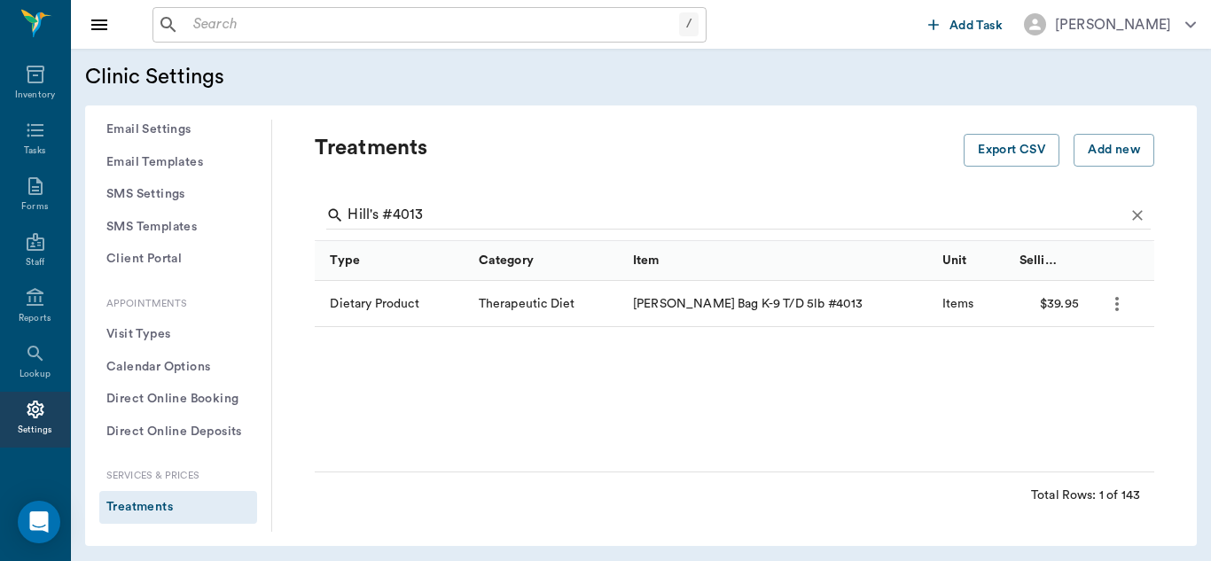
click at [1119, 302] on icon "more" at bounding box center [1116, 303] width 21 height 21
click at [1080, 351] on p "Edit Treatment" at bounding box center [1070, 351] width 97 height 21
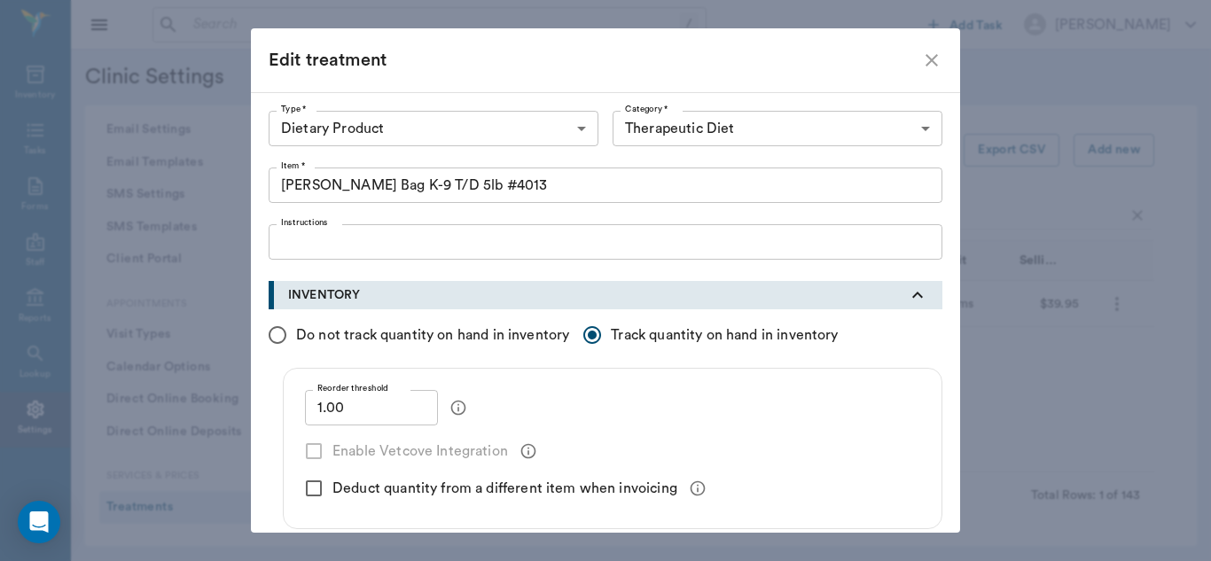
drag, startPoint x: 962, startPoint y: 231, endPoint x: 950, endPoint y: 116, distance: 115.8
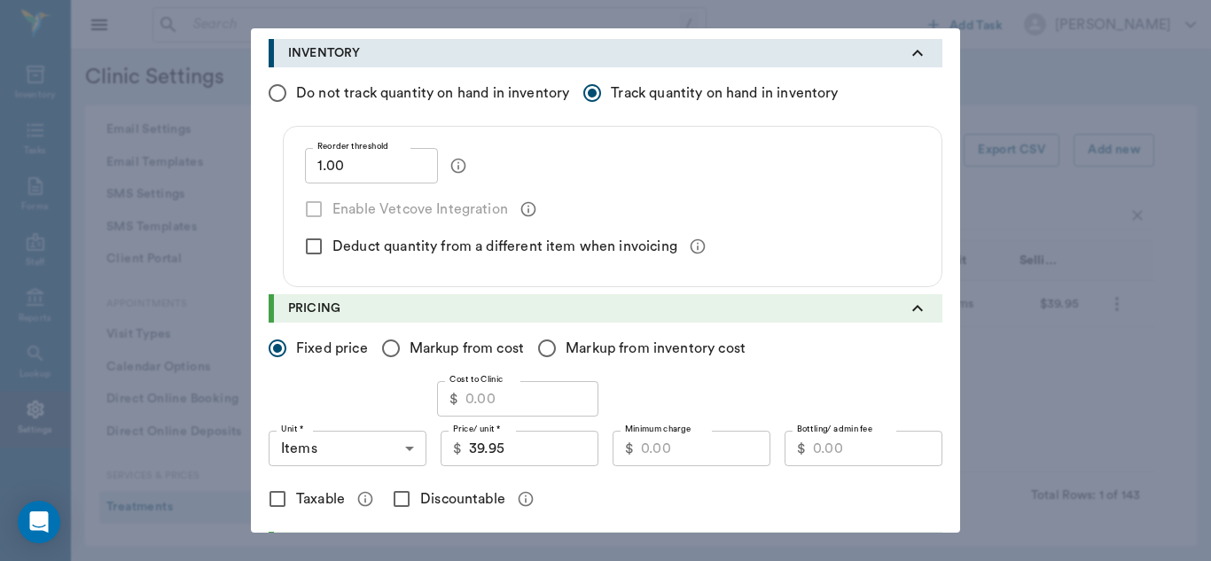
scroll to position [245, 0]
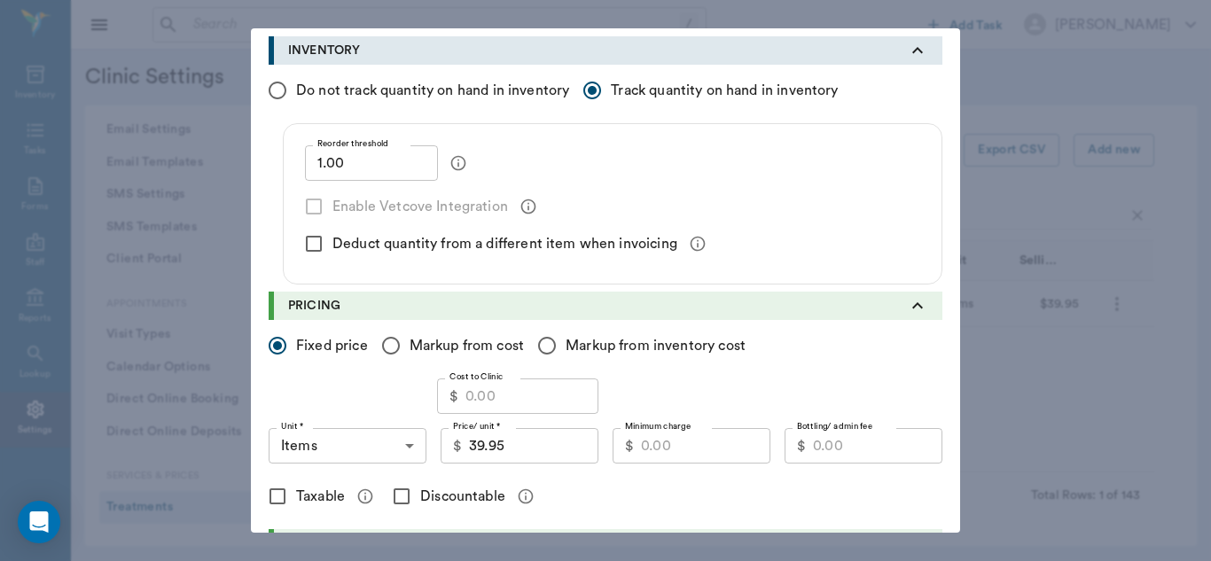
click at [478, 388] on input "Cost to Clinic" at bounding box center [531, 395] width 133 height 35
type input "26.85"
click at [517, 448] on input "39.95" at bounding box center [533, 445] width 129 height 35
type input "40.05"
click at [399, 495] on input "Discountable" at bounding box center [401, 496] width 37 height 37
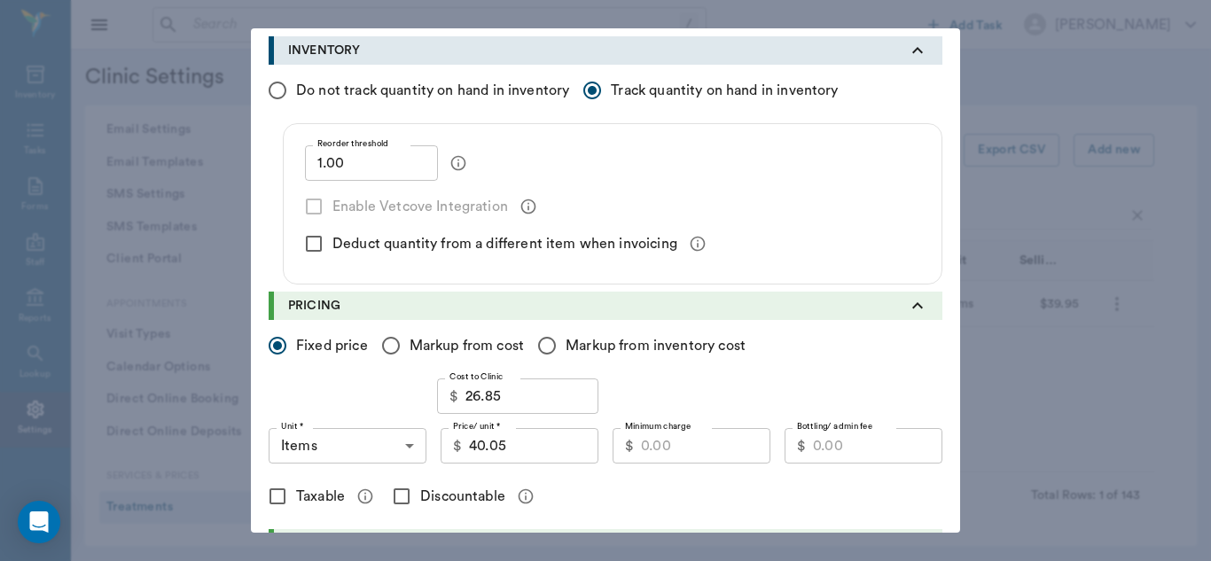
checkbox input "true"
click at [680, 446] on input "Minimum charge" at bounding box center [705, 445] width 129 height 35
type input "32.05"
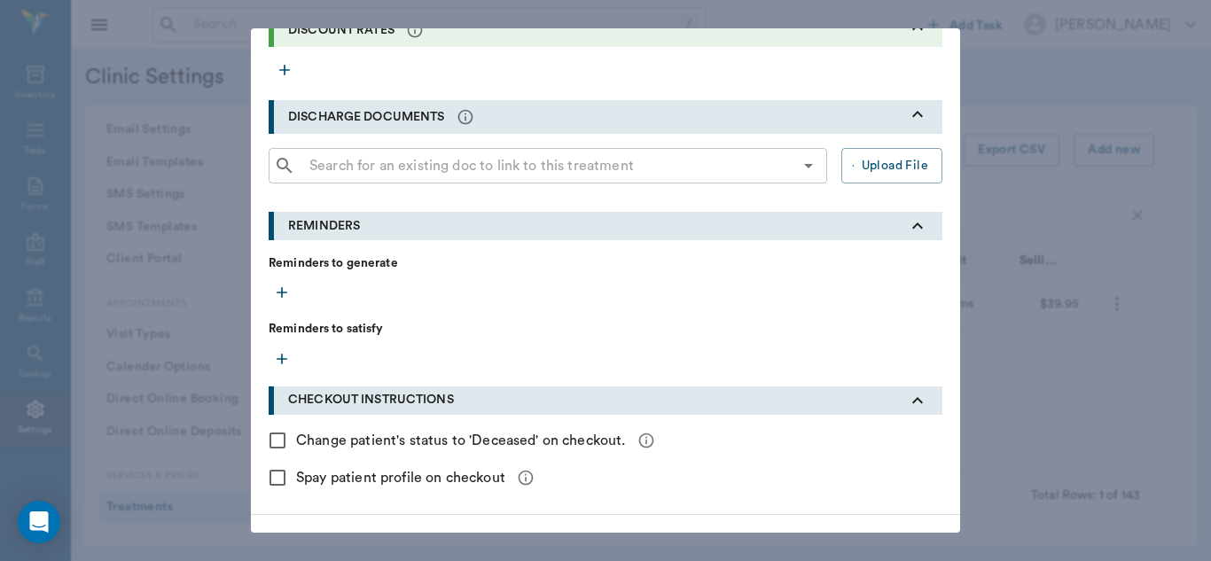
scroll to position [810, 0]
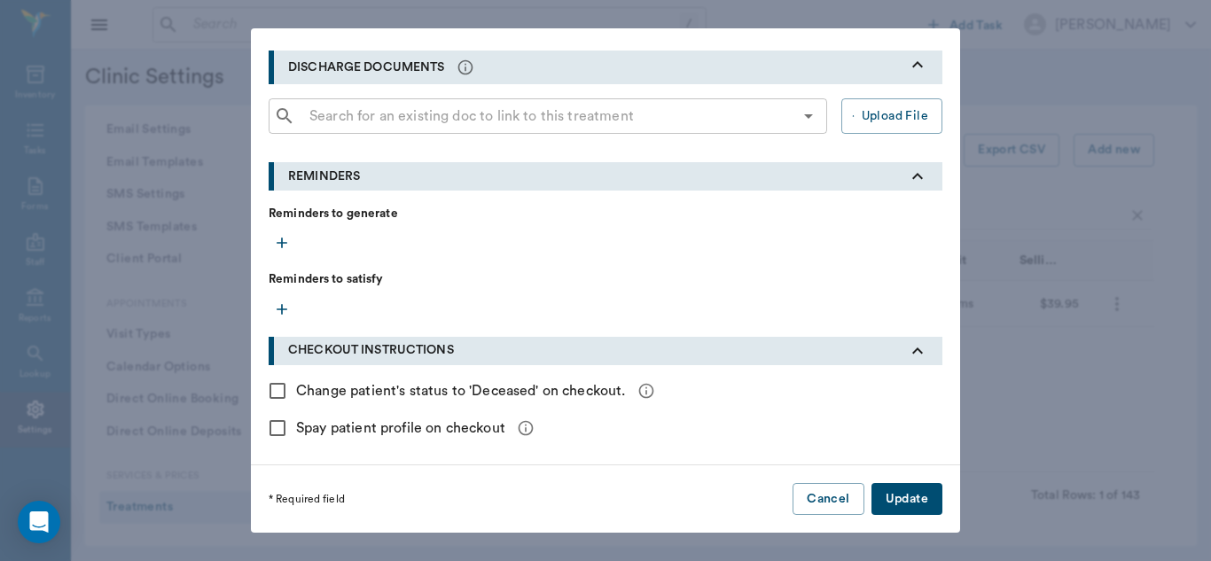
click at [908, 490] on button "Update" at bounding box center [906, 499] width 71 height 33
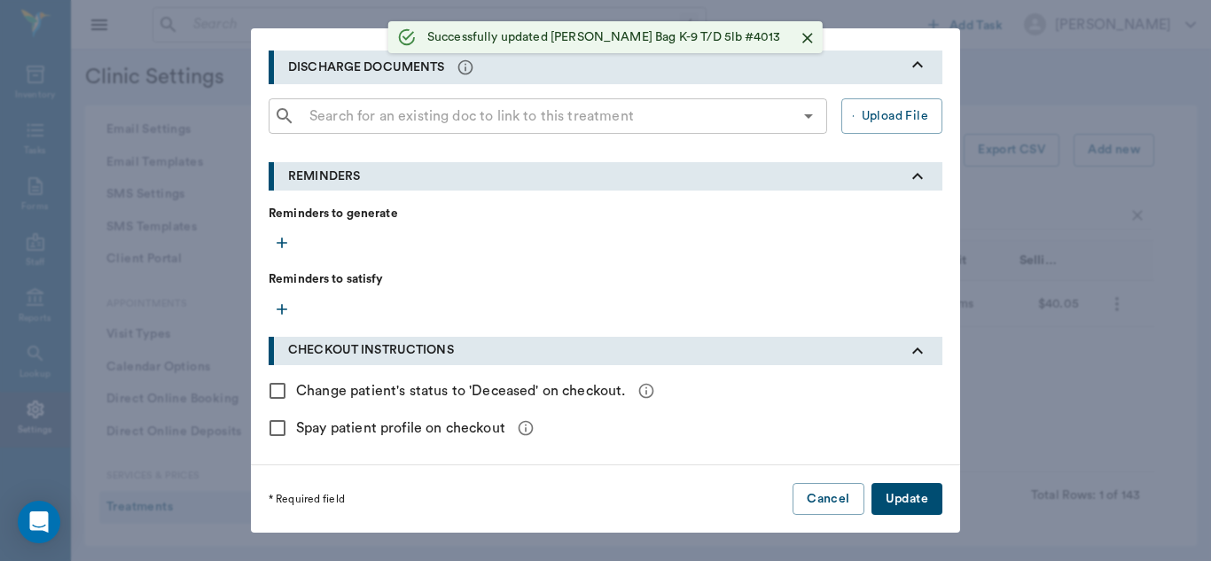
radio input "true"
checkbox input "false"
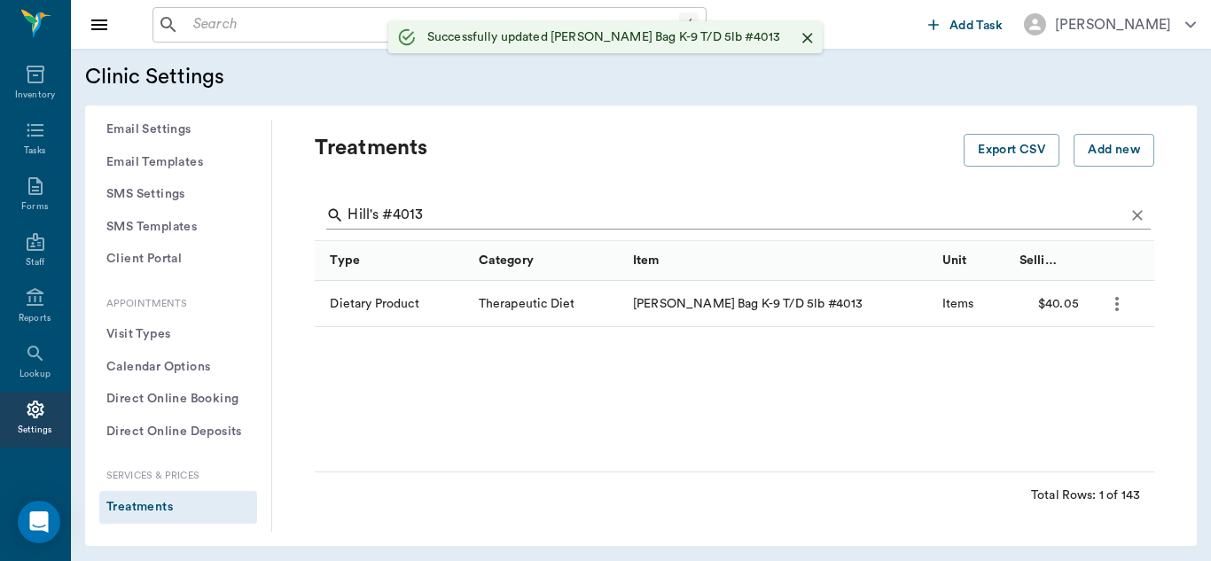
click at [477, 214] on input "Hill's #4013" at bounding box center [735, 215] width 776 height 28
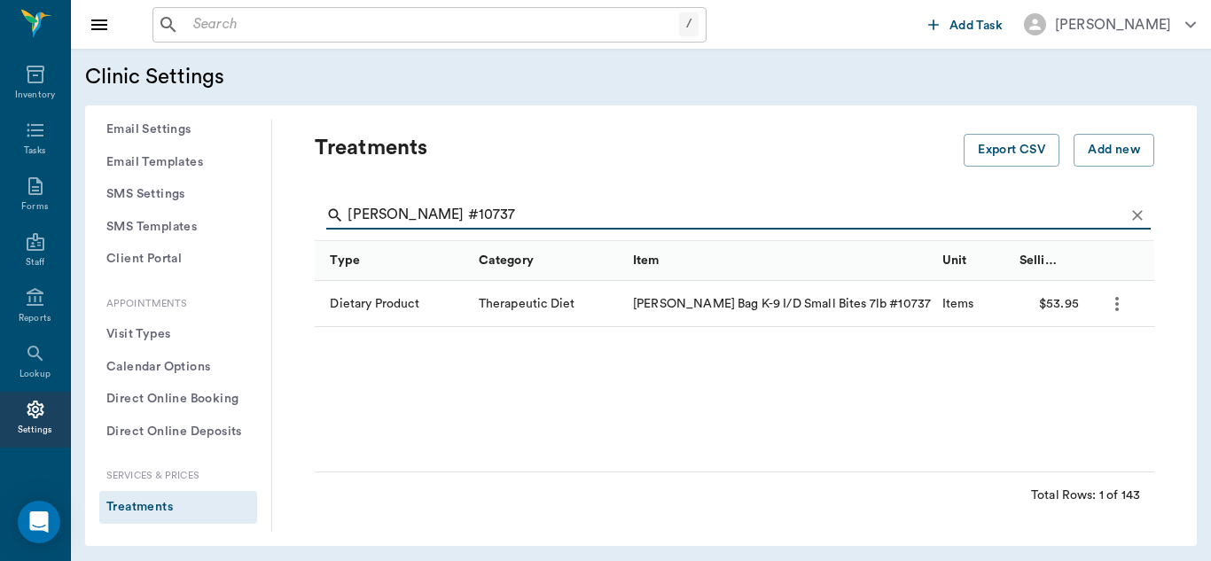
type input "[PERSON_NAME] #10737"
click at [1115, 304] on icon "more" at bounding box center [1117, 304] width 4 height 14
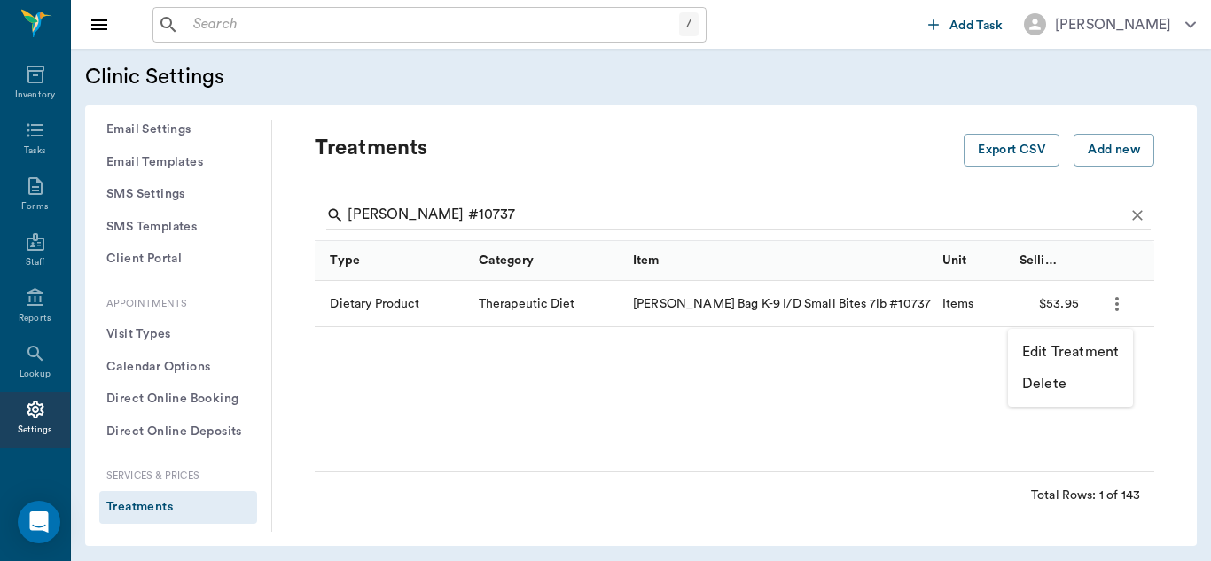
click at [1091, 347] on p "Edit Treatment" at bounding box center [1070, 351] width 97 height 21
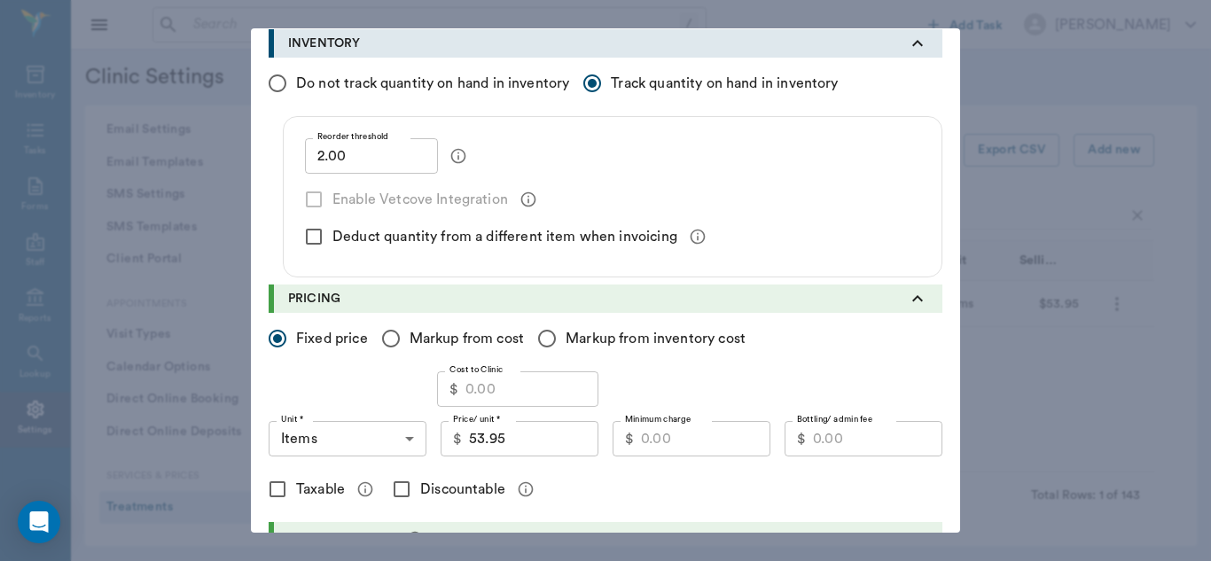
scroll to position [274, 0]
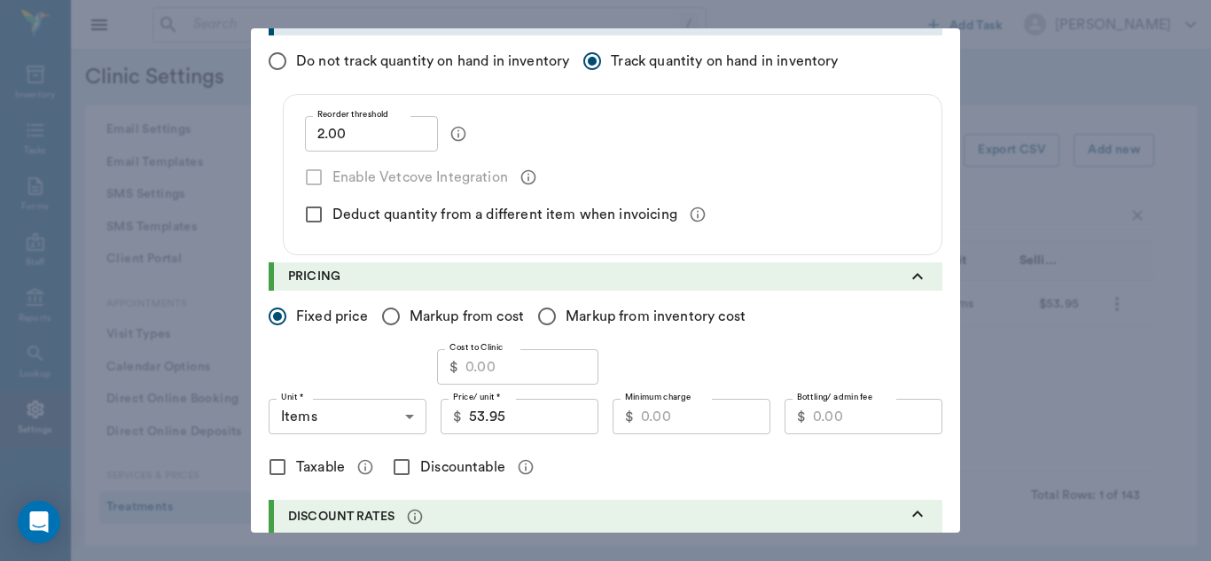
click at [510, 371] on input "Cost to Clinic" at bounding box center [531, 366] width 133 height 35
type input "36.56"
click at [520, 420] on input "53.95" at bounding box center [533, 416] width 129 height 35
type input "54.05"
click at [659, 423] on input "Minimum charge" at bounding box center [705, 416] width 129 height 35
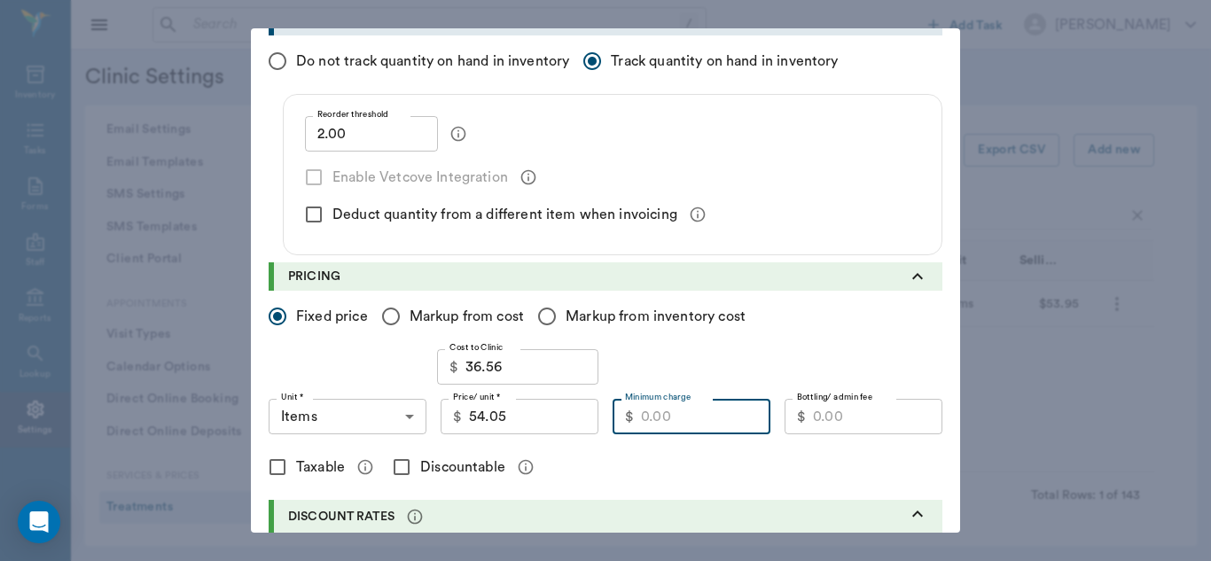
click at [650, 417] on input "Minimum charge" at bounding box center [705, 416] width 129 height 35
click at [651, 412] on input "Minimum charge" at bounding box center [705, 416] width 129 height 35
click at [641, 413] on input "Minimum charge" at bounding box center [705, 416] width 129 height 35
type input "43.24"
click at [398, 466] on input "Discountable" at bounding box center [401, 466] width 37 height 37
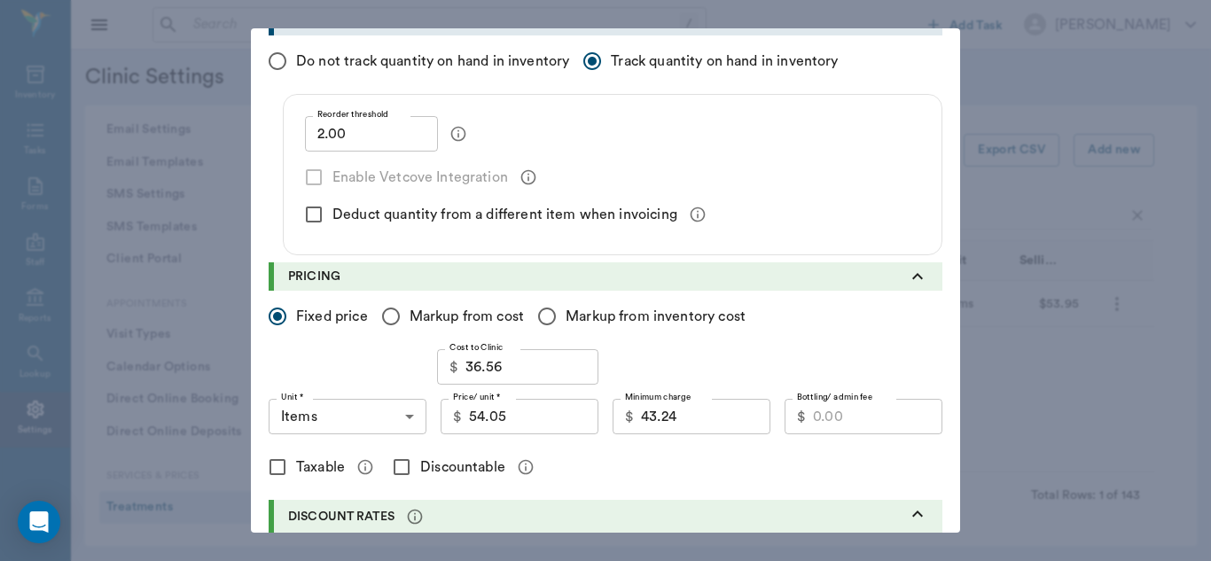
checkbox input "true"
click at [408, 416] on body "/ ​ Add Task [PERSON_NAME] Nectar Messages Appts Labs Imaging Inventory Tasks F…" at bounding box center [605, 280] width 1211 height 561
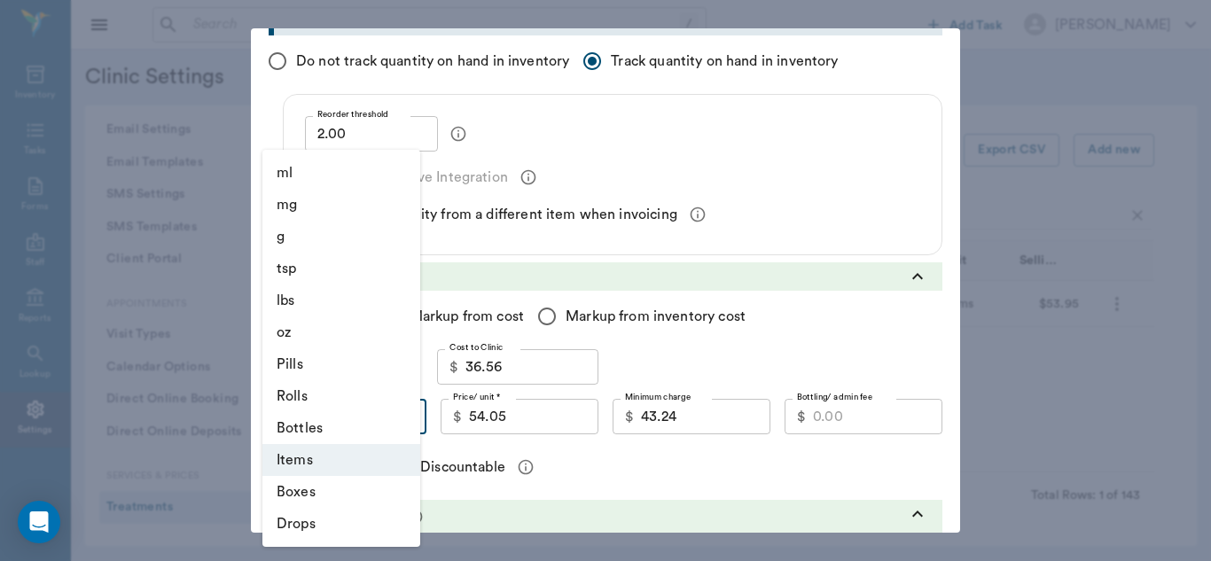
click at [908, 366] on div at bounding box center [605, 280] width 1211 height 561
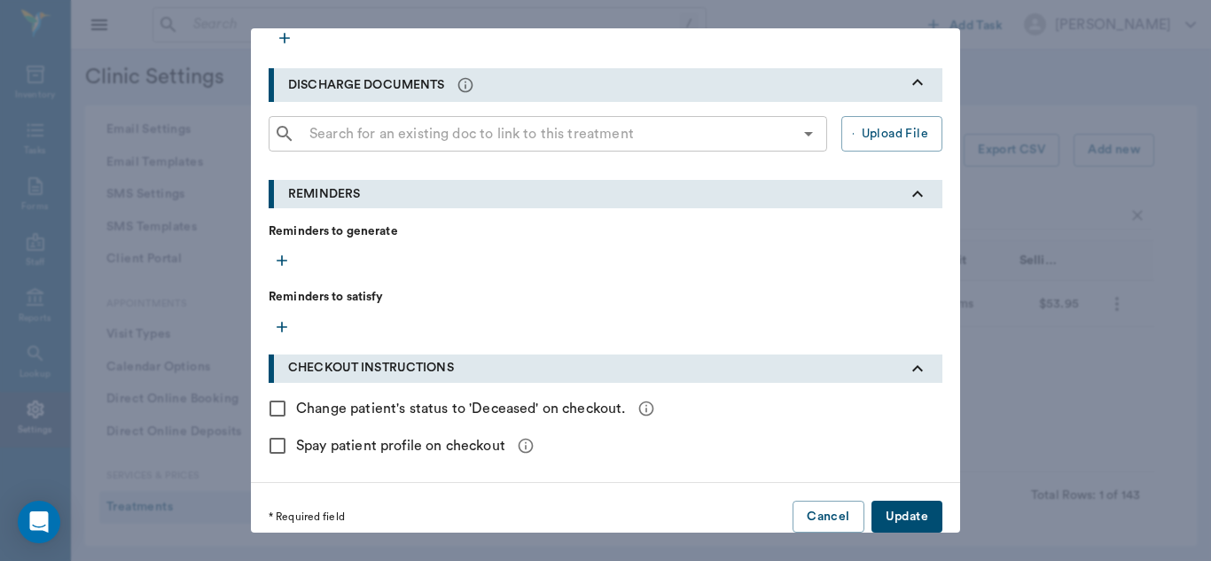
scroll to position [810, 0]
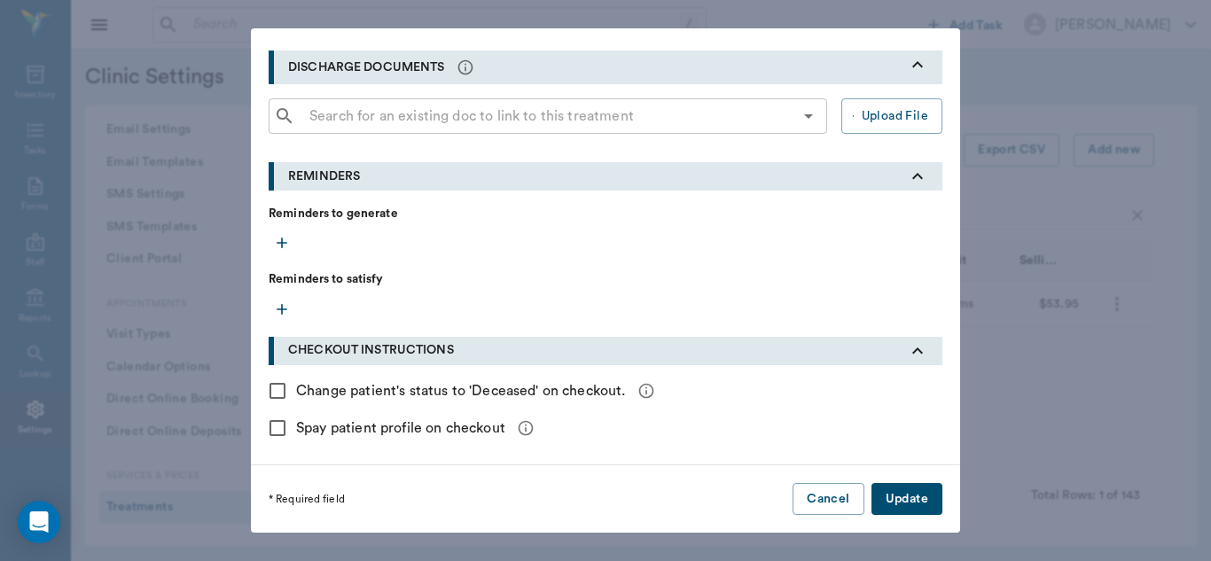
click at [915, 497] on button "Update" at bounding box center [906, 499] width 71 height 33
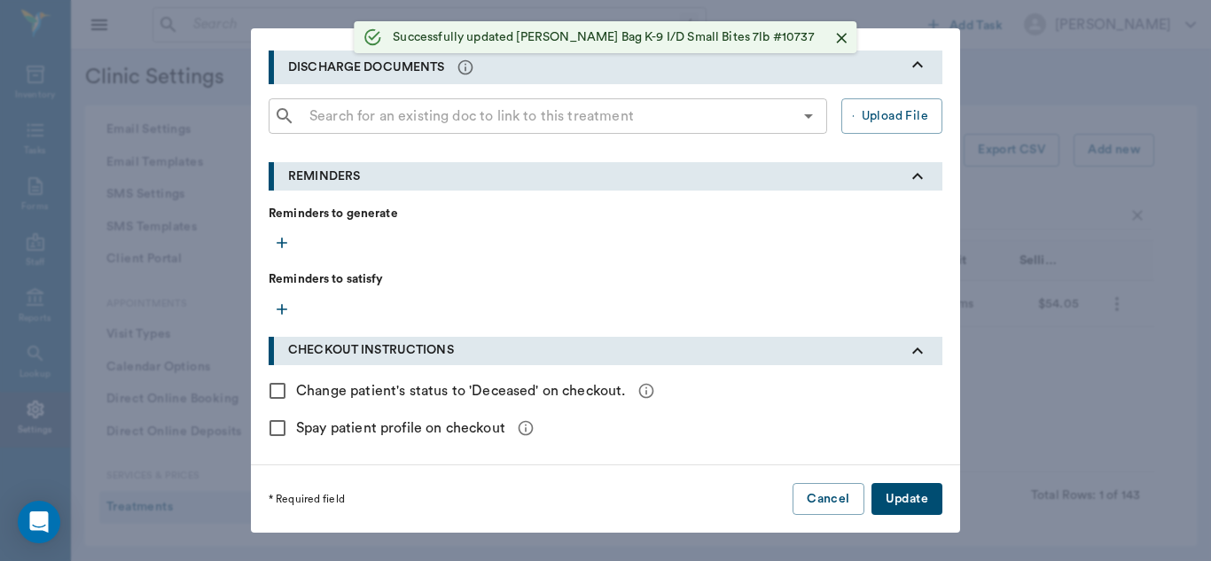
radio input "true"
checkbox input "false"
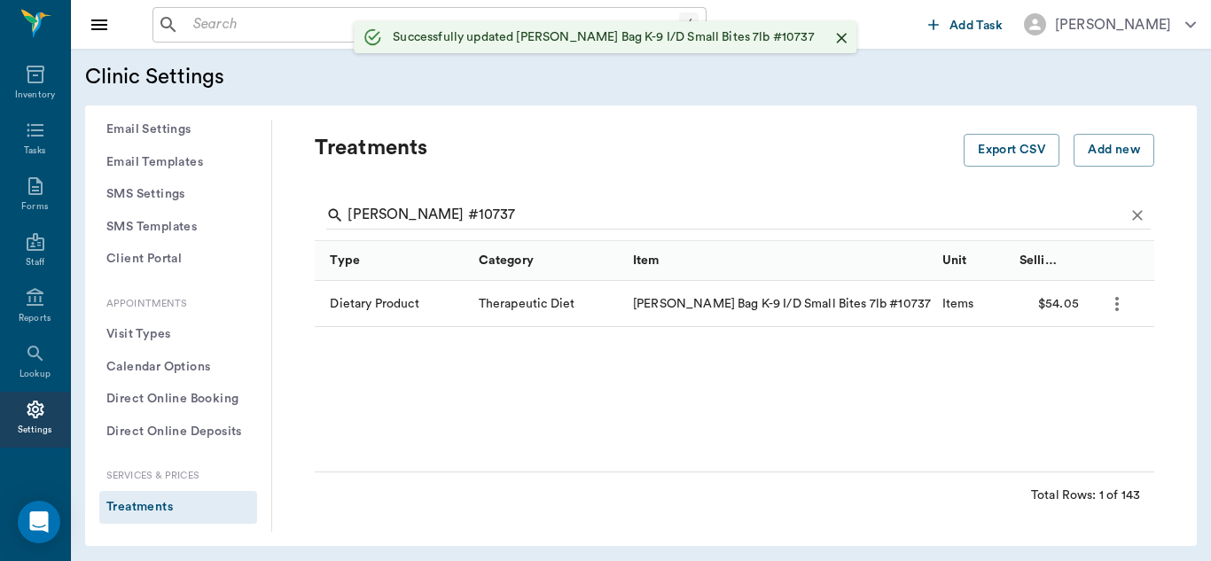
scroll to position [461, 0]
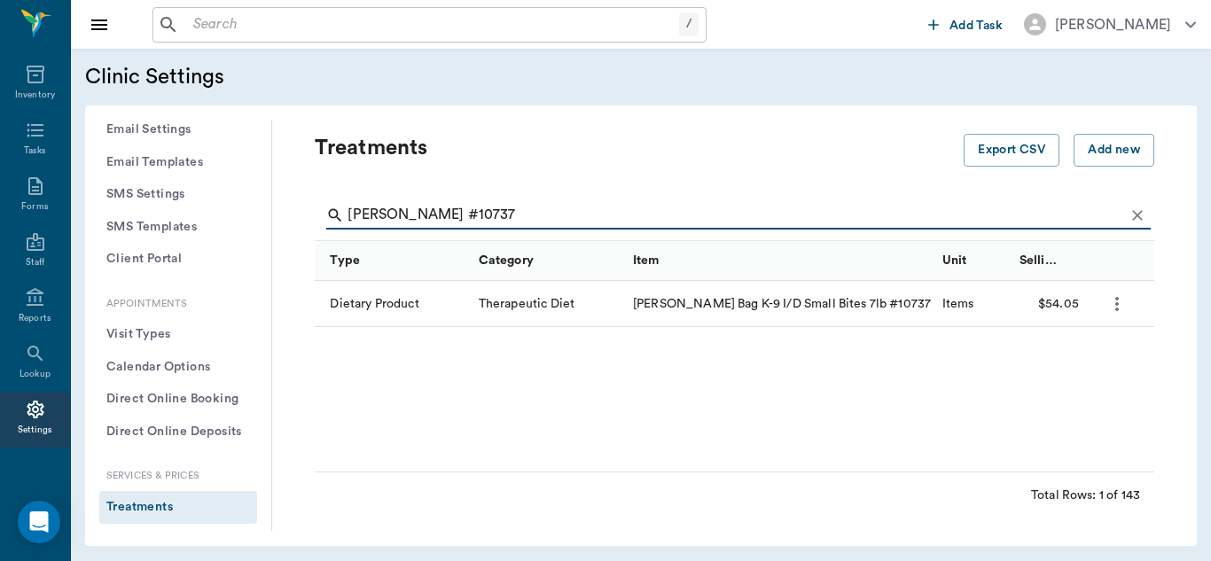
click at [469, 216] on input "[PERSON_NAME] #10737" at bounding box center [735, 215] width 776 height 28
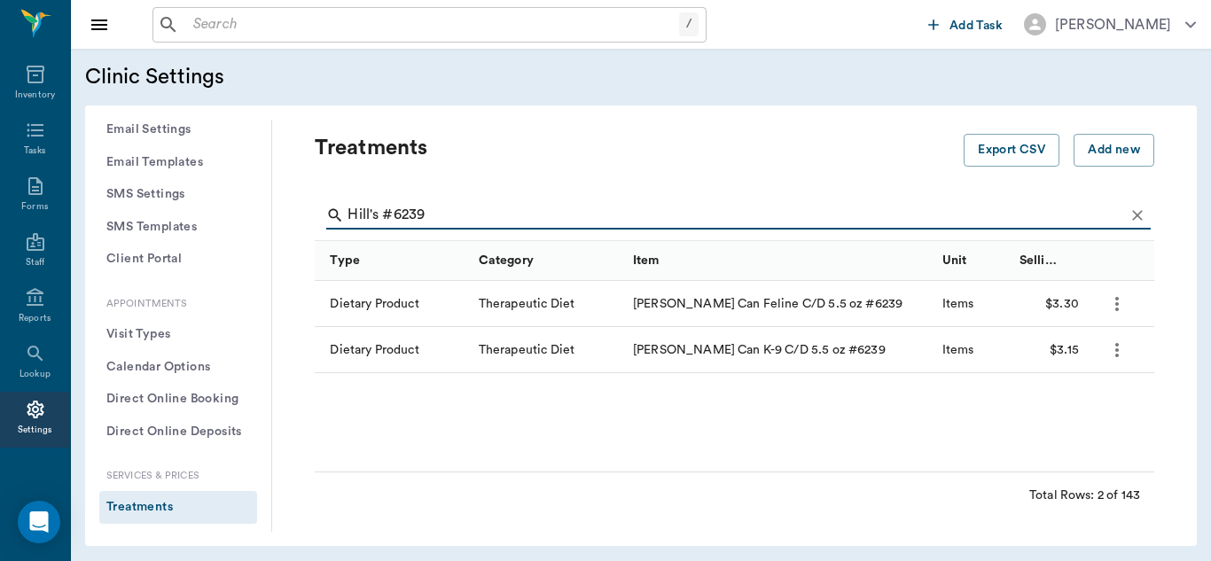
type input "Hill's #6239"
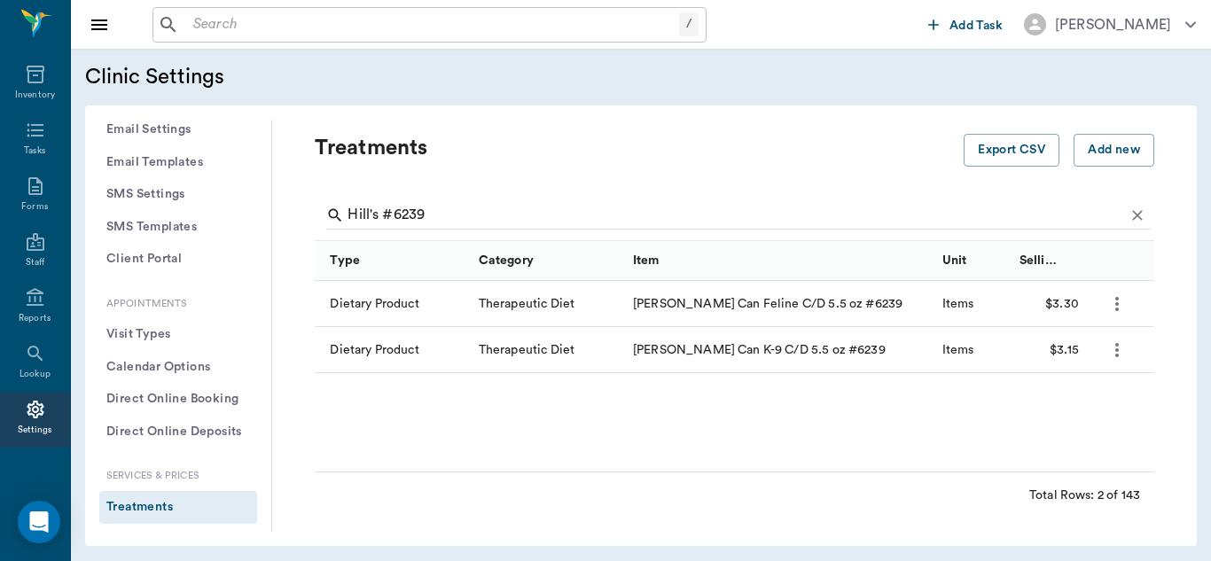
click at [1122, 301] on icon "more" at bounding box center [1116, 303] width 21 height 21
click at [1079, 355] on p "Edit Treatment" at bounding box center [1070, 351] width 97 height 21
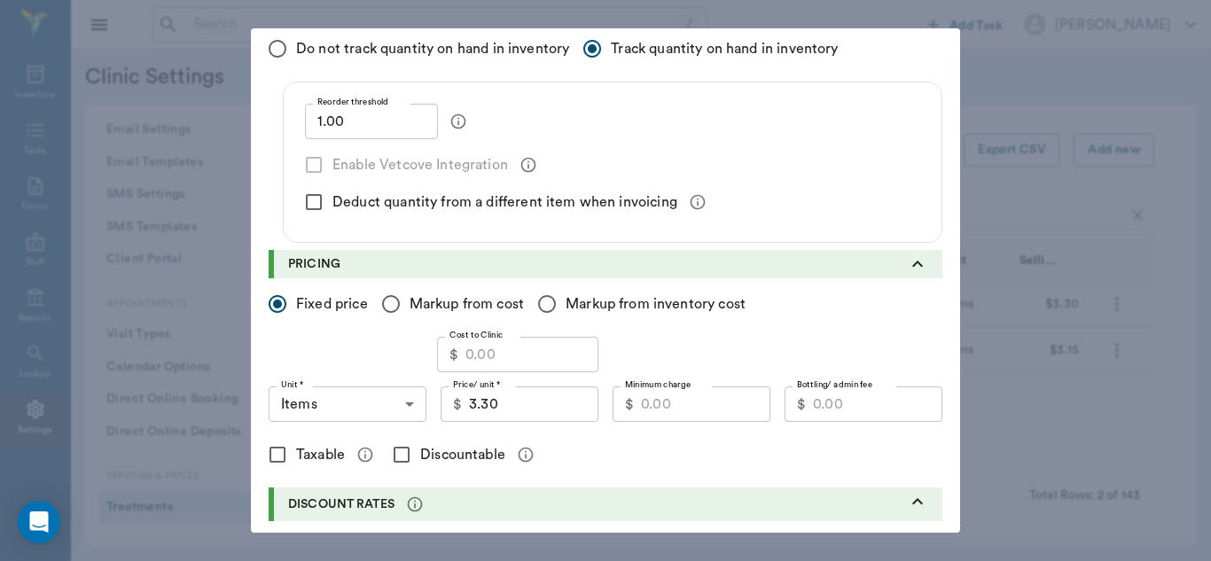
scroll to position [296, 0]
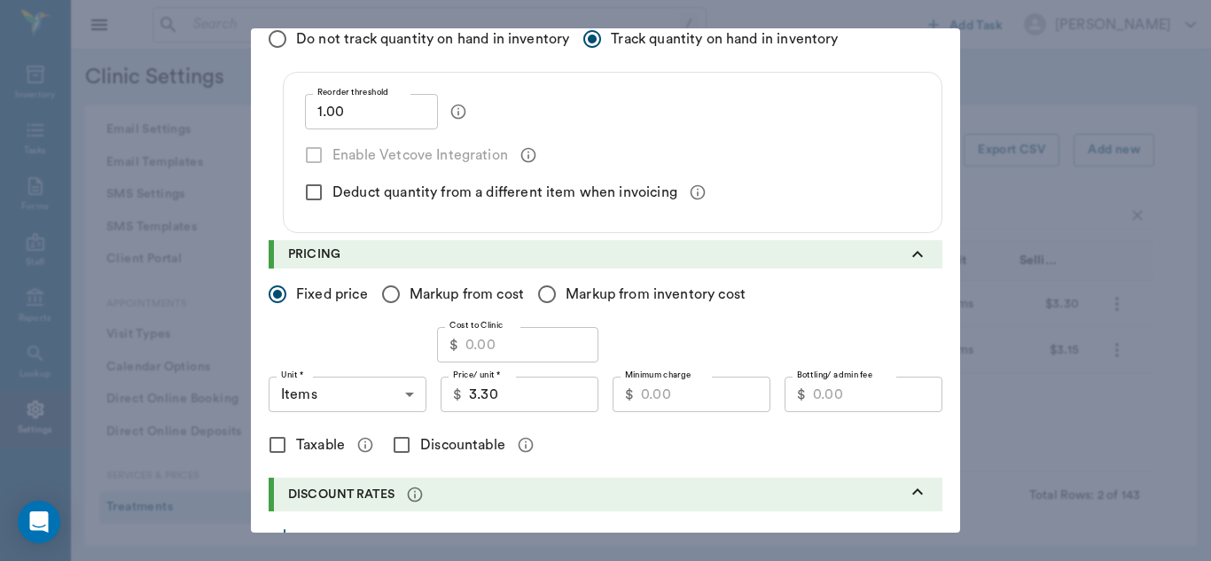
click at [519, 347] on input "Cost to Clinic" at bounding box center [531, 344] width 133 height 35
click at [515, 342] on input "Cost to Clinic" at bounding box center [531, 344] width 133 height 35
type input "2.30"
click at [680, 386] on input "Minimum charge" at bounding box center [705, 394] width 129 height 35
type input "3"
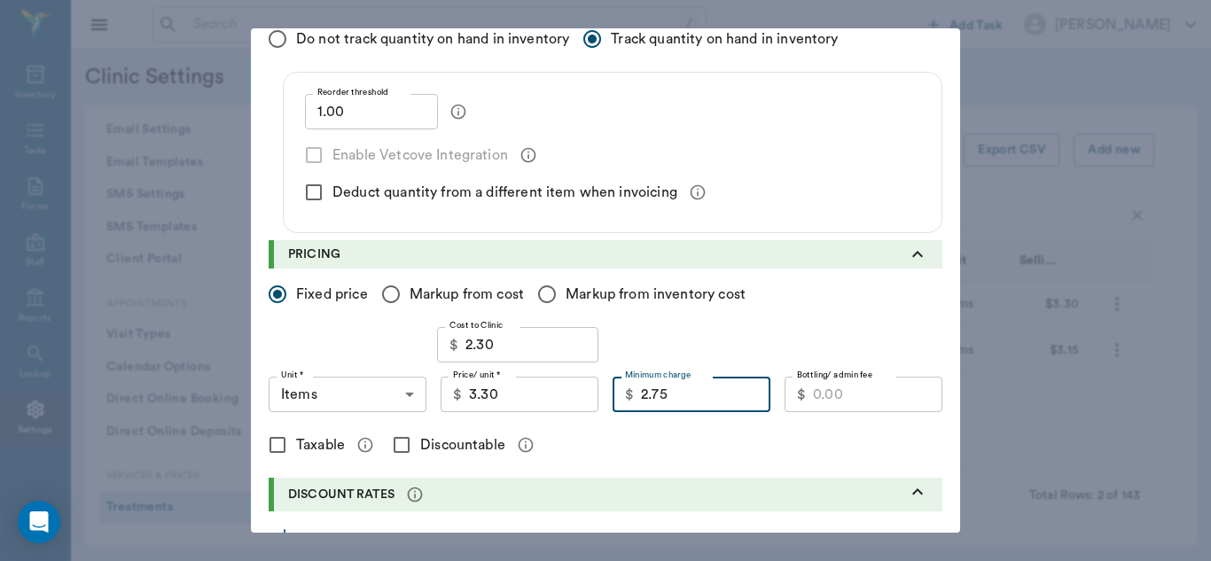
type input "2.75"
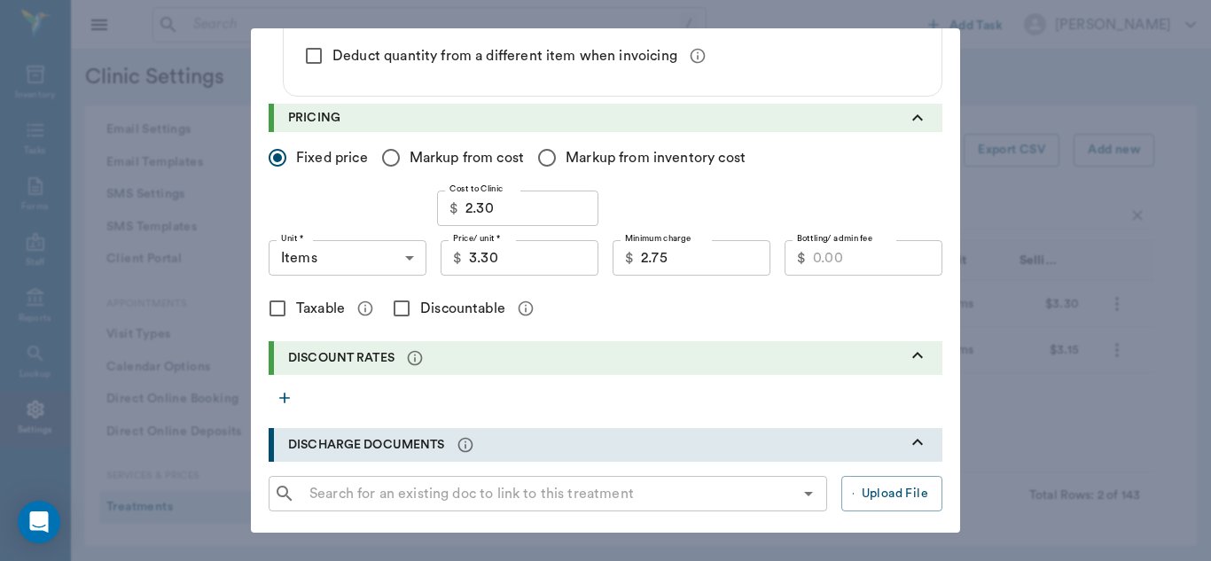
scroll to position [437, 0]
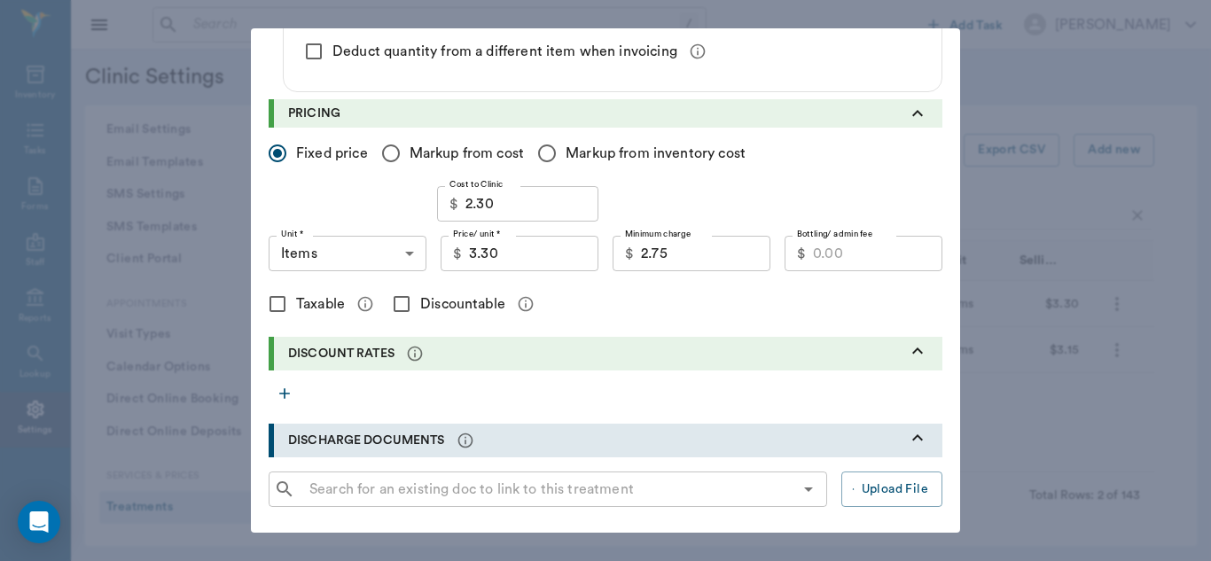
click at [396, 305] on input "Discountable" at bounding box center [401, 303] width 37 height 37
checkbox input "true"
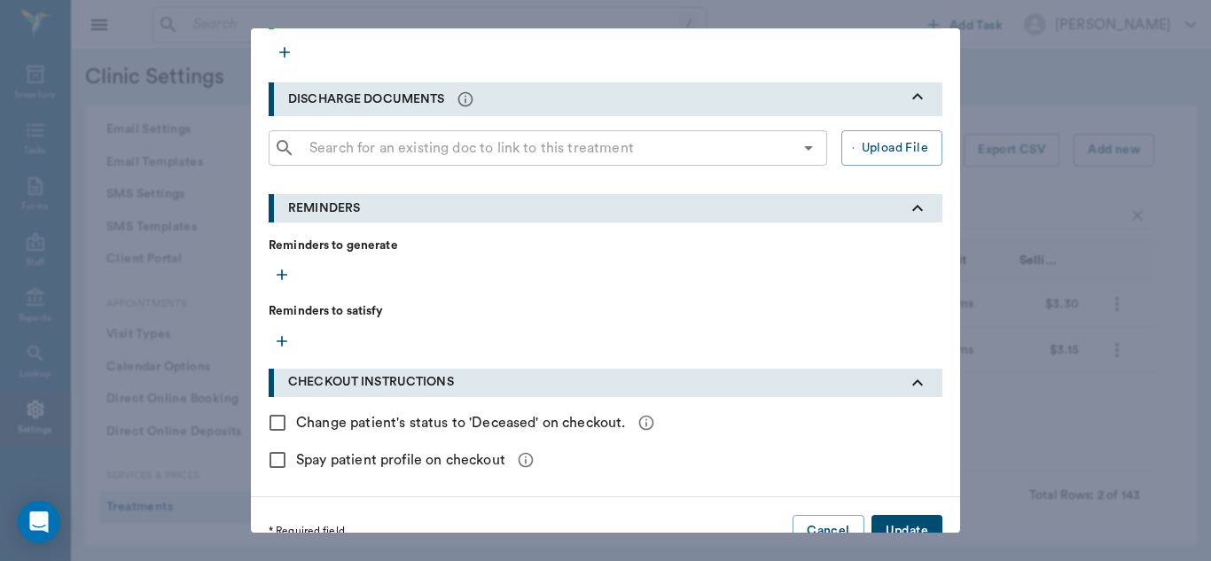
scroll to position [810, 0]
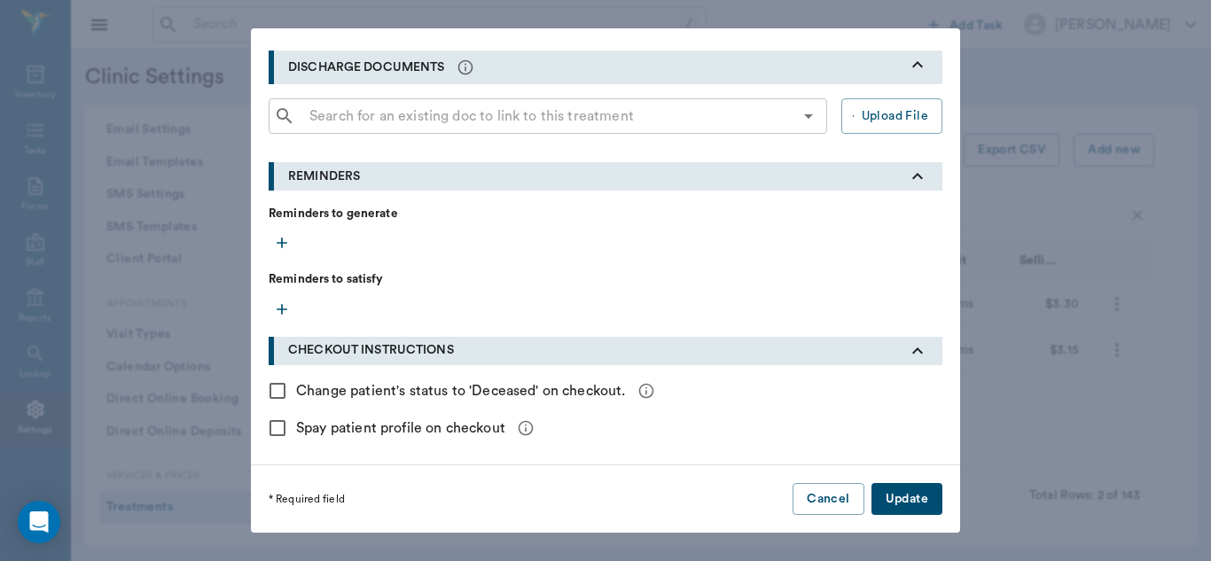
click at [901, 491] on button "Update" at bounding box center [906, 499] width 71 height 33
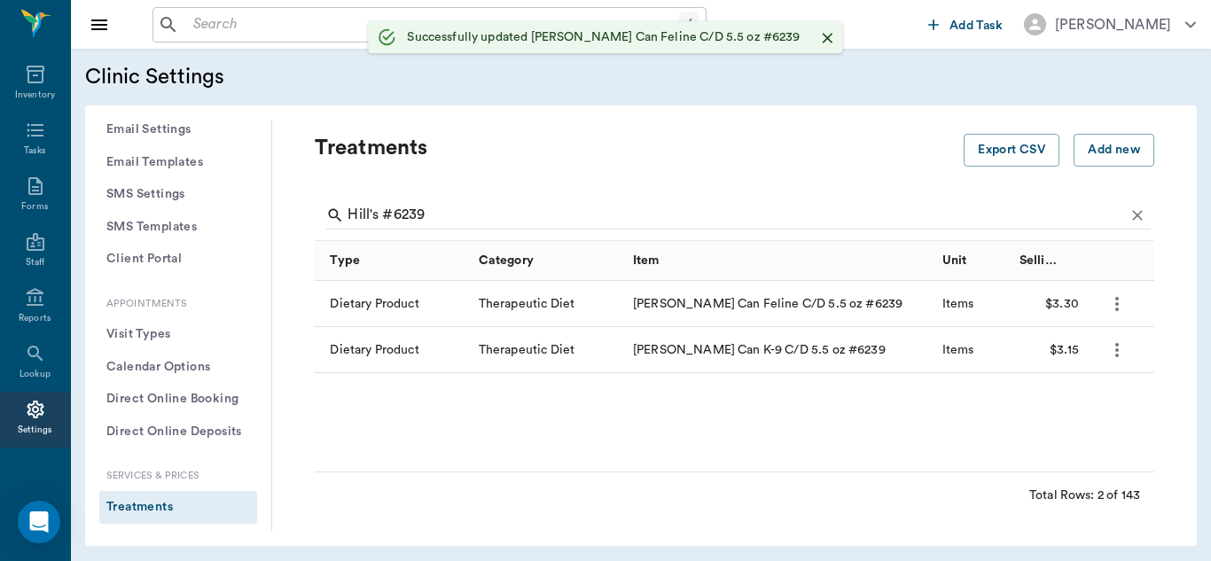
radio input "true"
checkbox input "false"
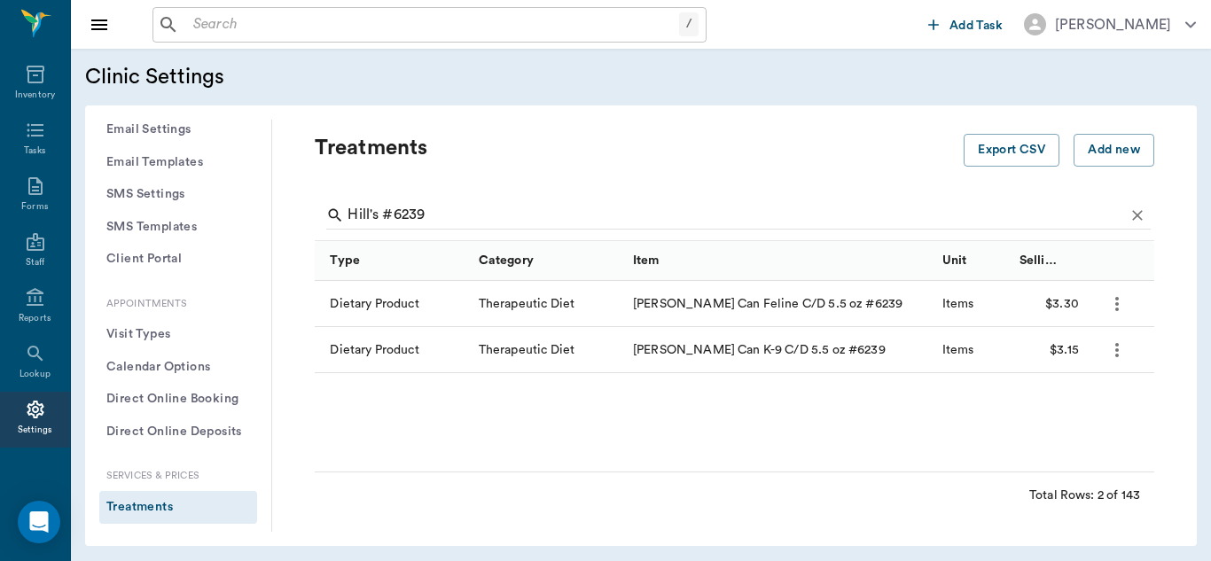
click at [1119, 347] on icon "more" at bounding box center [1116, 349] width 21 height 21
click at [1089, 399] on p "Edit Treatment" at bounding box center [1070, 397] width 97 height 21
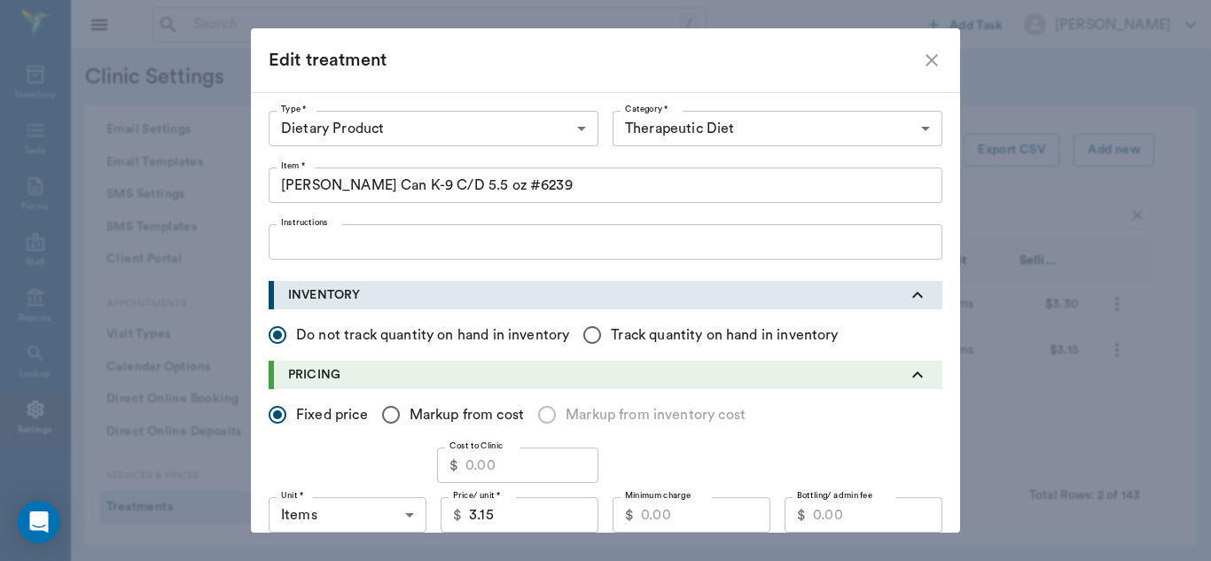
click at [514, 516] on input "3.15" at bounding box center [533, 514] width 129 height 35
type input "3.30"
click at [659, 512] on input "Minimum charge" at bounding box center [705, 514] width 129 height 35
click at [930, 58] on icon "close" at bounding box center [931, 60] width 21 height 21
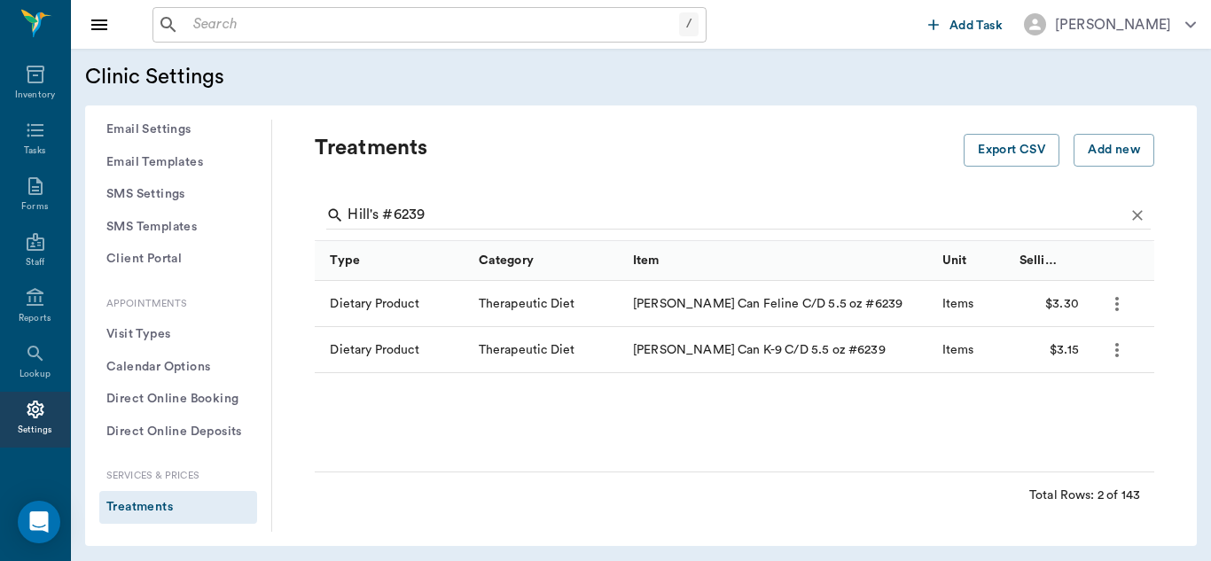
click at [1116, 299] on icon "more" at bounding box center [1117, 304] width 4 height 14
click at [1088, 350] on p "Edit Treatment" at bounding box center [1070, 351] width 97 height 21
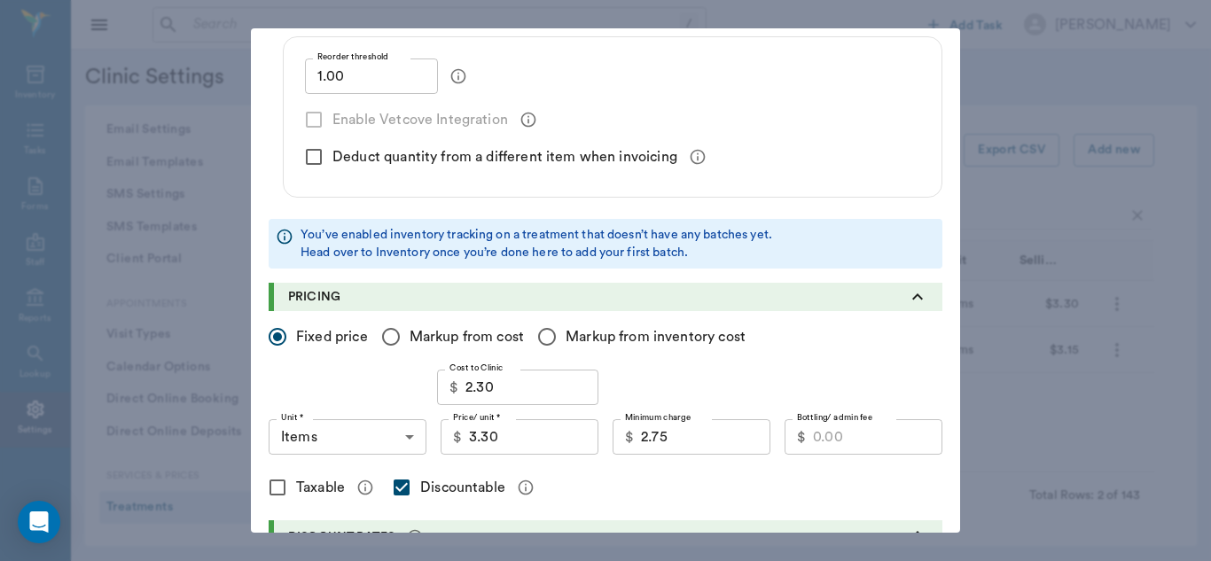
scroll to position [337, 0]
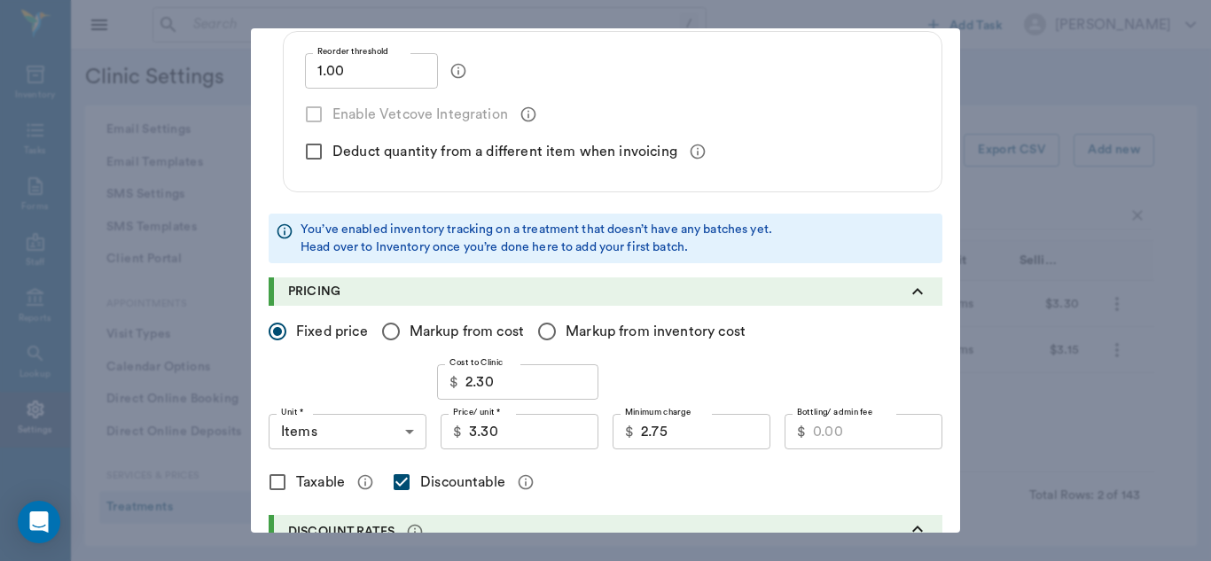
click at [1159, 282] on div "Edit treatment Type * Dietary Product 5200 Type * Category * Therapeutic Diet 5…" at bounding box center [605, 280] width 1211 height 561
radio input "true"
checkbox input "false"
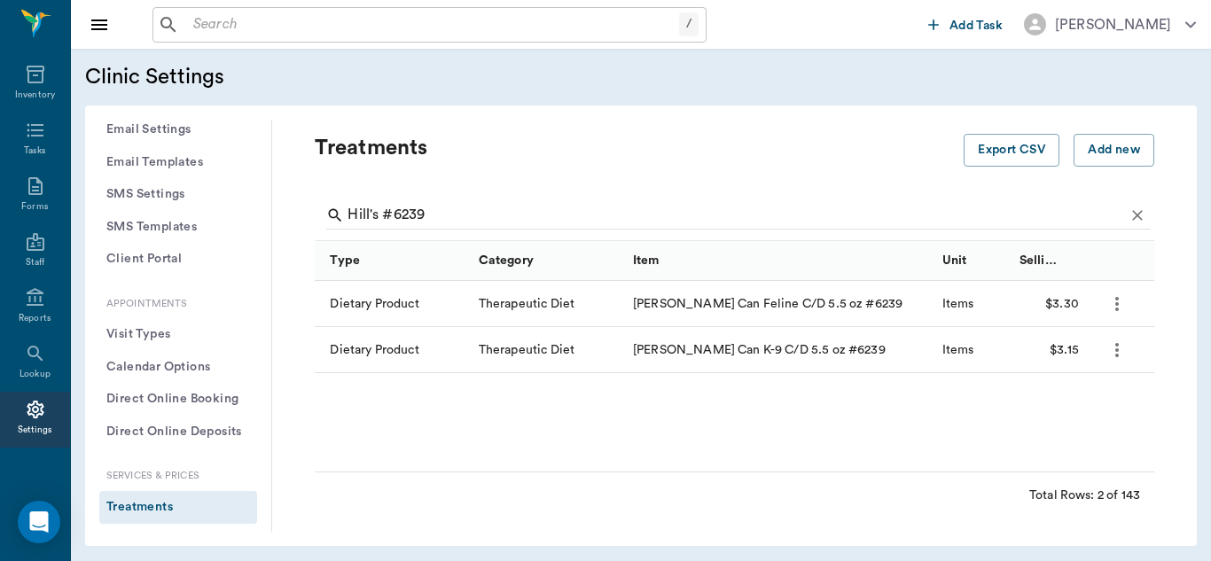
click at [1117, 346] on icon "more" at bounding box center [1117, 350] width 4 height 14
click at [1079, 392] on p "Edit Treatment" at bounding box center [1070, 397] width 97 height 21
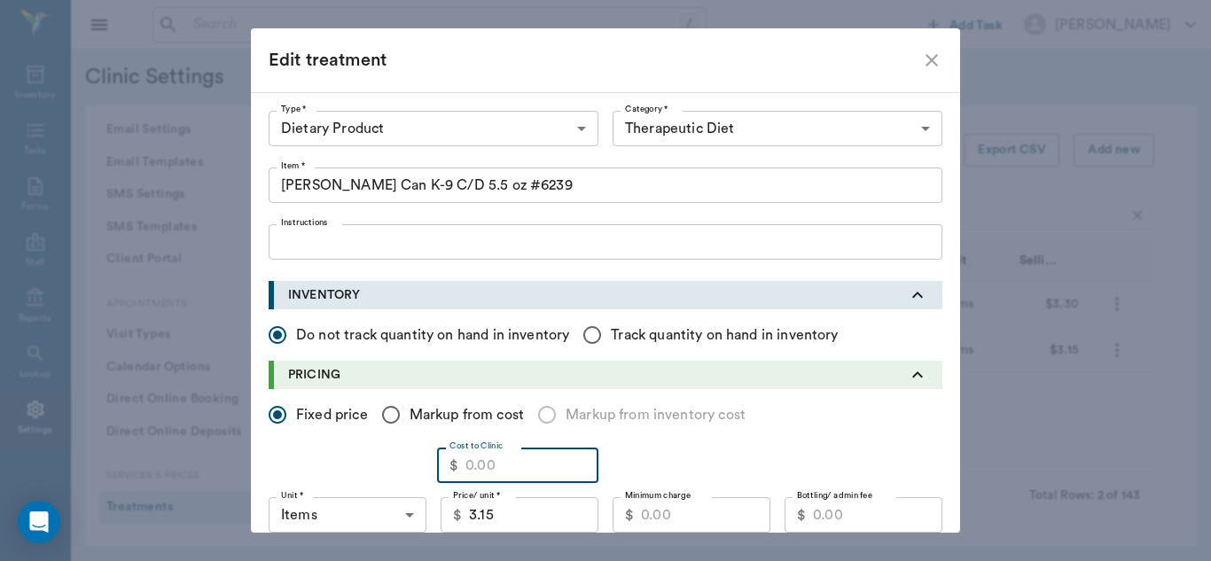
click at [545, 464] on input "Cost to Clinic" at bounding box center [531, 465] width 133 height 35
type input "2.30"
click at [690, 505] on input "Minimum charge" at bounding box center [705, 514] width 129 height 35
type input "2.75"
click at [522, 525] on input "3.15" at bounding box center [533, 514] width 129 height 35
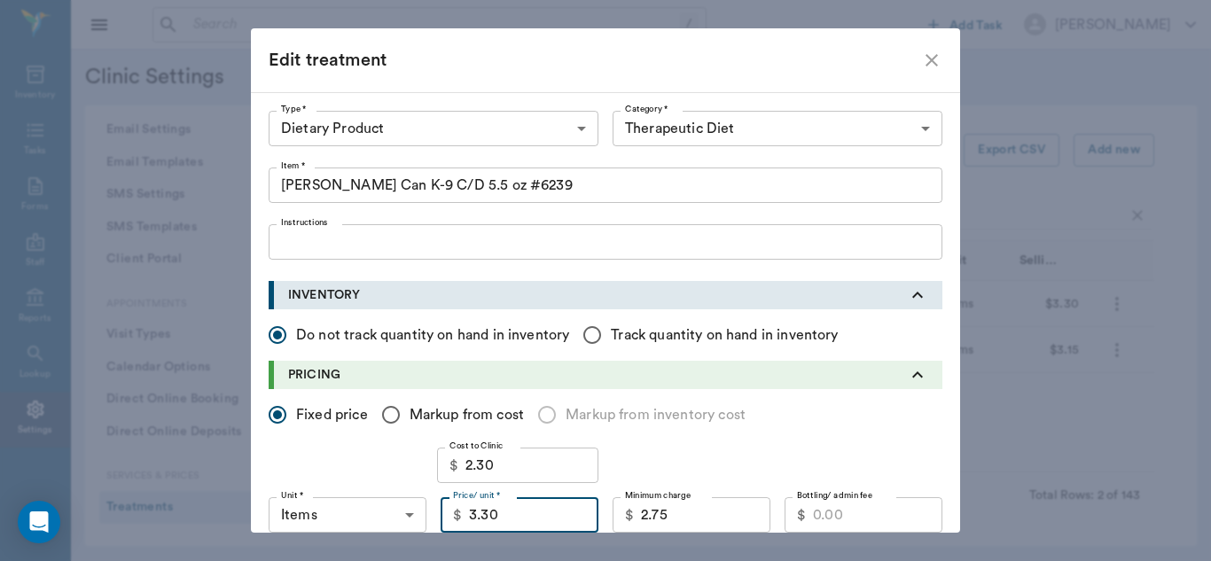
type input "3.30"
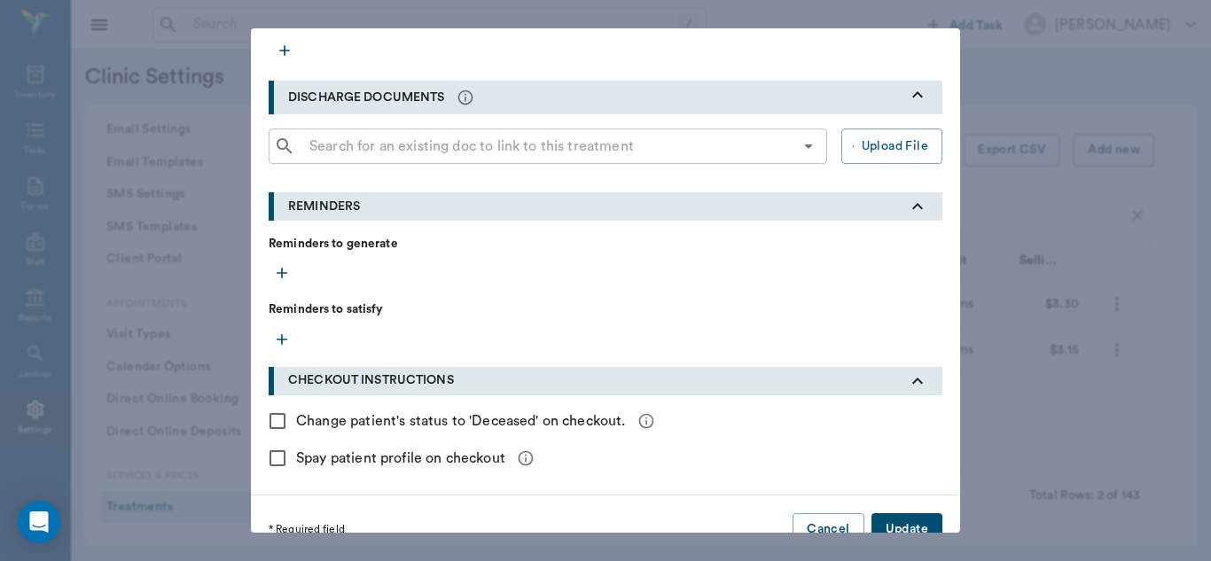
scroll to position [635, 0]
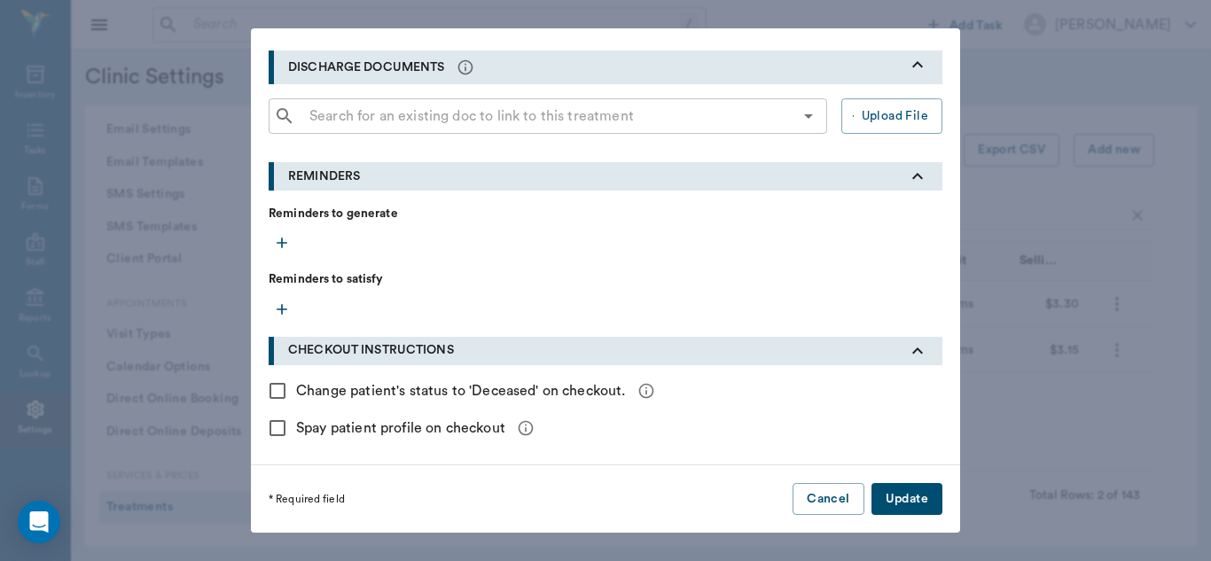
click at [914, 487] on button "Update" at bounding box center [906, 499] width 71 height 33
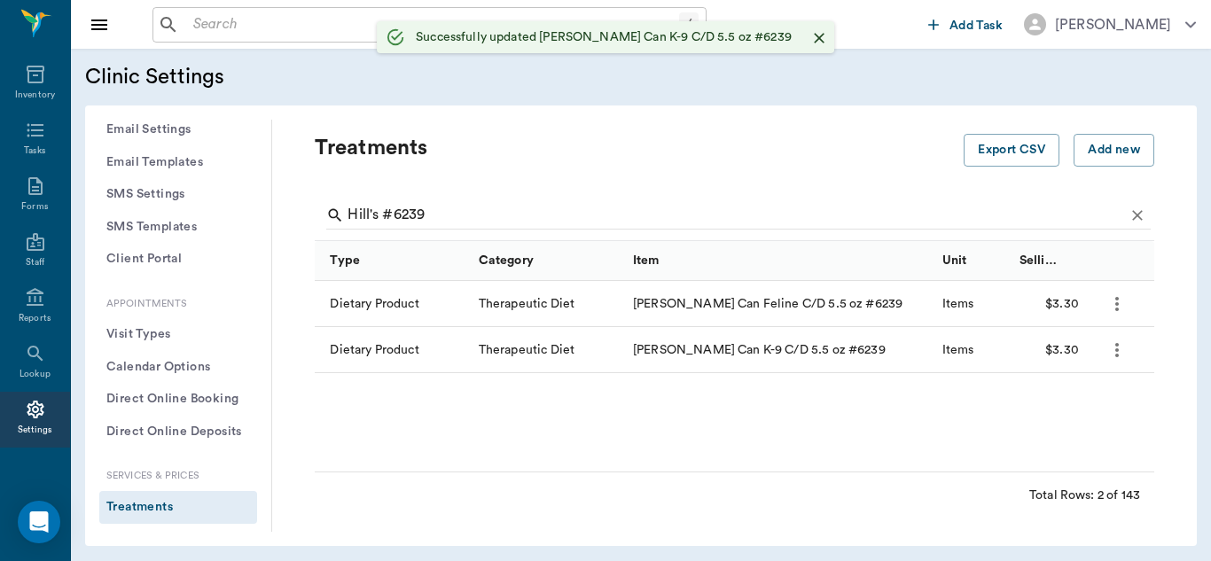
scroll to position [461, 0]
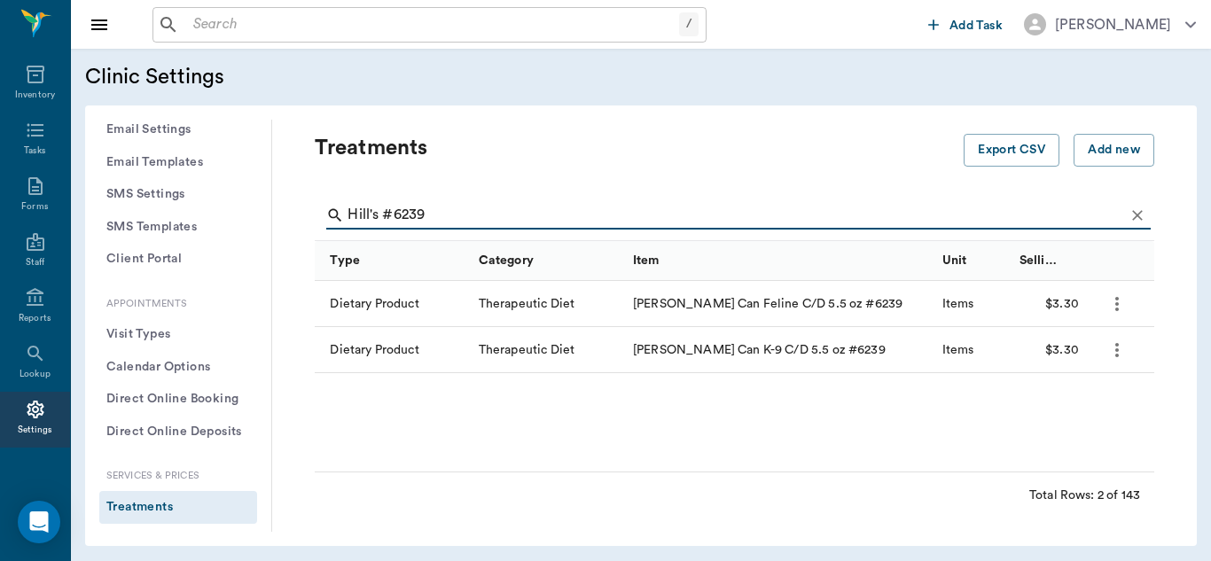
click at [454, 203] on input "Hill's #6239" at bounding box center [735, 215] width 776 height 28
type input "Hill's #9453"
click at [1122, 300] on icon "more" at bounding box center [1116, 303] width 21 height 21
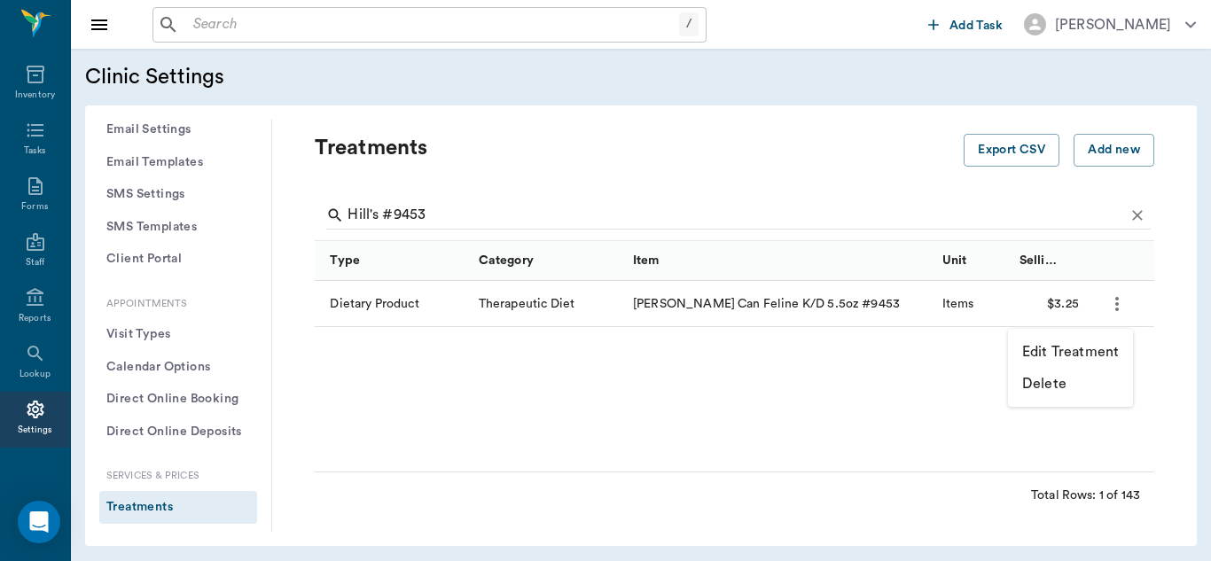
click at [1089, 353] on p "Edit Treatment" at bounding box center [1070, 351] width 97 height 21
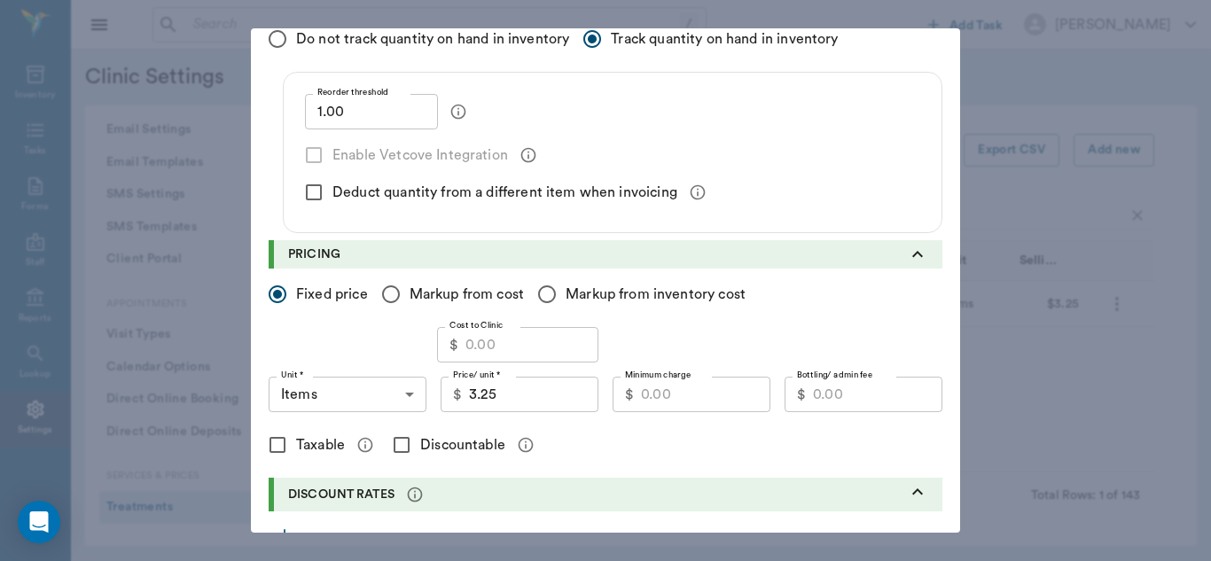
scroll to position [307, 0]
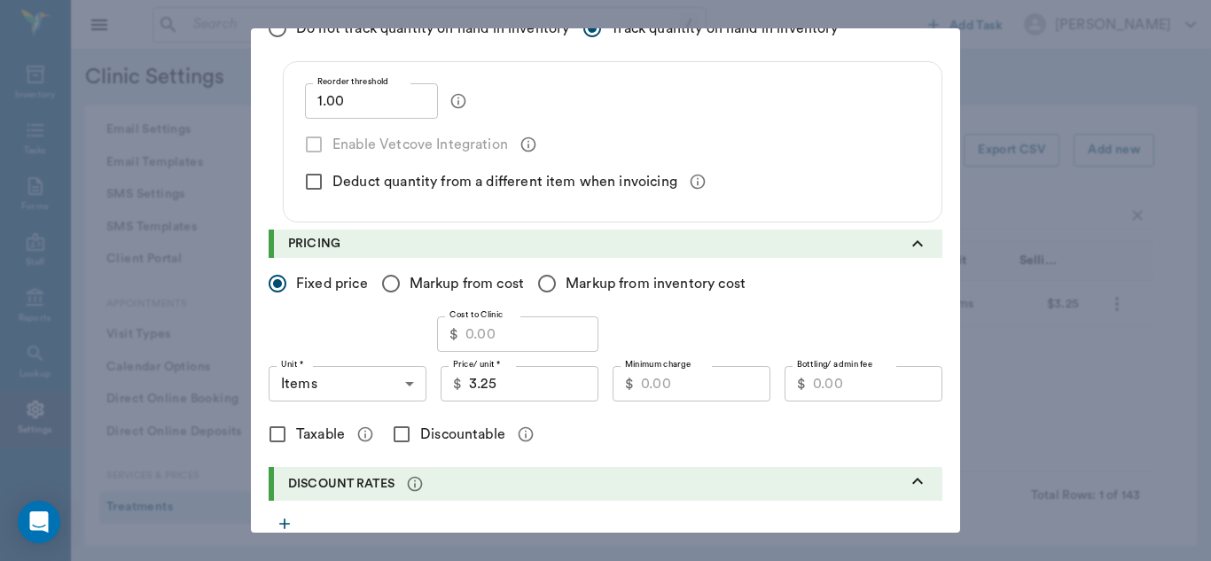
click at [523, 333] on input "Cost to Clinic" at bounding box center [531, 333] width 133 height 35
type input "2.18"
click at [662, 380] on input "Minimum charge" at bounding box center [705, 383] width 129 height 35
type input "2.65"
click at [399, 436] on input "Discountable" at bounding box center [401, 434] width 37 height 37
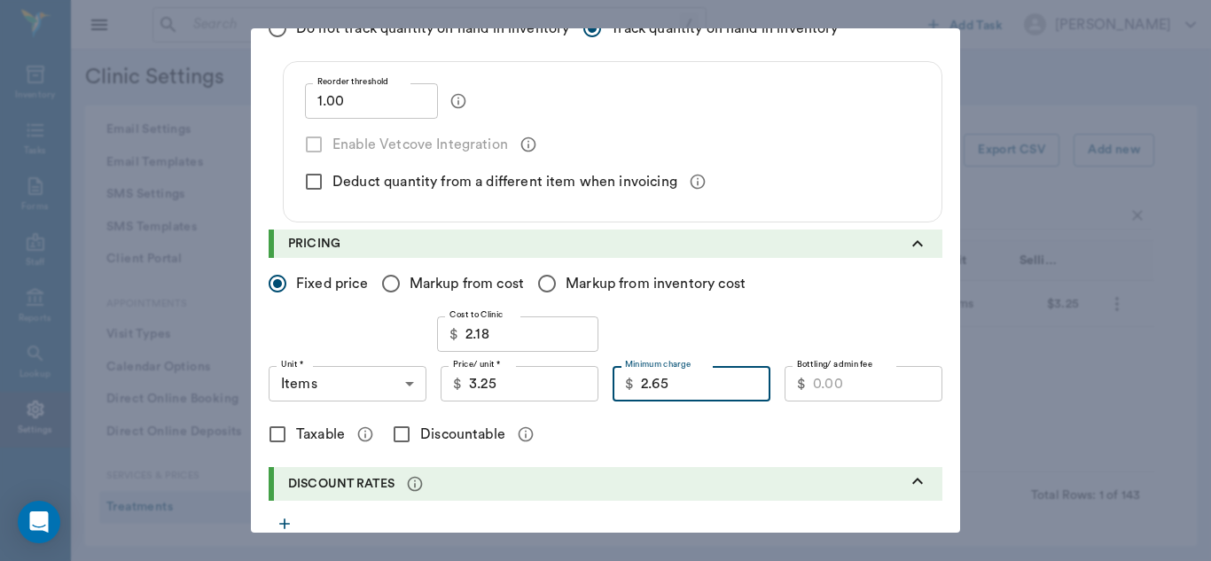
checkbox input "true"
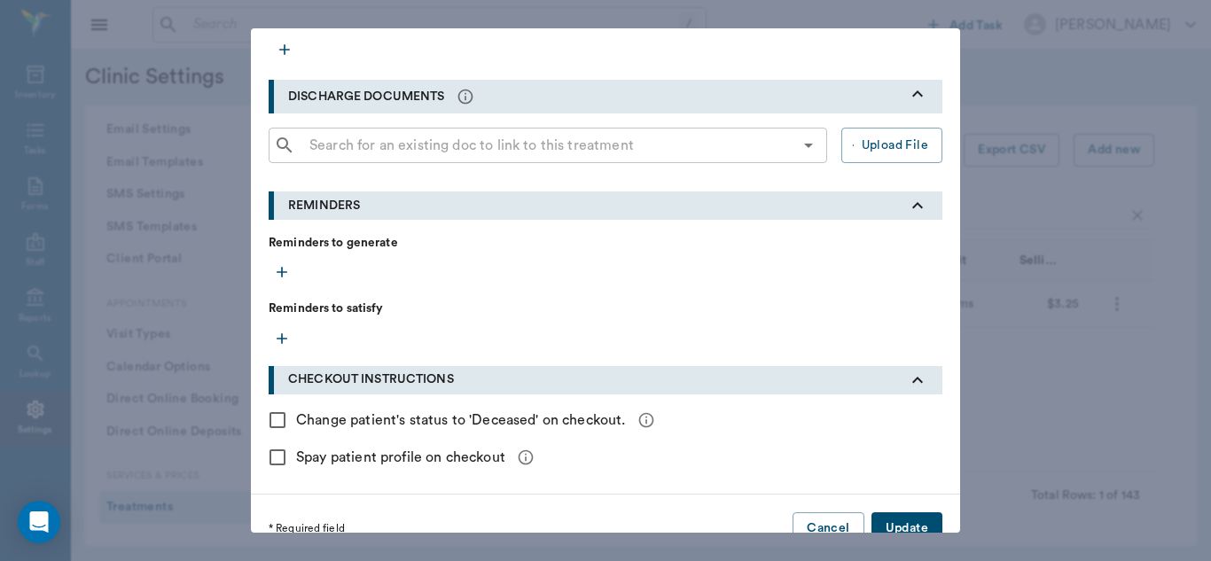
scroll to position [810, 0]
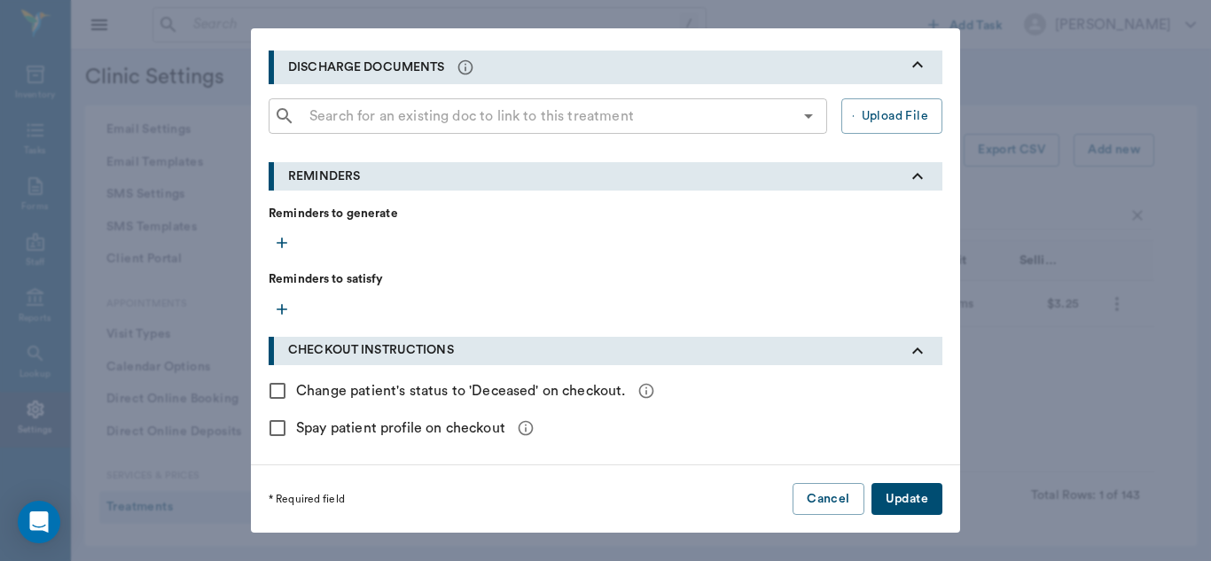
click at [908, 496] on button "Update" at bounding box center [906, 499] width 71 height 33
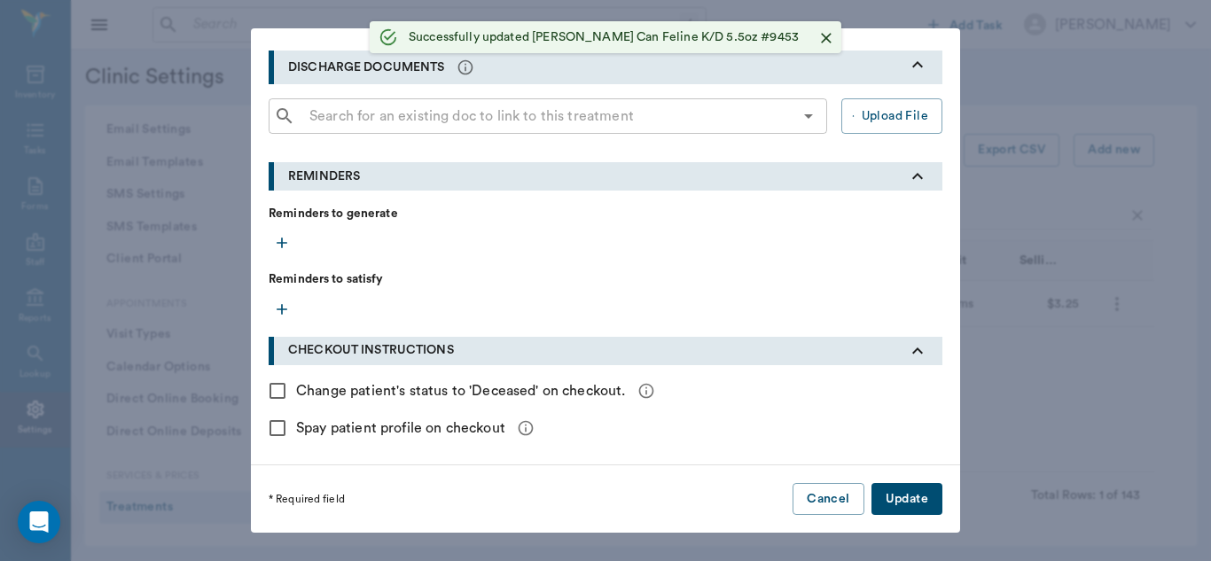
radio input "true"
checkbox input "false"
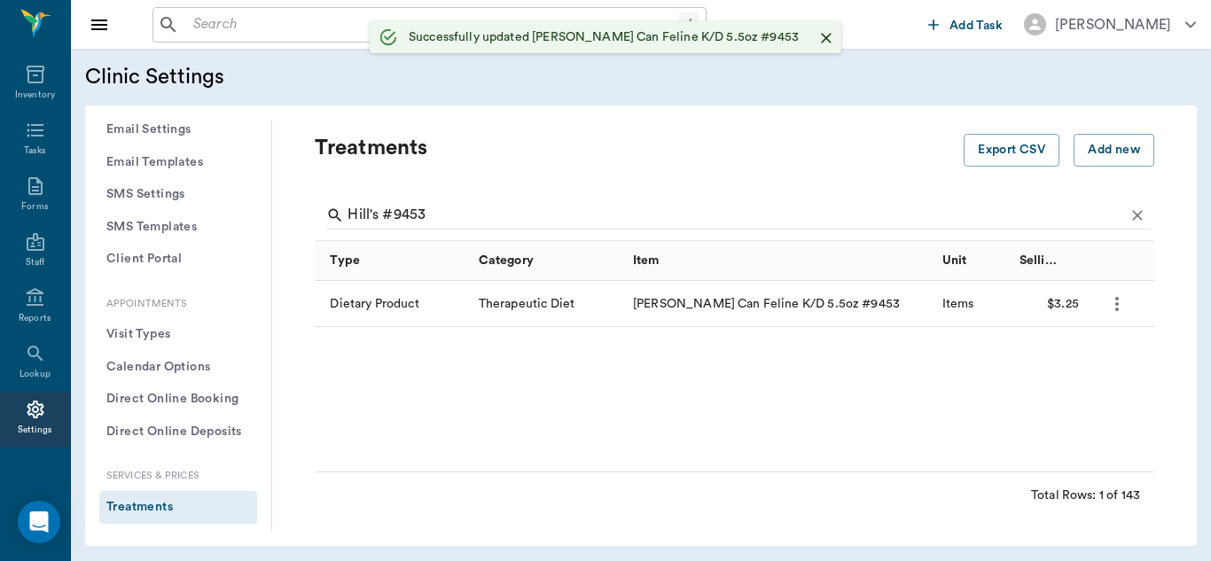
scroll to position [461, 0]
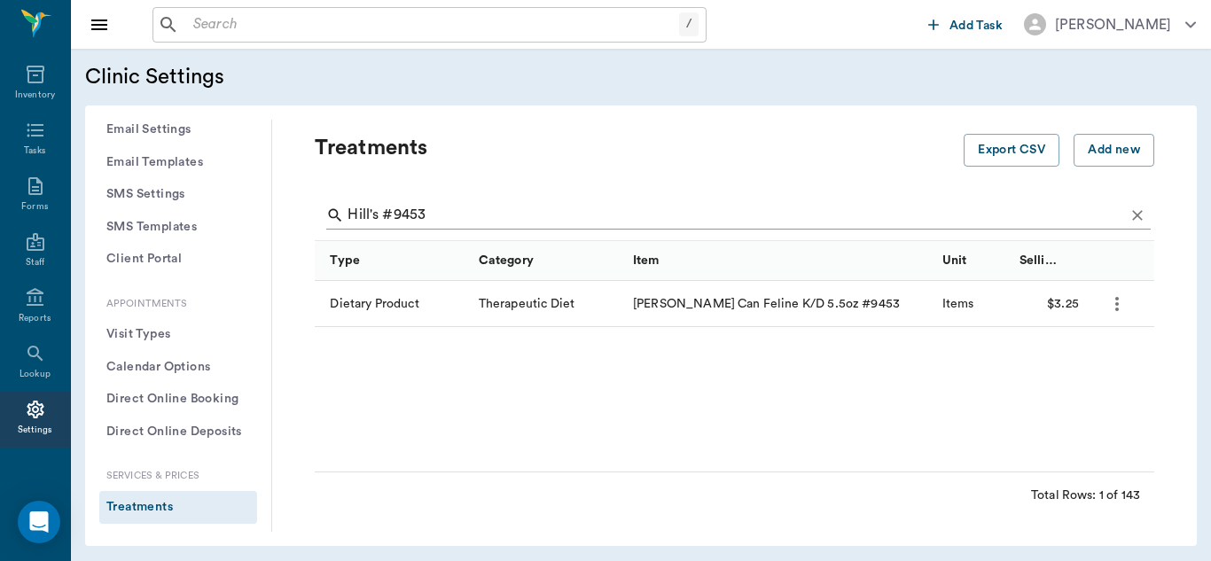
click at [443, 213] on input "Hill's #9453" at bounding box center [735, 215] width 776 height 28
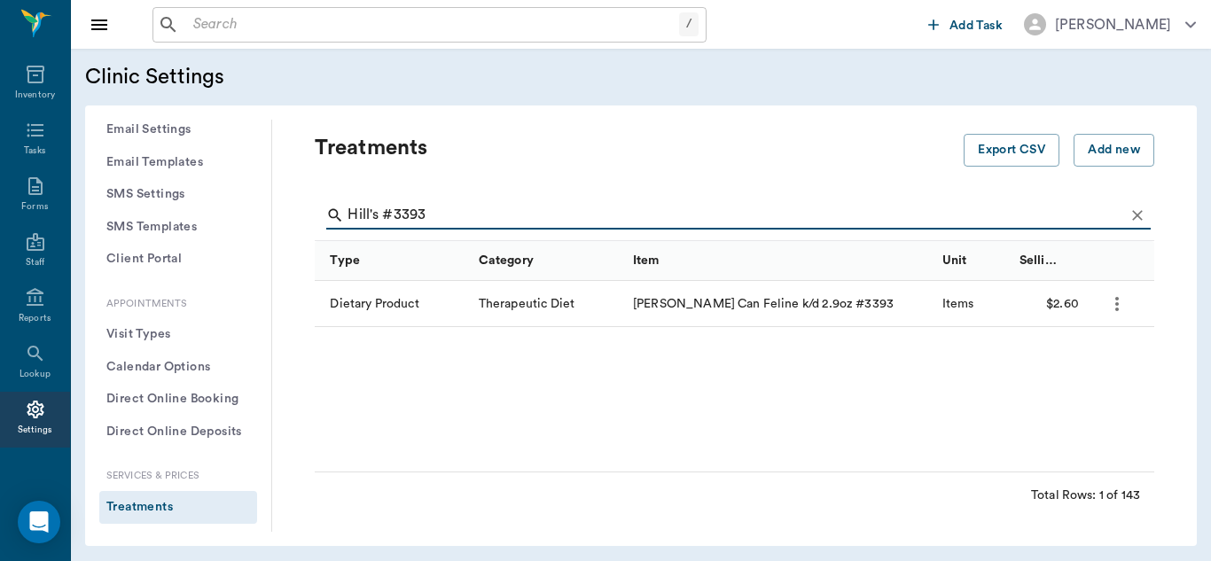
type input "Hill's #3393"
click at [1119, 306] on icon "more" at bounding box center [1116, 303] width 21 height 21
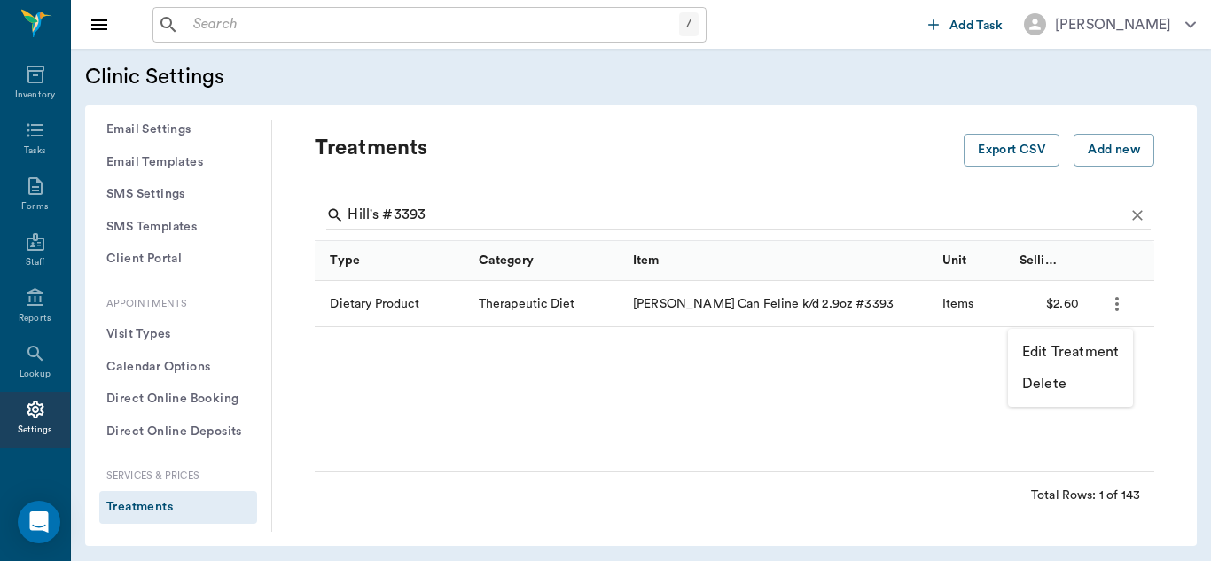
click at [1080, 351] on p "Edit Treatment" at bounding box center [1070, 351] width 97 height 21
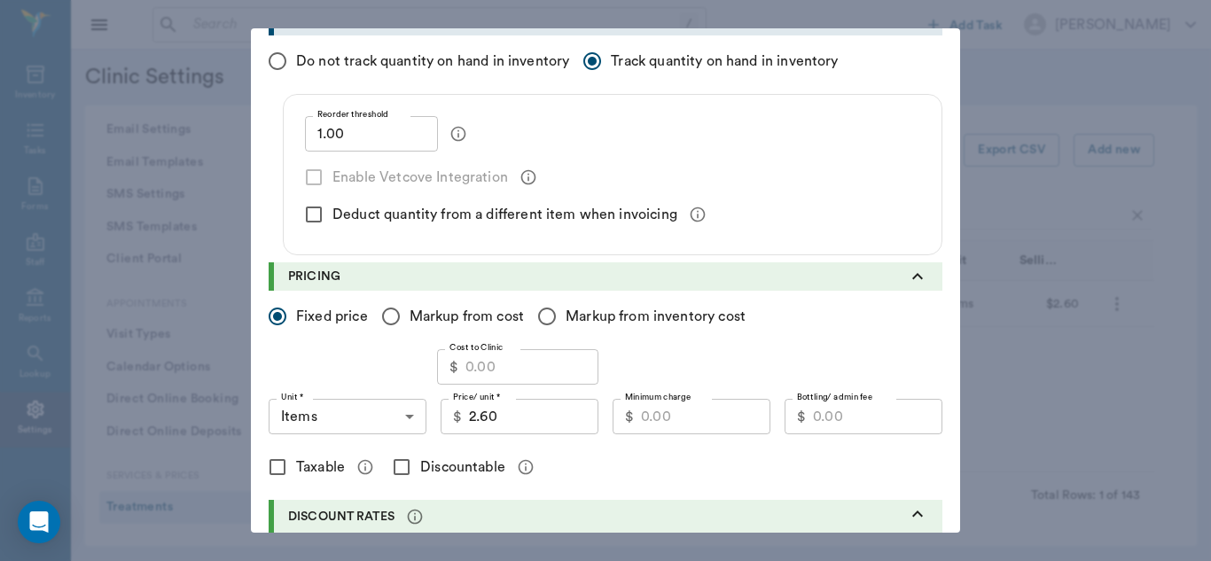
scroll to position [307, 0]
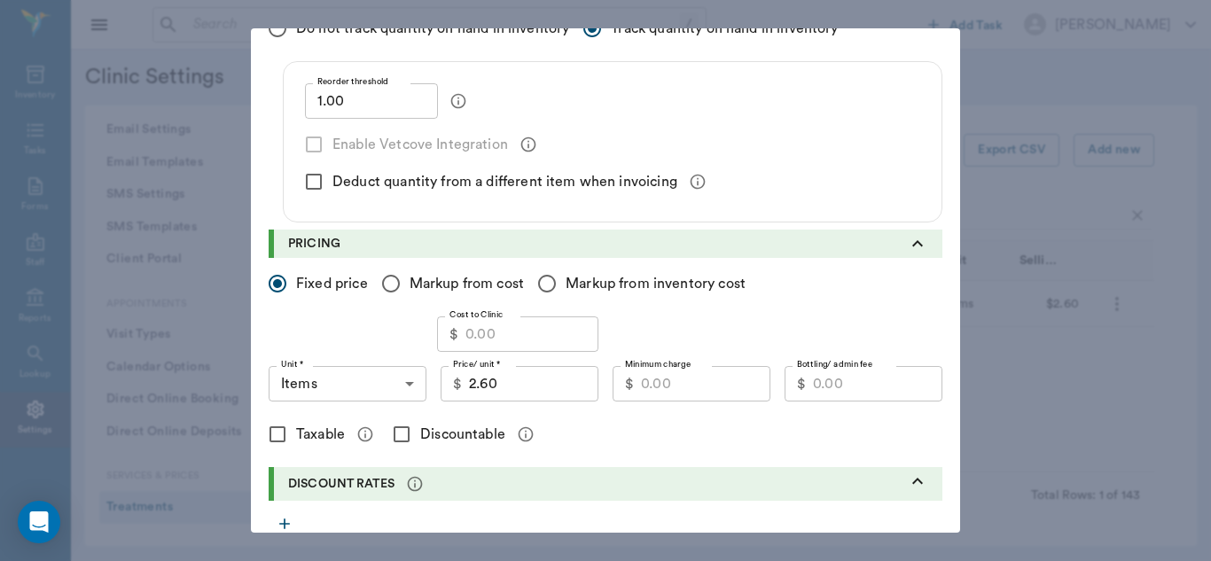
click at [472, 336] on input "Cost to Clinic" at bounding box center [531, 333] width 133 height 35
type input "1.75"
click at [703, 380] on input "Minimum charge" at bounding box center [705, 383] width 129 height 35
click at [508, 378] on input "2.60" at bounding box center [533, 383] width 129 height 35
type input "2.65"
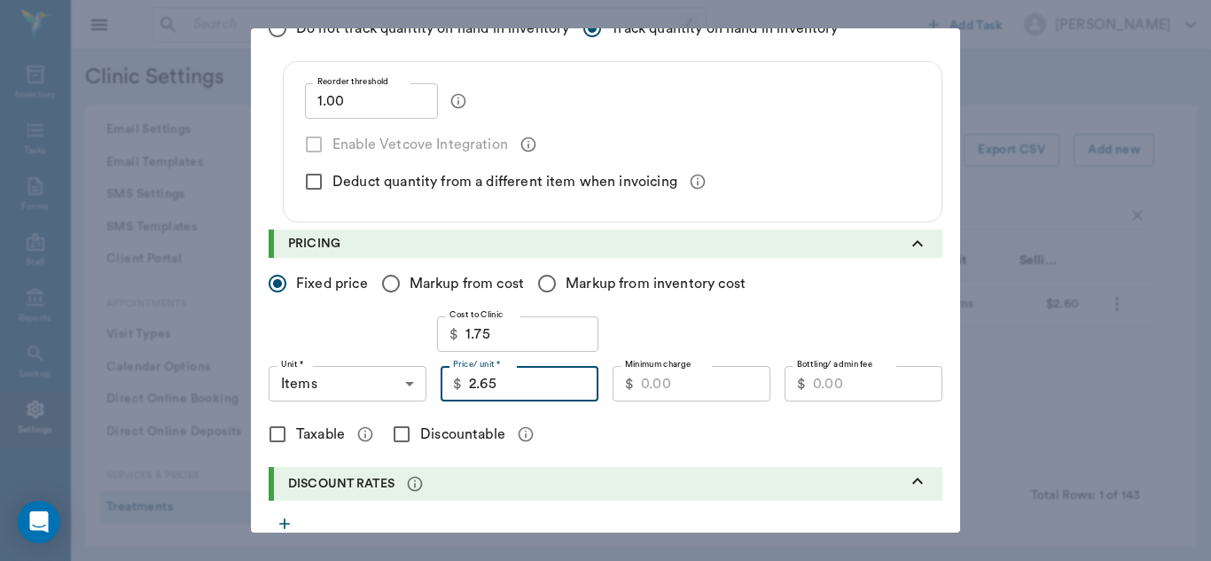
click at [702, 378] on input "Minimum charge" at bounding box center [705, 383] width 129 height 35
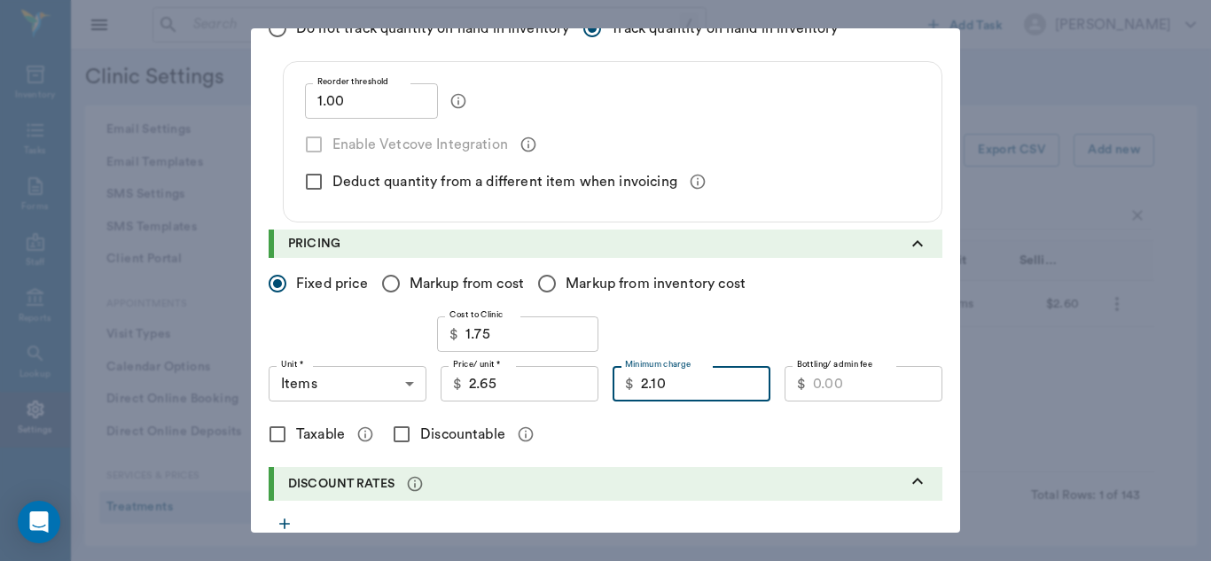
type input "2.10"
click at [400, 433] on input "Discountable" at bounding box center [401, 434] width 37 height 37
checkbox input "true"
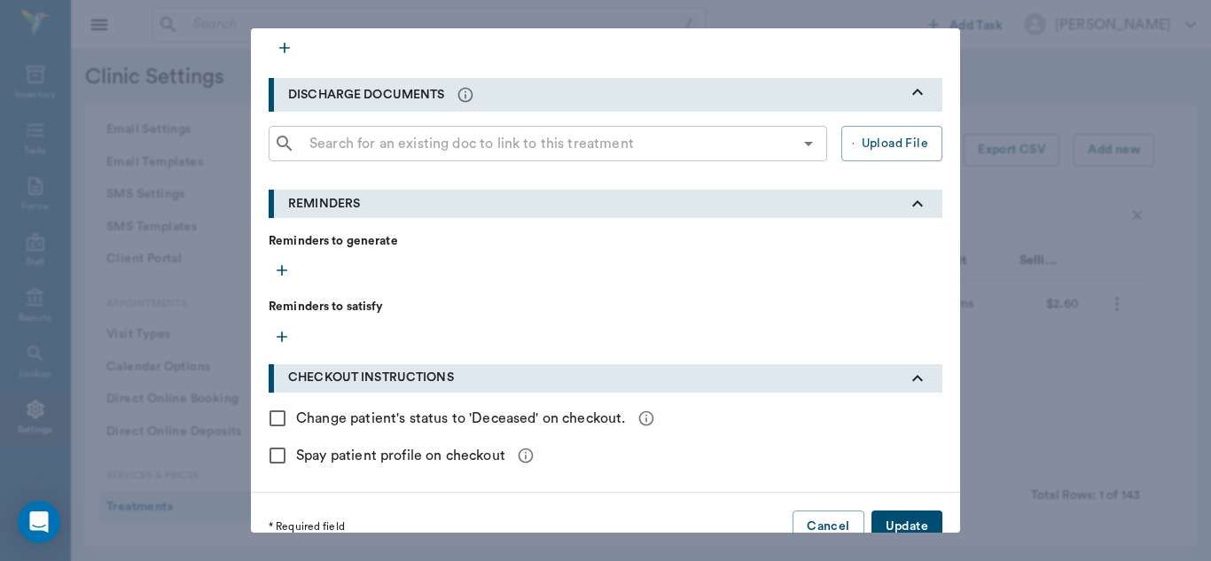
scroll to position [810, 0]
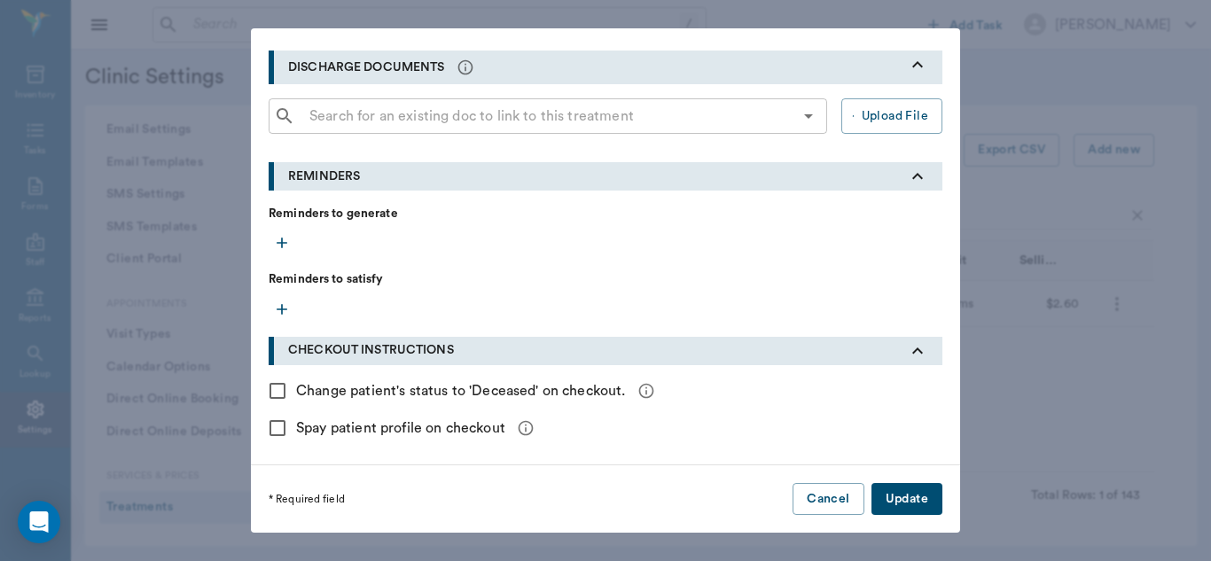
click at [915, 489] on button "Update" at bounding box center [906, 499] width 71 height 33
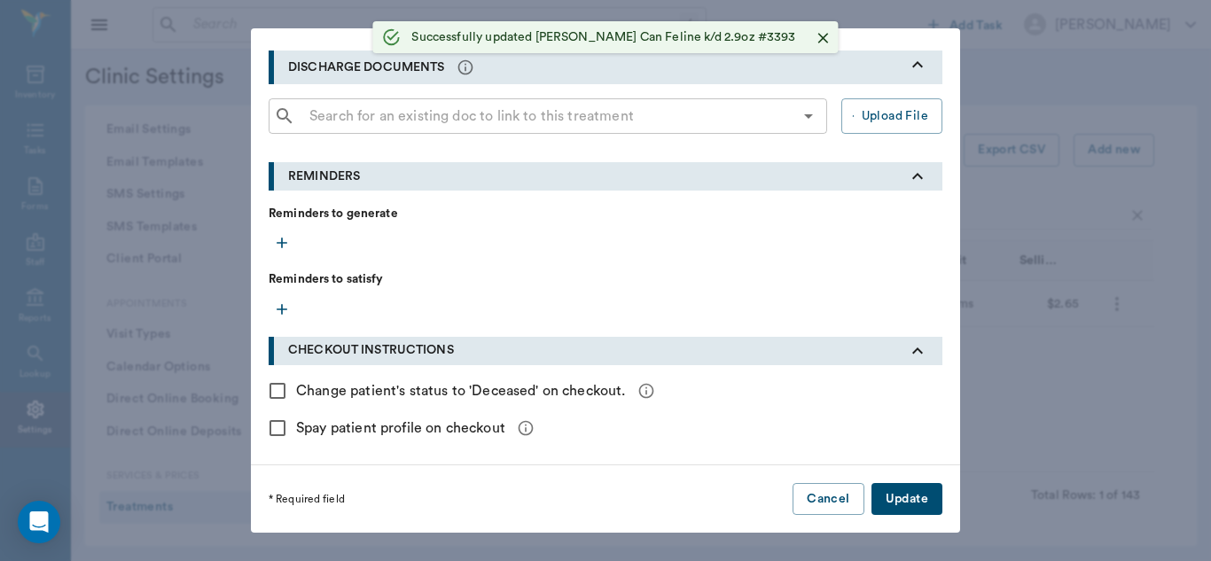
radio input "true"
checkbox input "false"
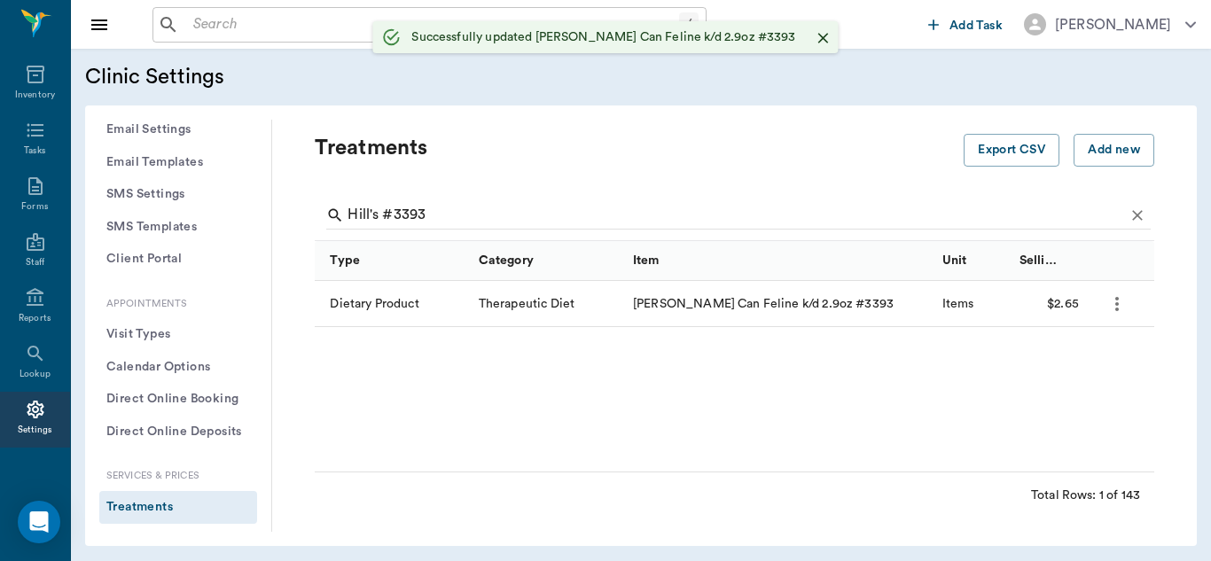
scroll to position [461, 0]
